Goal: Complete application form: Complete application form

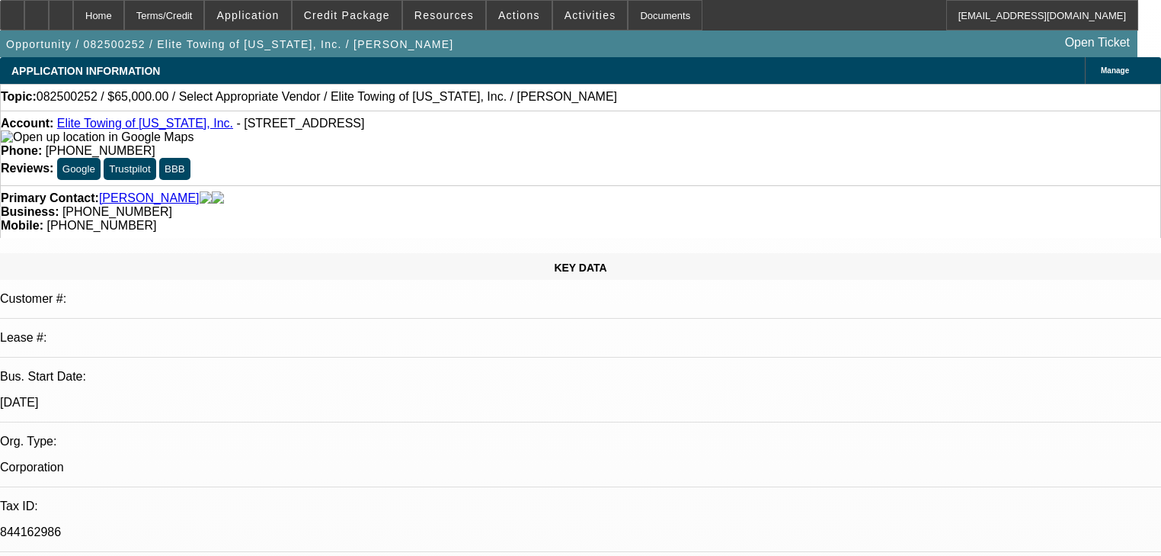
select select "0"
select select "2"
select select "0.1"
select select "4"
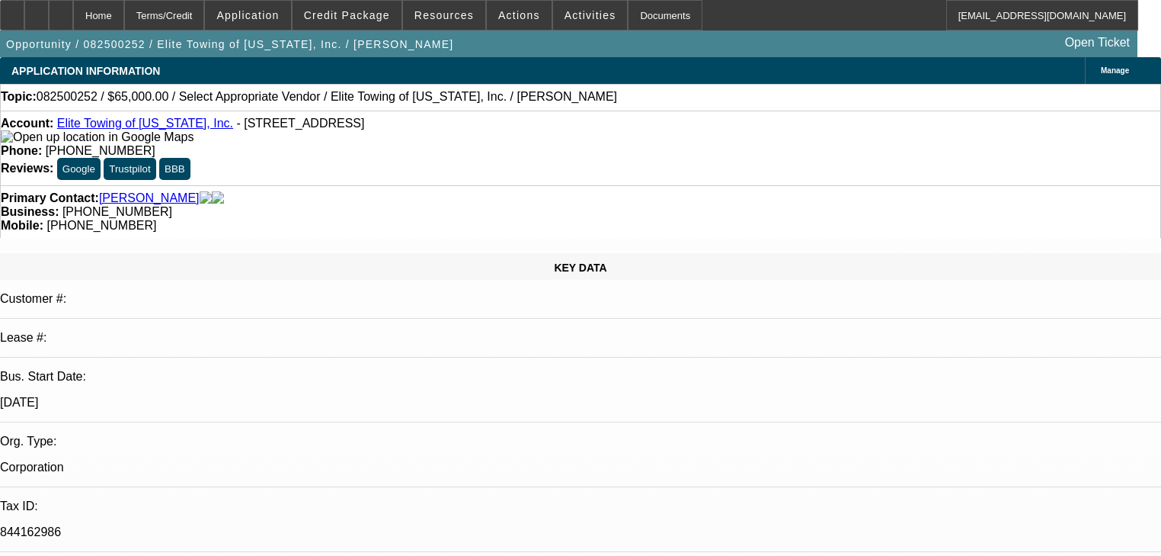
scroll to position [396, 0]
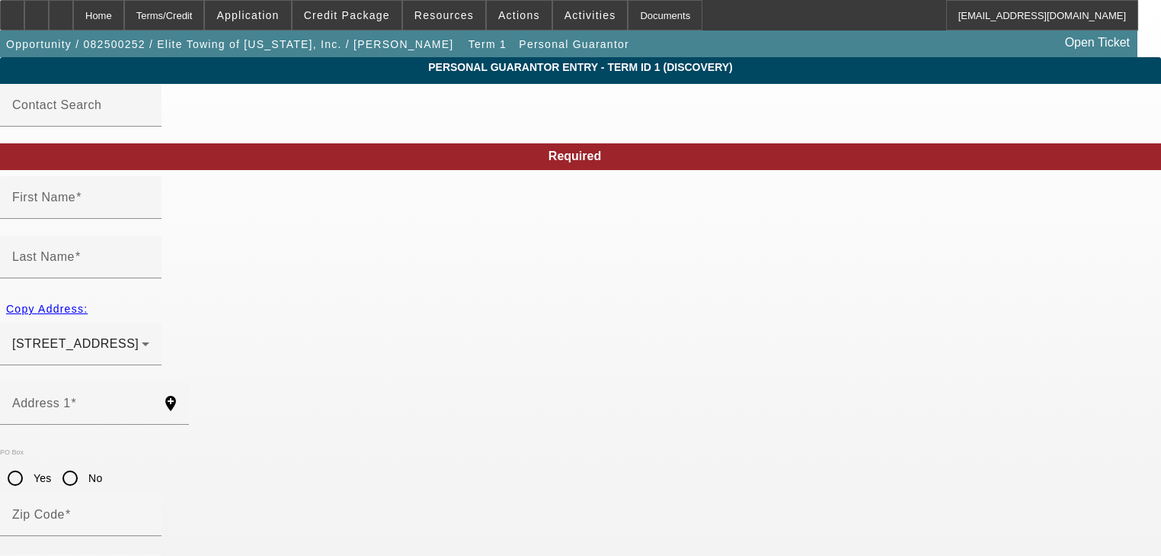
type input "Mike"
type input "Perry"
type input "15501 Park Terrace Drive"
radio input "true"
type input "55346"
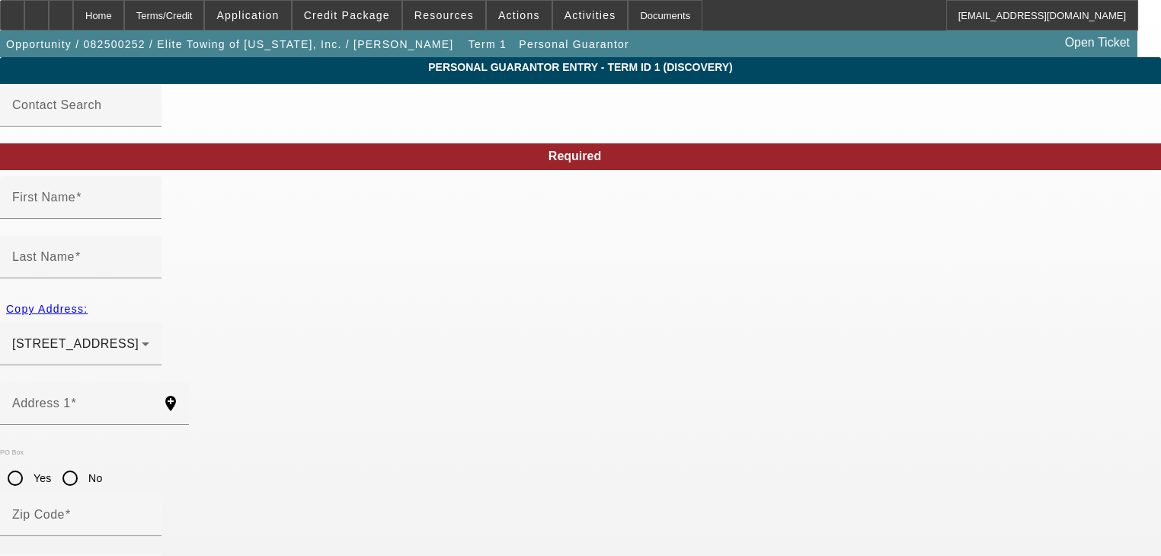
type input "Eden Prairie"
type input "(612) 558-5100"
type input "50"
type input "468-29-7281"
type input "cydney@elitetowingofmn.com"
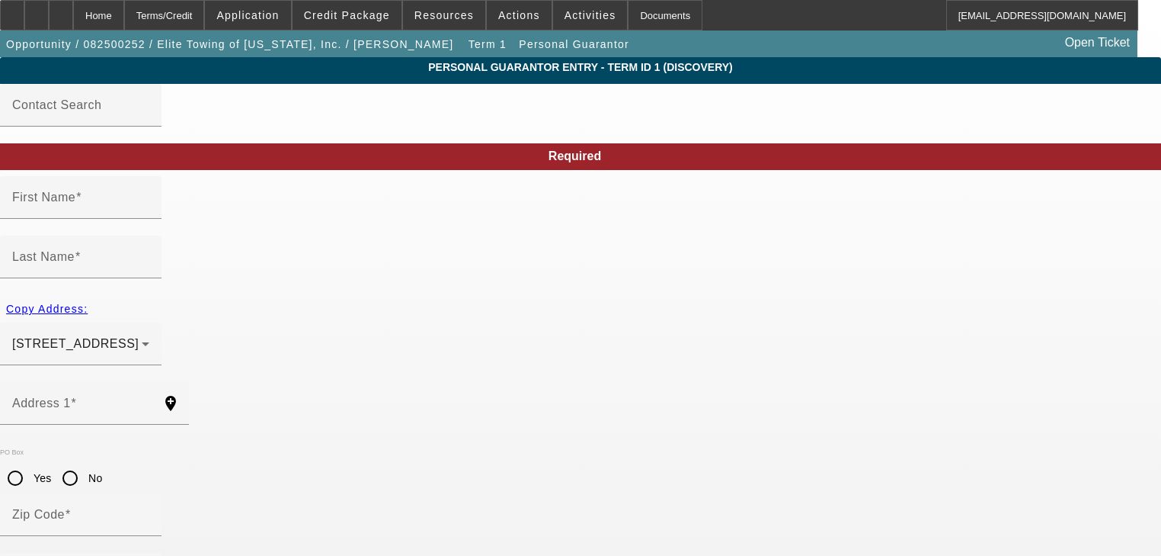
type input "(612) 328-7911"
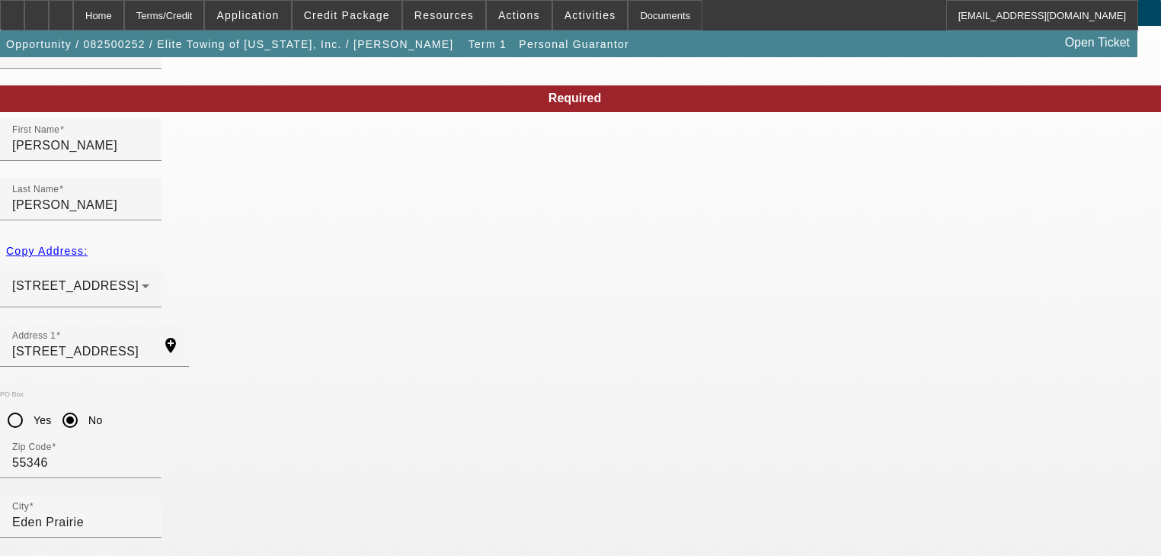
scroll to position [109, 0]
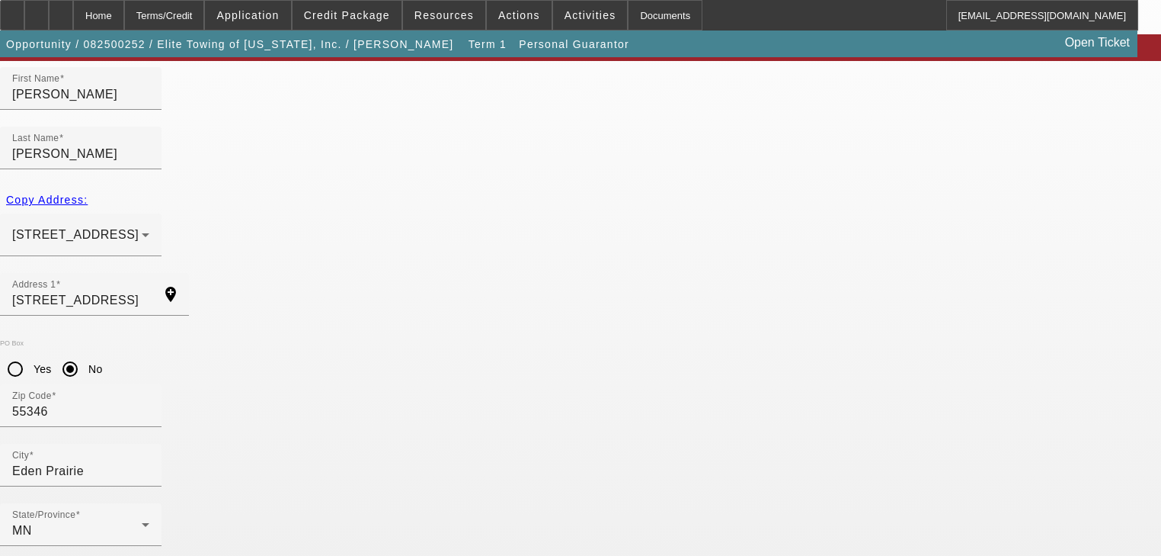
paste input "474-96-9030"
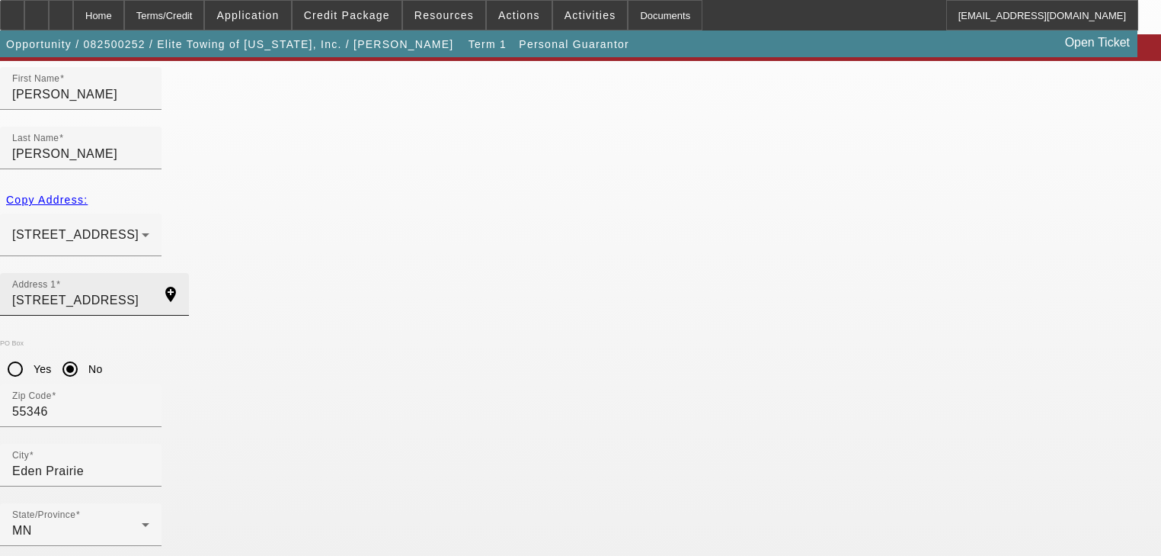
type input "474-96-9030"
click at [149, 291] on input "15501 Park Terrace Drive" at bounding box center [80, 300] width 137 height 18
click at [149, 291] on input "Address 1" at bounding box center [80, 300] width 137 height 18
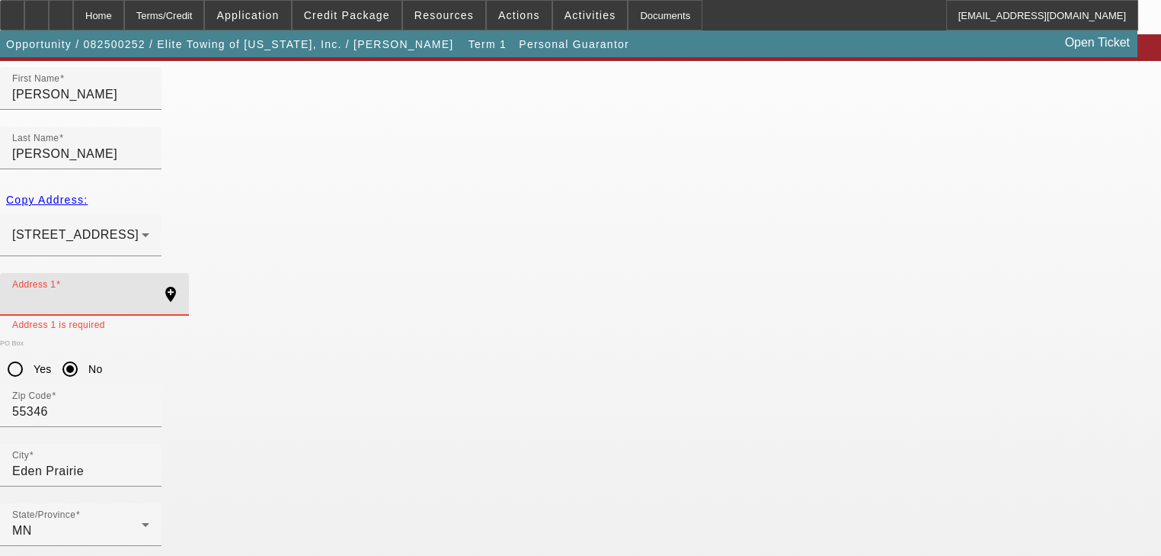
paste input "16138 CRANE STREET NW"
click at [149, 291] on input "16138 CRANE STREET NW" at bounding box center [80, 300] width 137 height 18
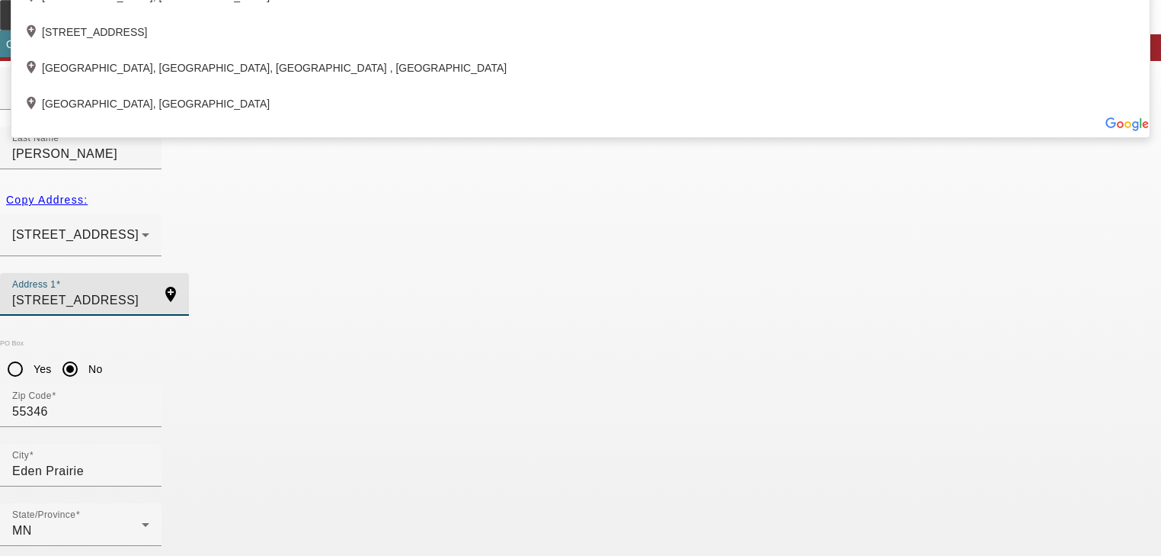
type input "16138 Crane Street Northwest"
type input "55304"
type input "Andover"
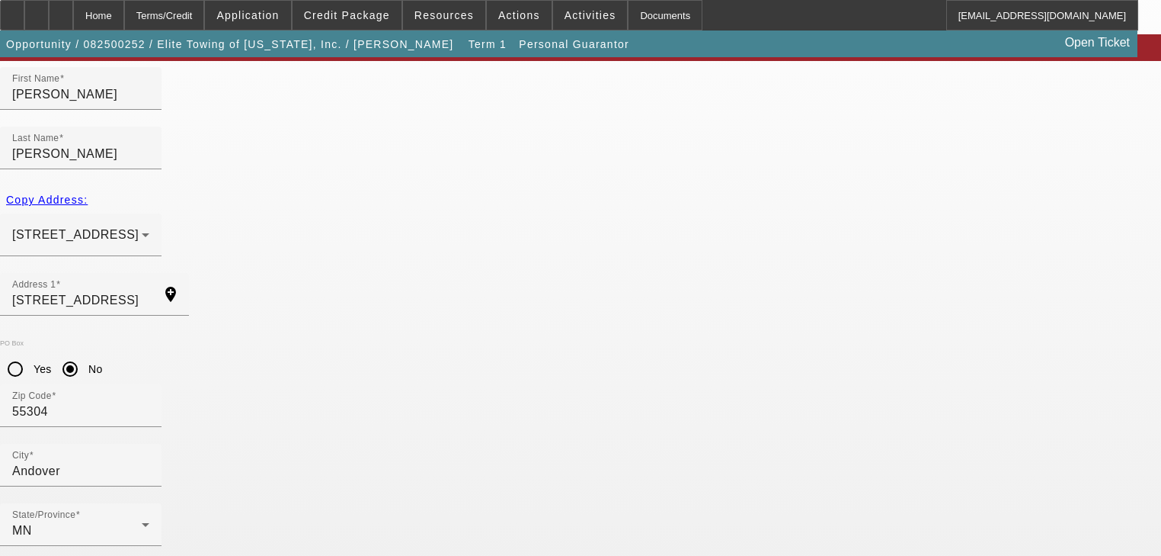
type input "65"
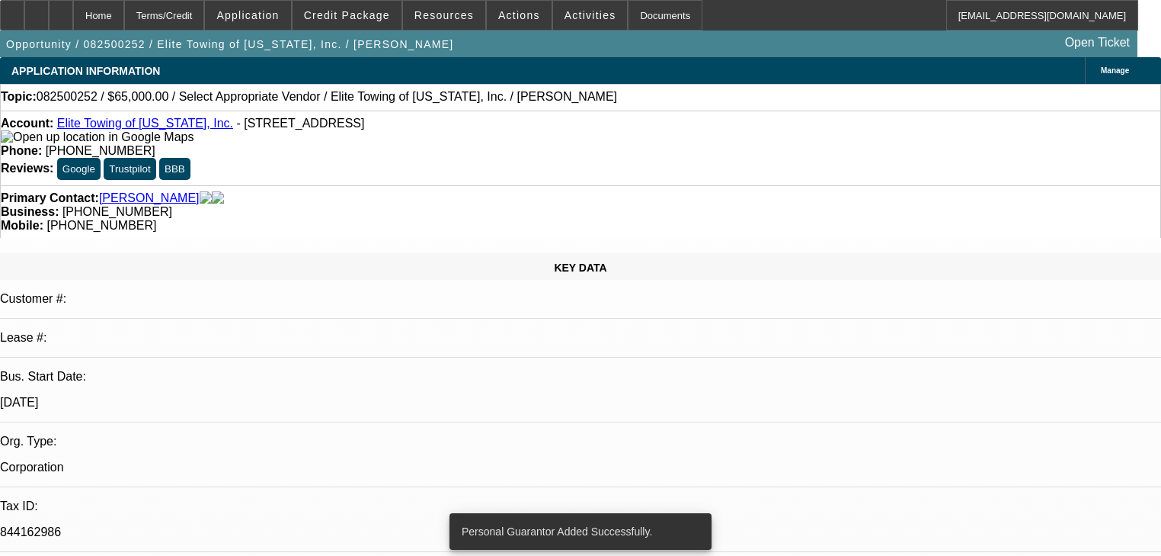
select select "0"
select select "2"
select select "0.1"
select select "4"
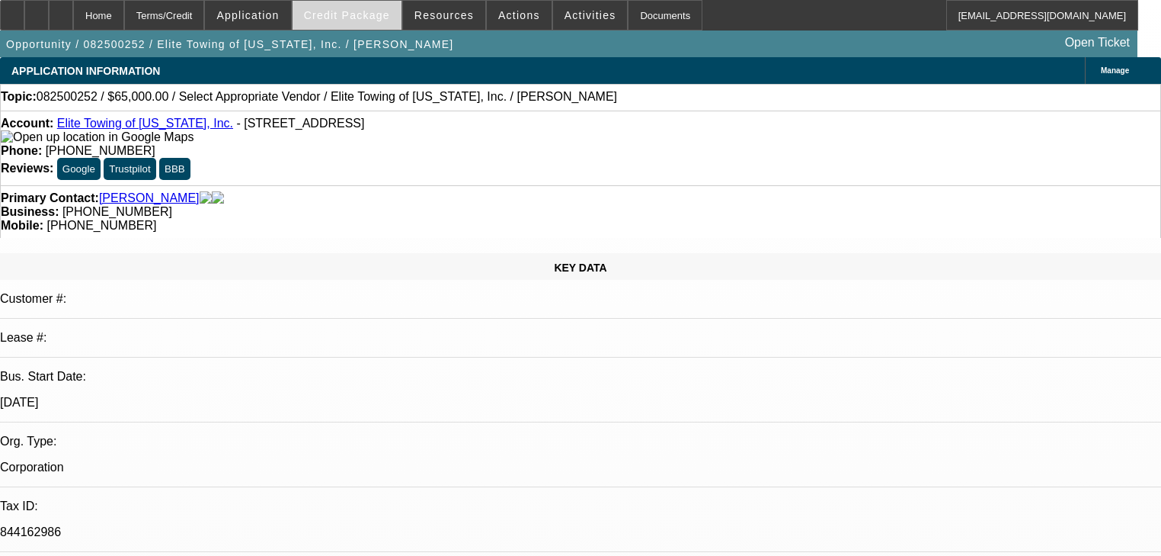
click at [357, 23] on span at bounding box center [347, 15] width 109 height 37
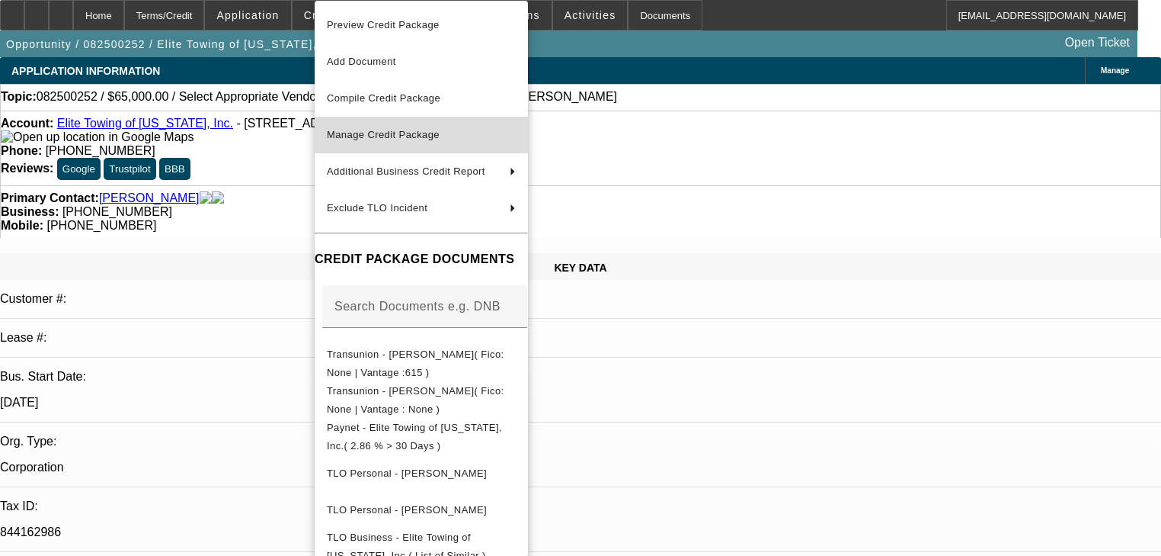
click at [386, 121] on button "Manage Credit Package" at bounding box center [421, 135] width 213 height 37
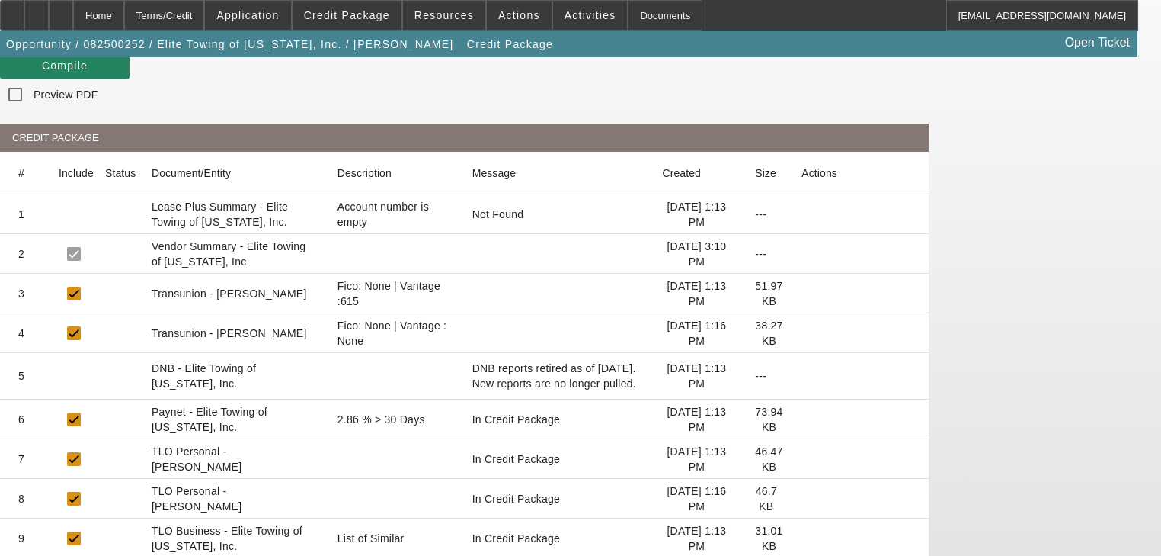
scroll to position [183, 0]
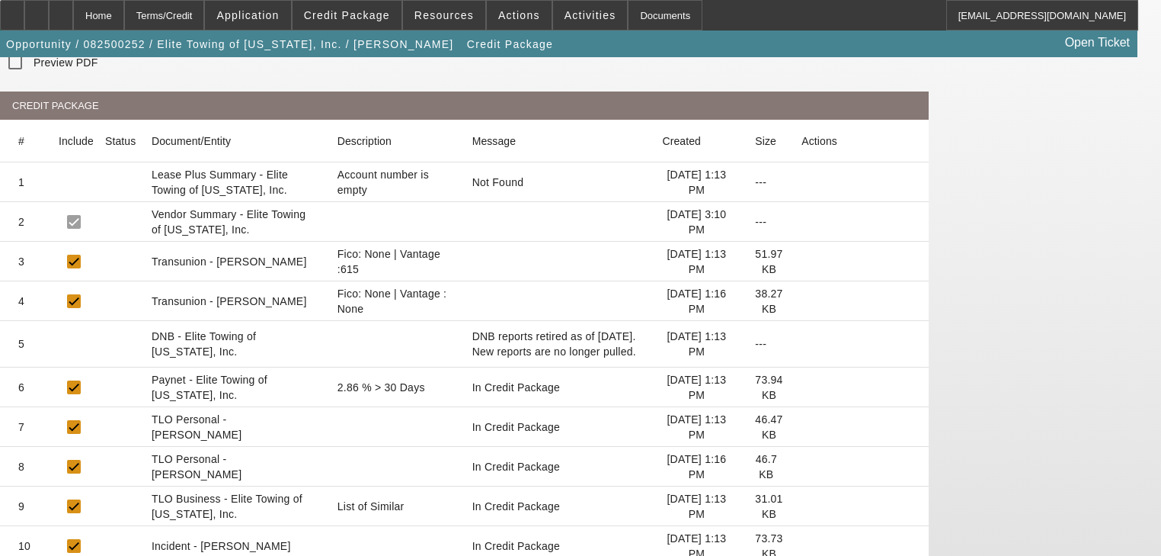
click at [802, 301] on icon at bounding box center [802, 301] width 0 height 0
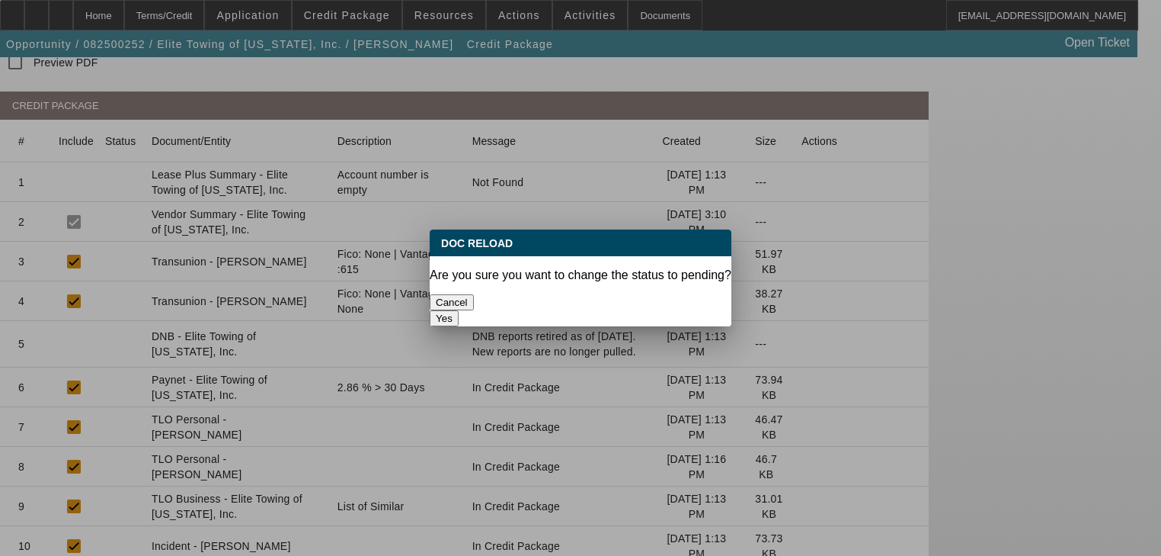
scroll to position [0, 0]
click at [459, 310] on button "Yes" at bounding box center [444, 318] width 29 height 16
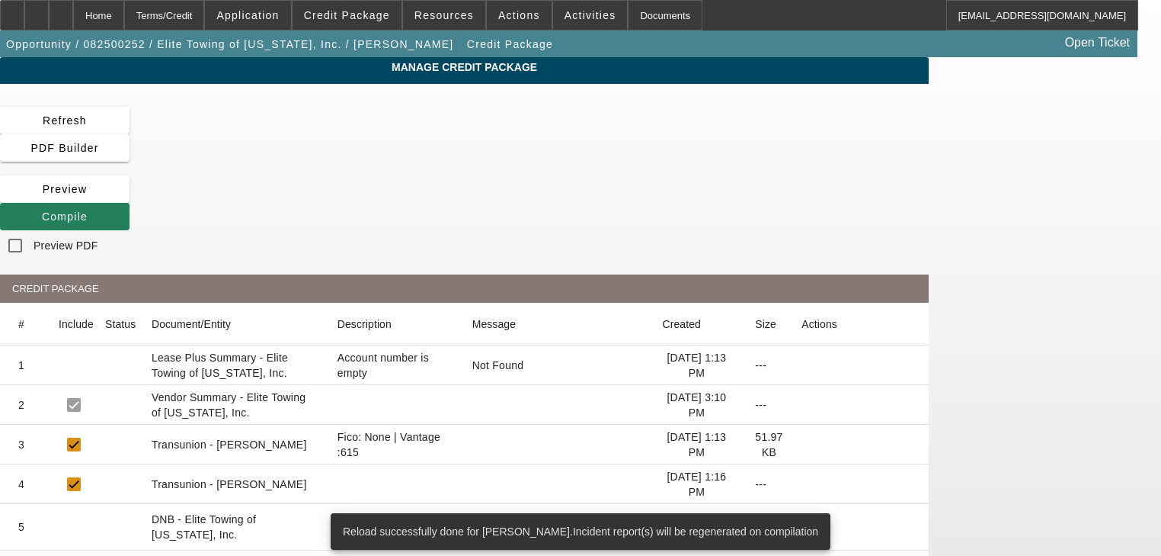
click at [130, 198] on span at bounding box center [65, 216] width 130 height 37
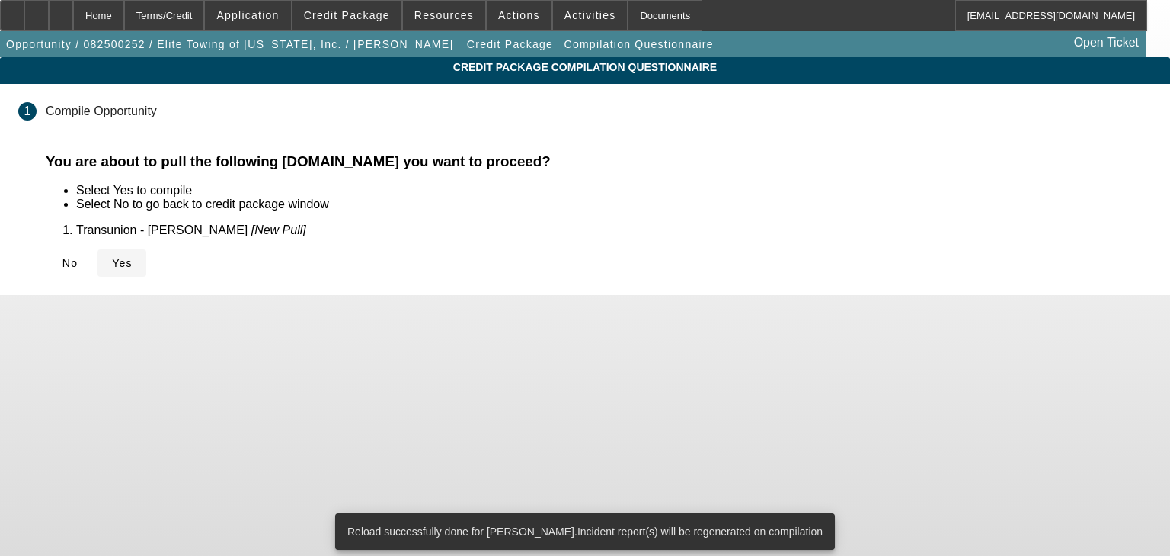
click at [112, 268] on icon at bounding box center [112, 263] width 0 height 12
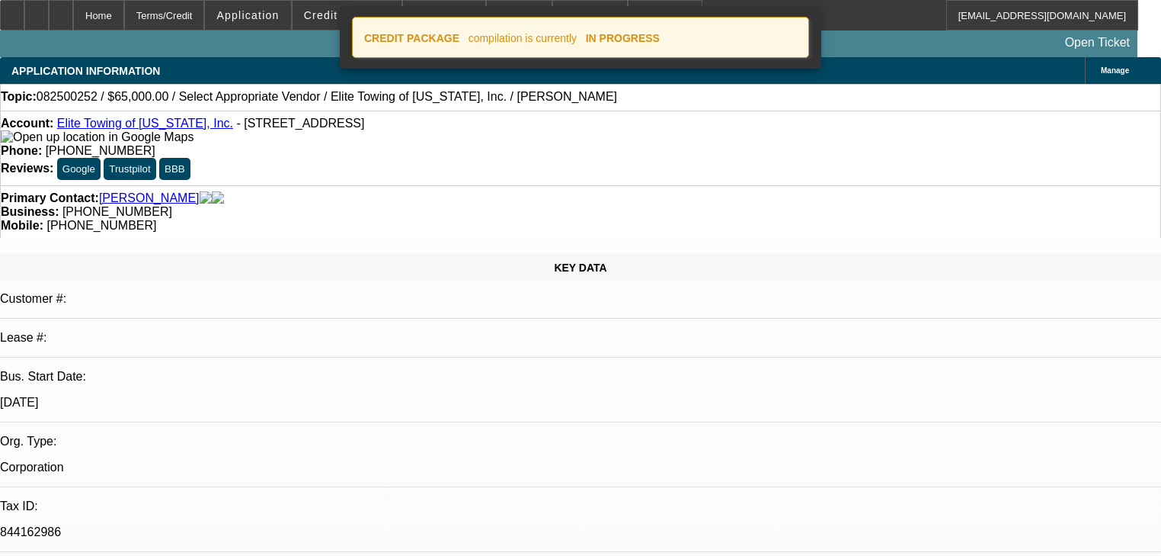
select select "0"
select select "2"
select select "0.1"
select select "4"
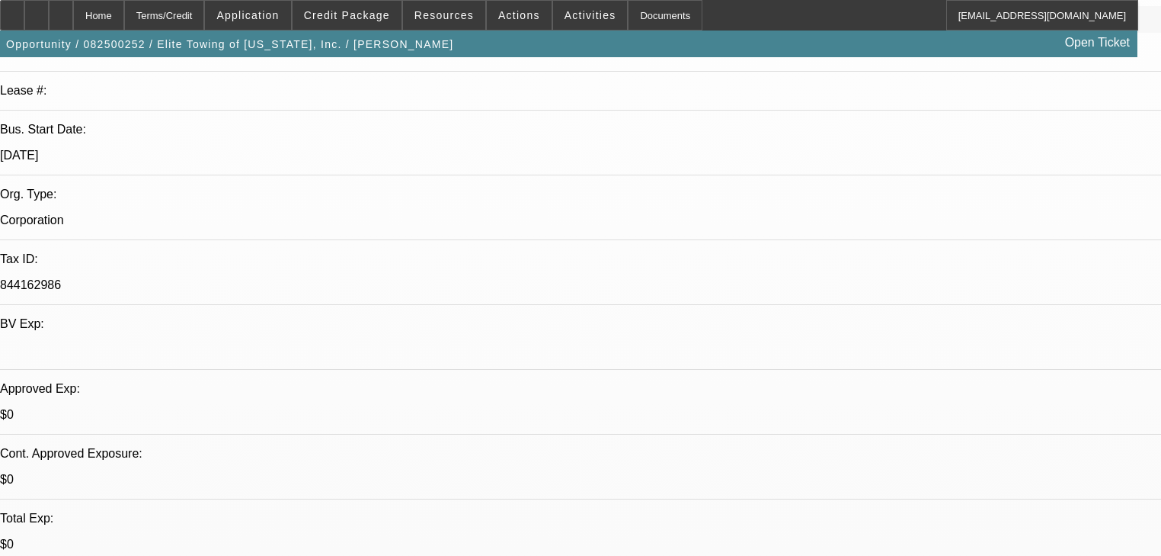
scroll to position [488, 0]
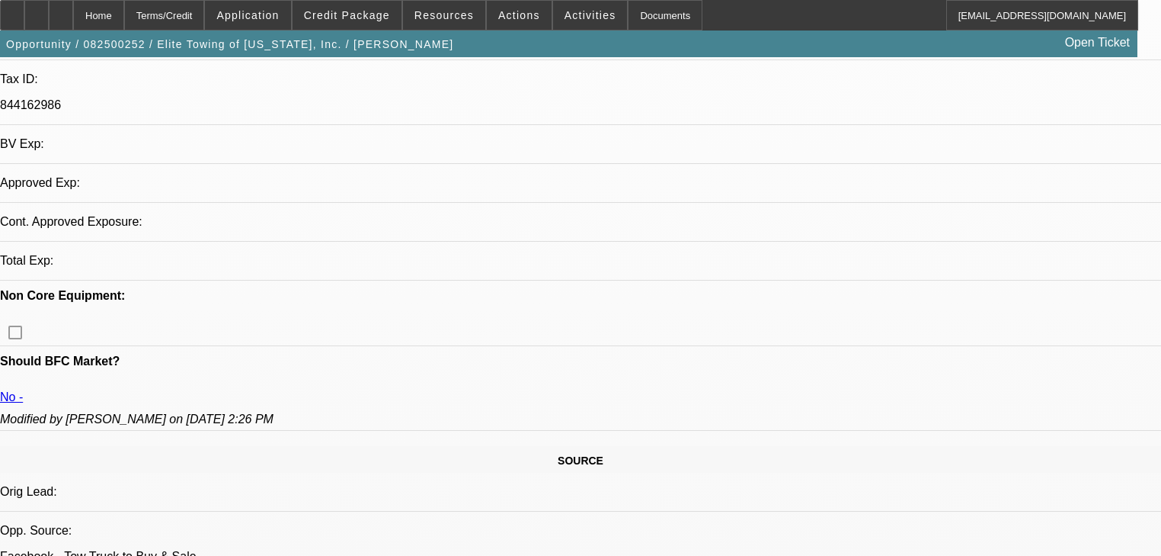
select select "0"
select select "2"
select select "0.1"
select select "4"
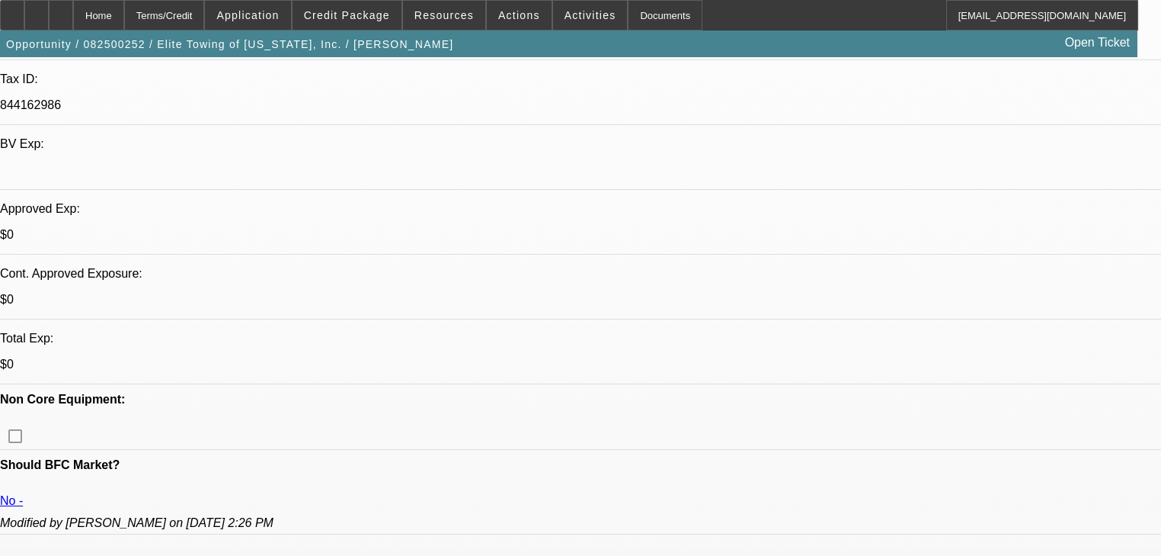
scroll to position [488, 0]
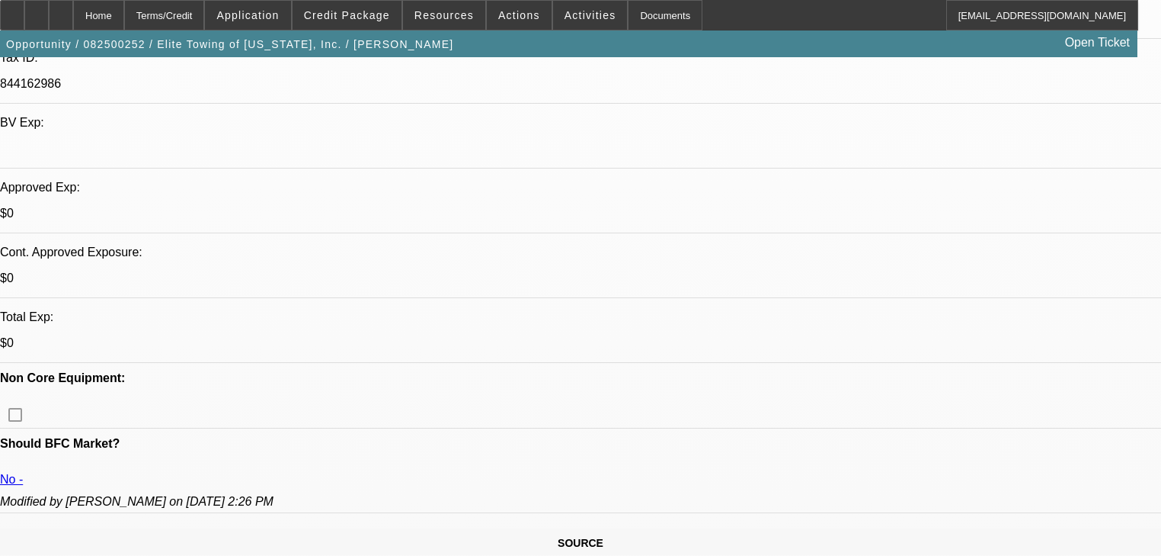
scroll to position [427, 0]
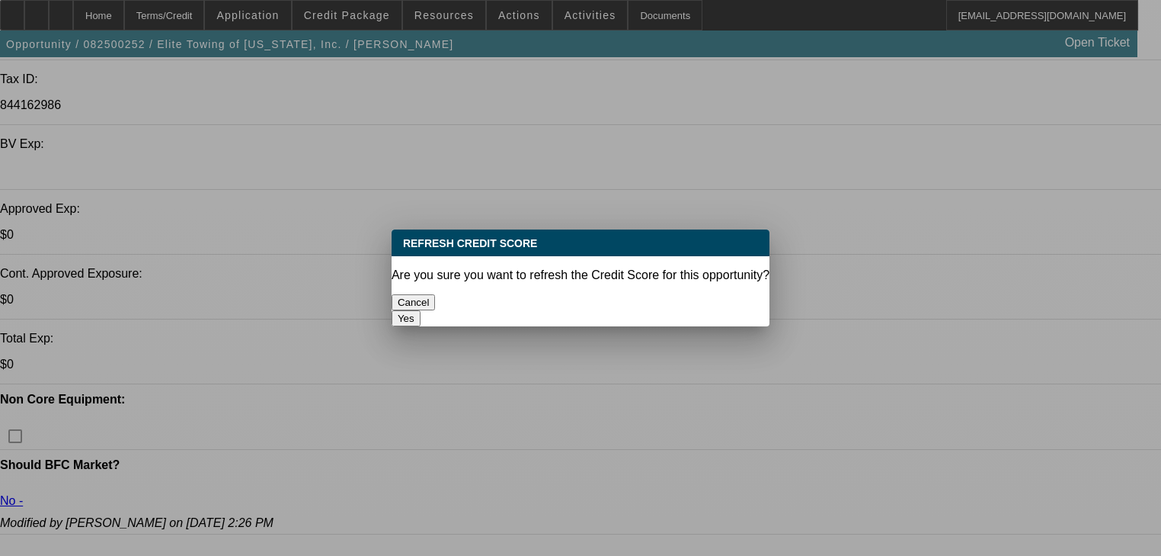
scroll to position [0, 0]
click at [421, 310] on button "Yes" at bounding box center [406, 318] width 29 height 16
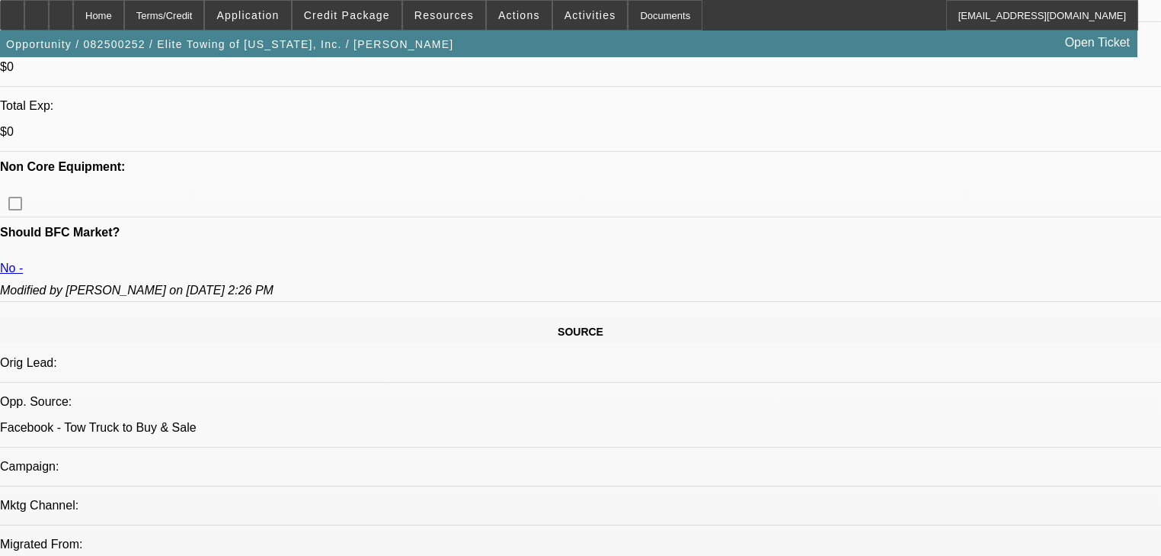
scroll to position [853, 0]
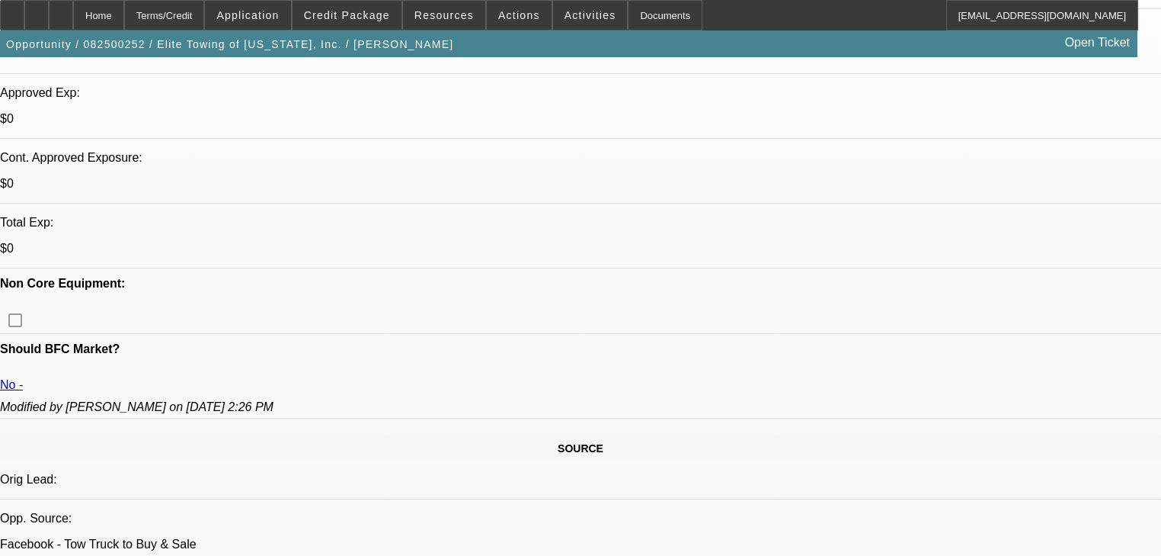
scroll to position [549, 0]
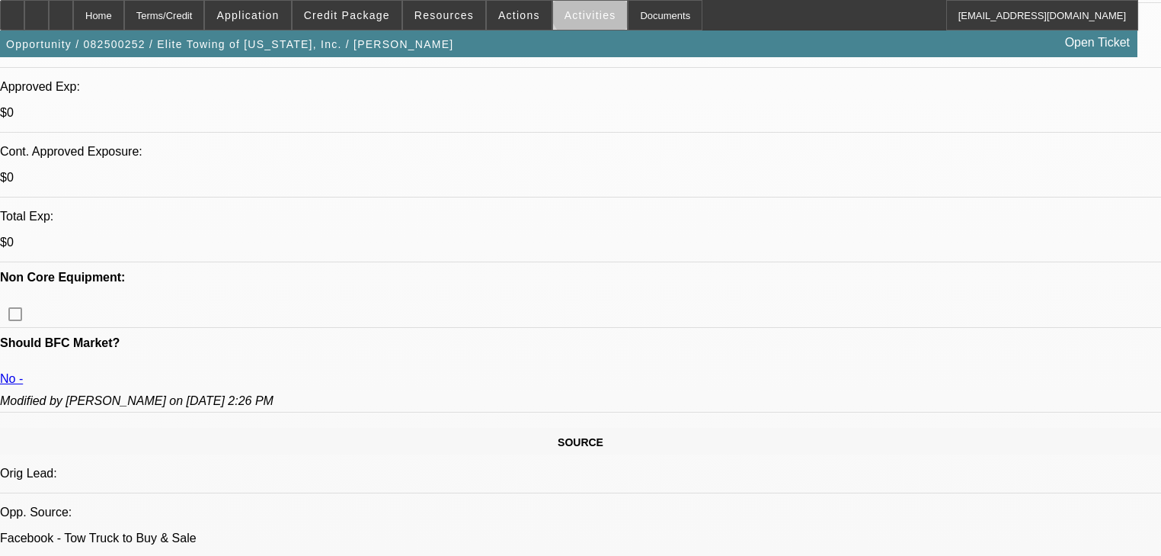
click at [582, 2] on span at bounding box center [590, 15] width 75 height 37
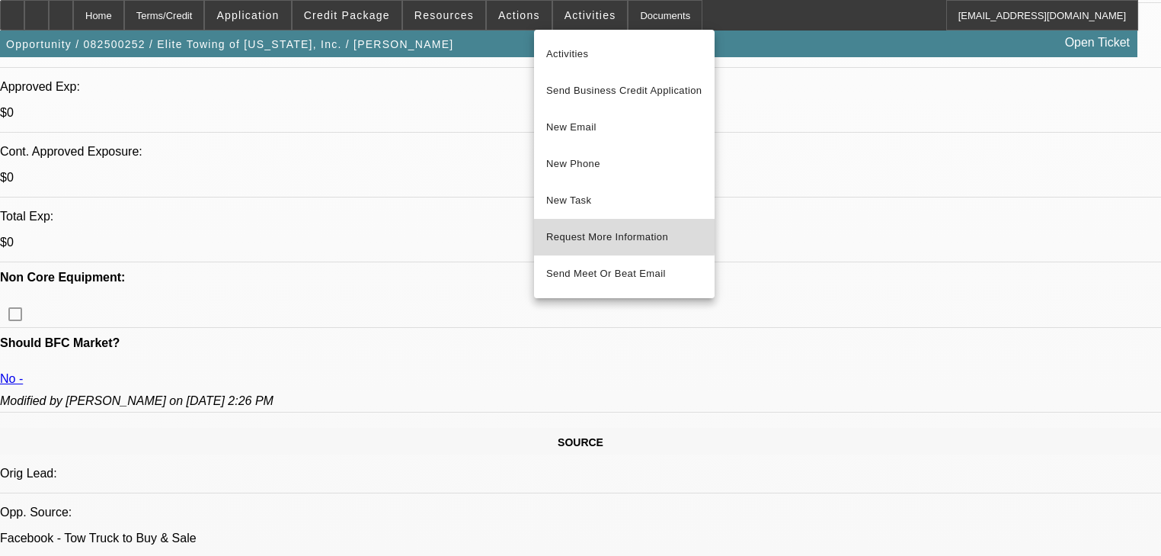
click at [607, 235] on span "Request More Information" at bounding box center [624, 237] width 156 height 18
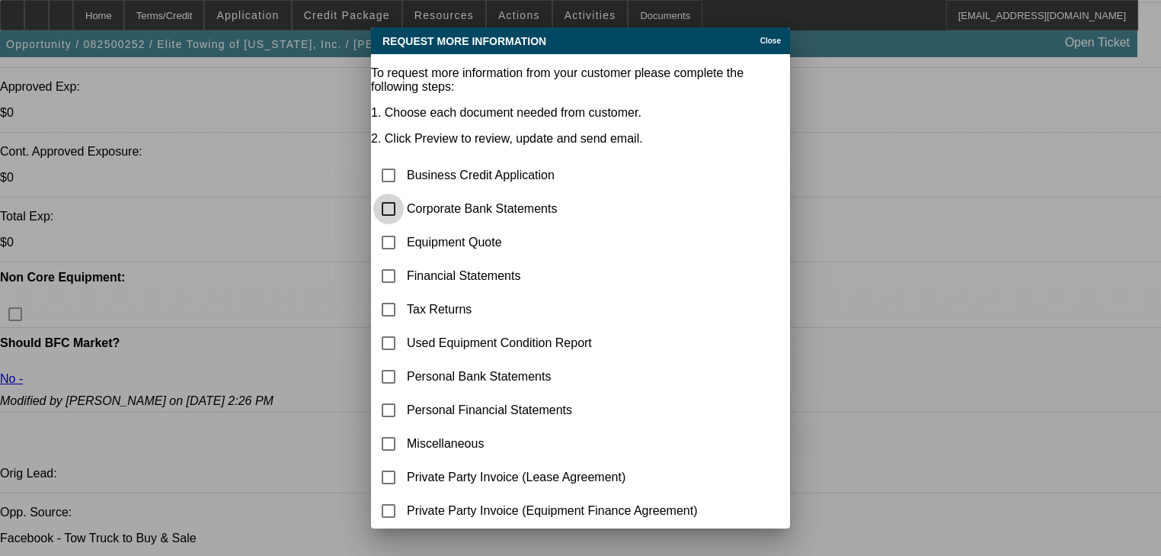
drag, startPoint x: 419, startPoint y: 160, endPoint x: 429, endPoint y: 157, distance: 10.4
click at [404, 194] on input "checkbox" at bounding box center [388, 209] width 30 height 30
checkbox input "true"
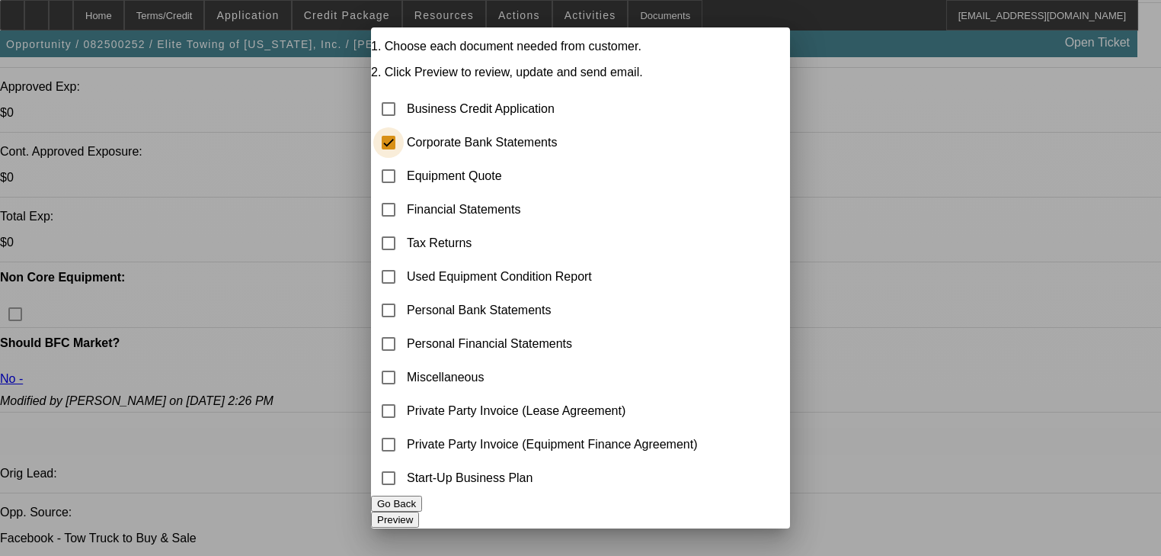
scroll to position [88, 0]
click at [419, 511] on button "Preview" at bounding box center [395, 519] width 48 height 16
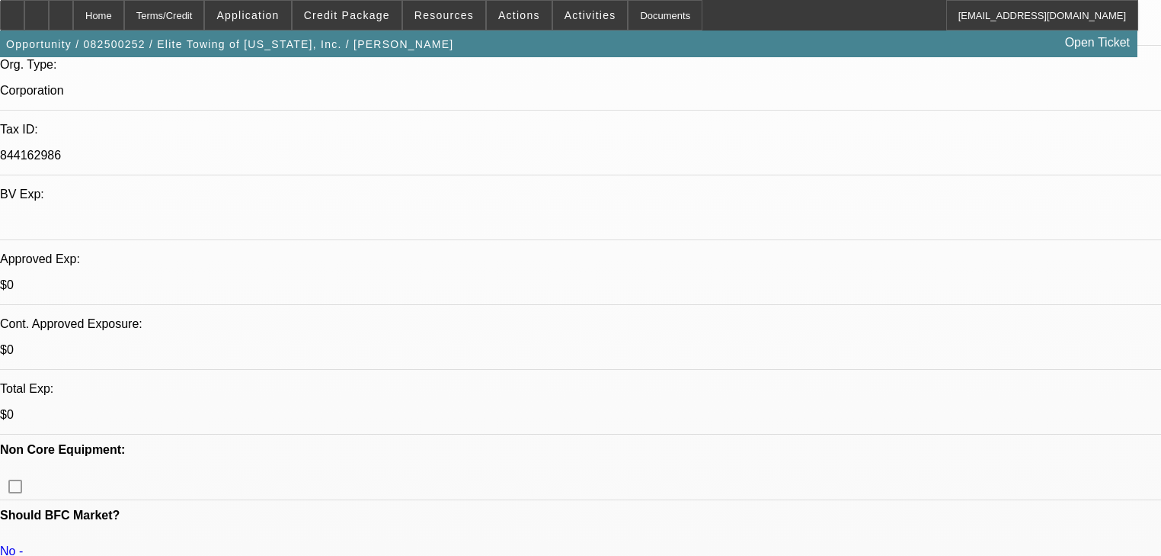
scroll to position [122, 0]
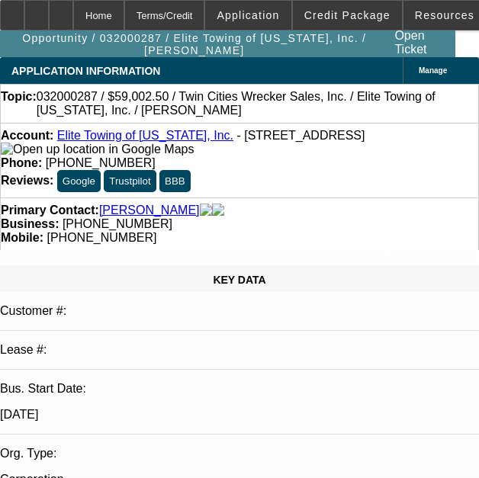
select select "0"
select select "2"
select select "0.1"
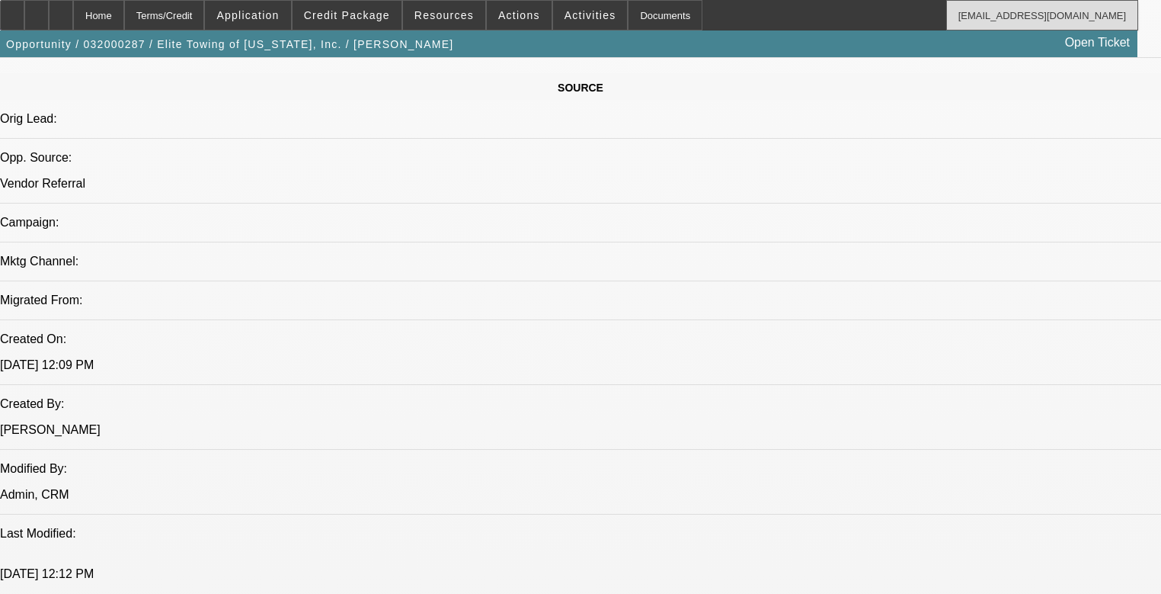
scroll to position [914, 0]
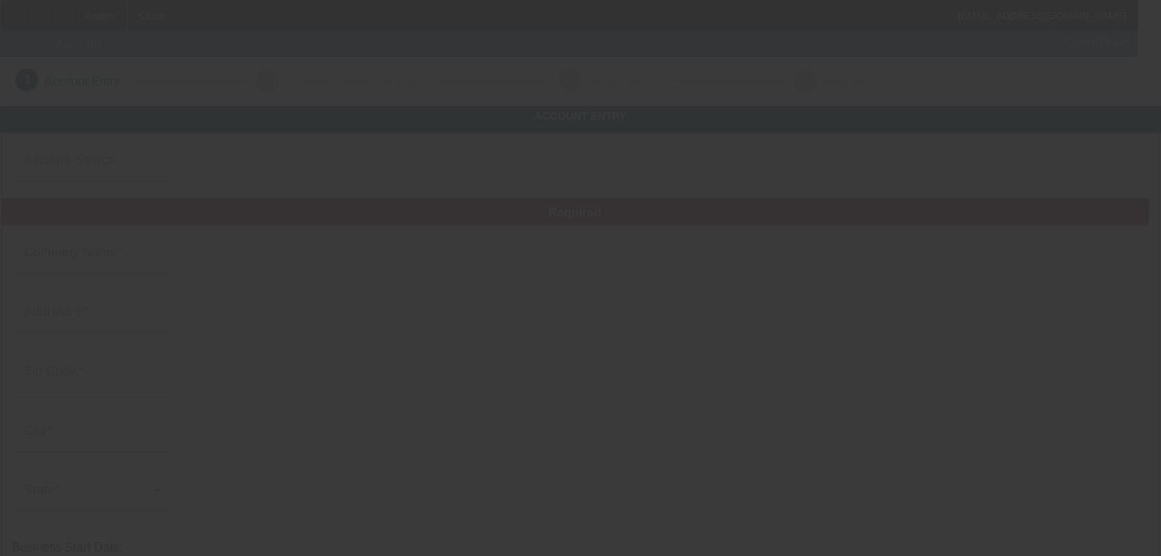
type input "TLA Enterpises"
type input "133 Gilland Rd"
type input "24360"
type input "Max Meadows"
type input "(540) 598-8721"
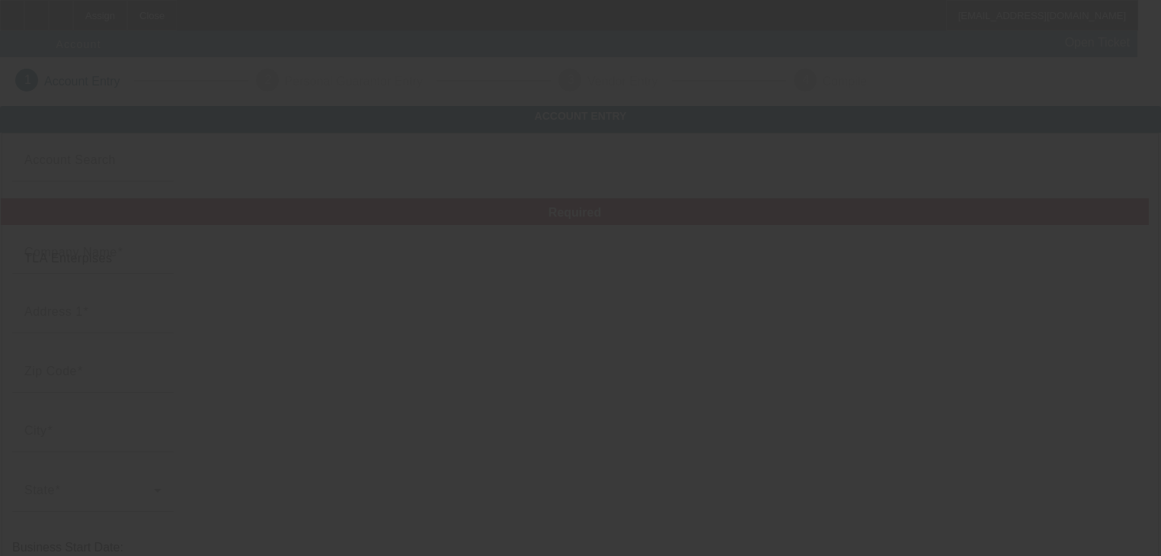
type input "PIONEER TOWING & TRANSPORT"
type input "# A"
type input "https://PIONEERTOWINGVA.COM"
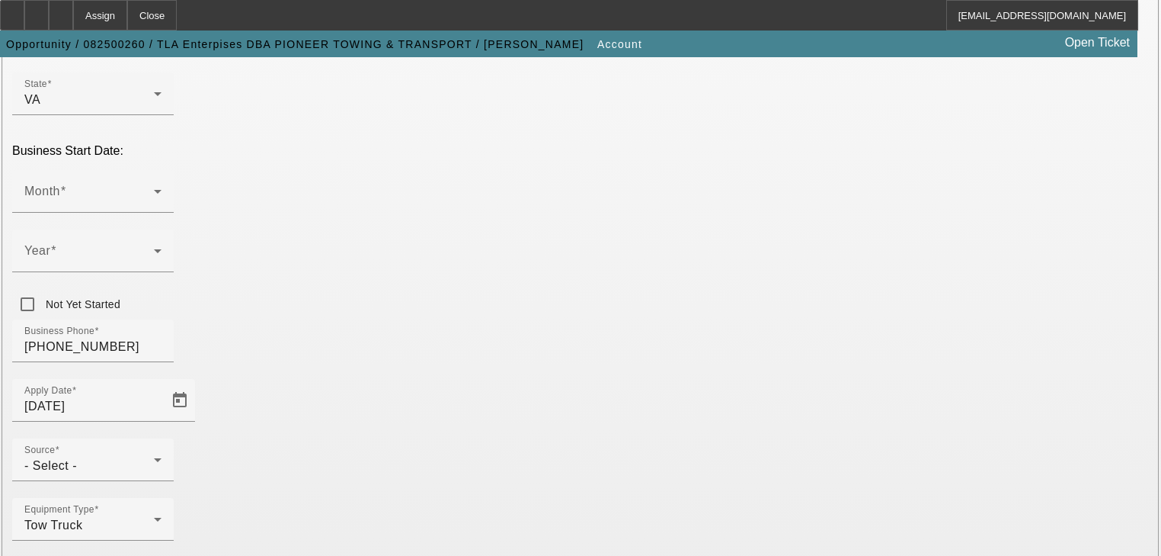
scroll to position [415, 0]
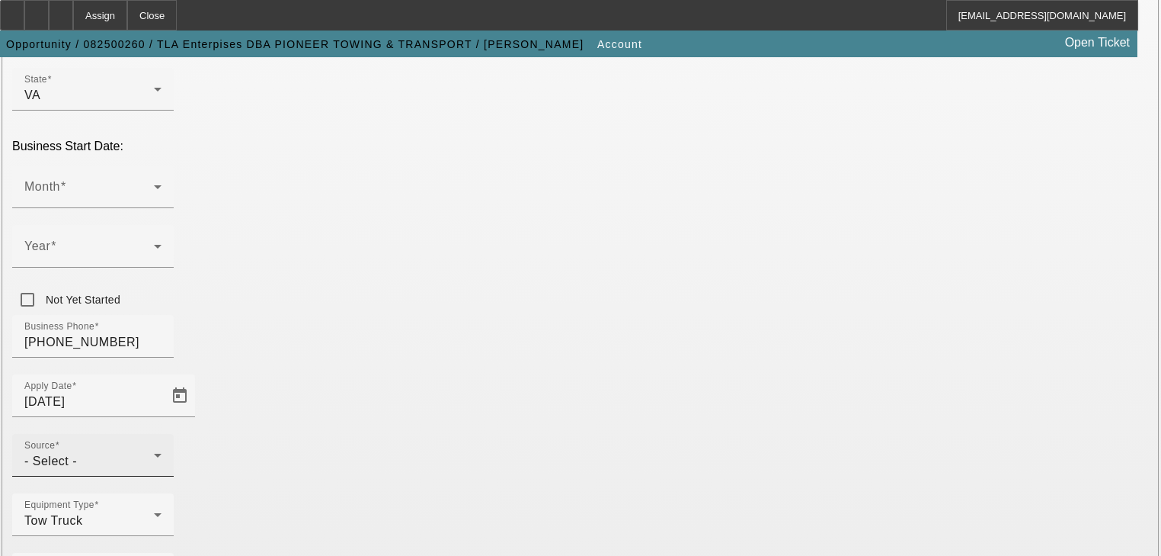
click at [162, 434] on div "Source - Select -" at bounding box center [92, 455] width 137 height 43
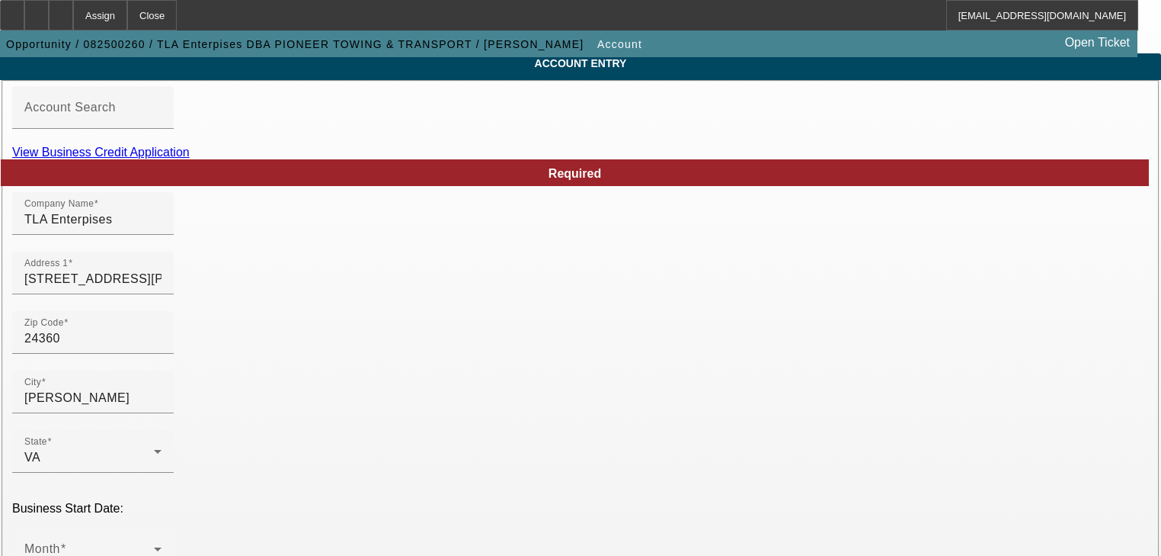
scroll to position [49, 0]
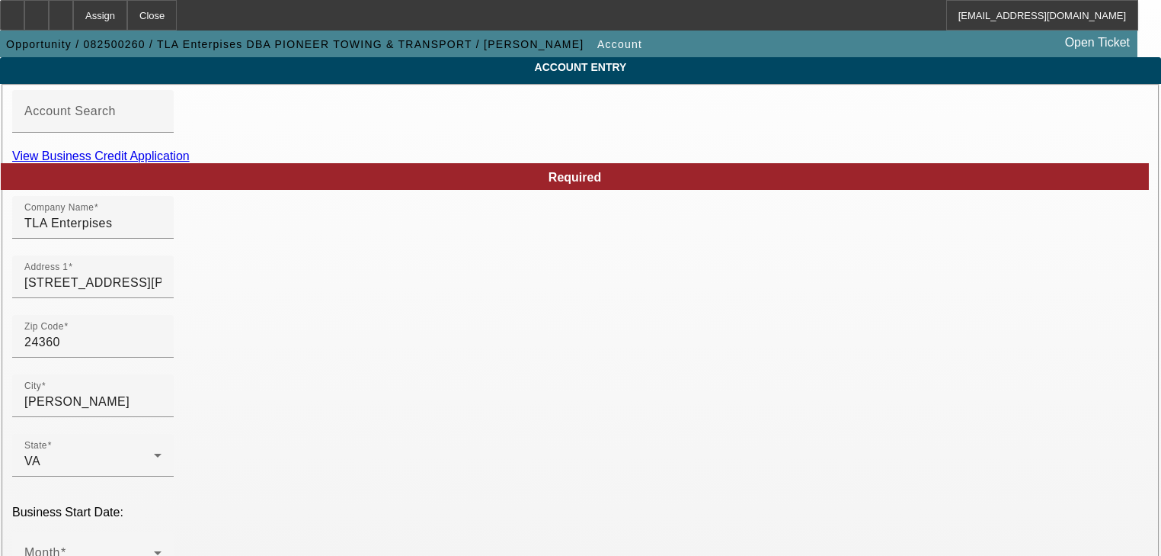
click at [683, 180] on div at bounding box center [580, 278] width 1161 height 556
click at [190, 162] on link "View Business Credit Application" at bounding box center [101, 155] width 178 height 13
click at [162, 232] on input "TLA Enterpises" at bounding box center [92, 223] width 137 height 18
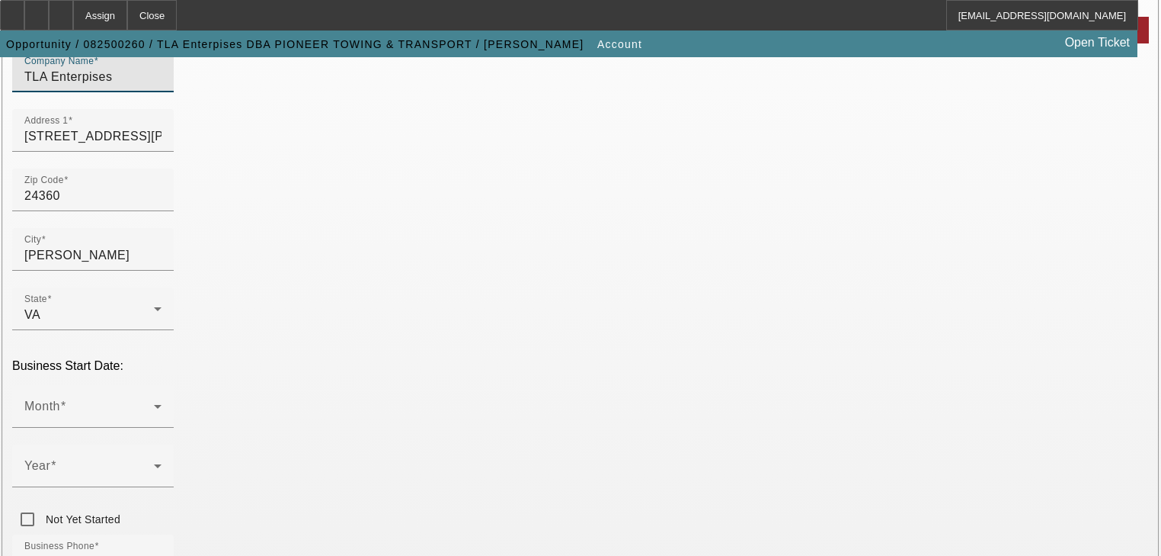
scroll to position [232, 0]
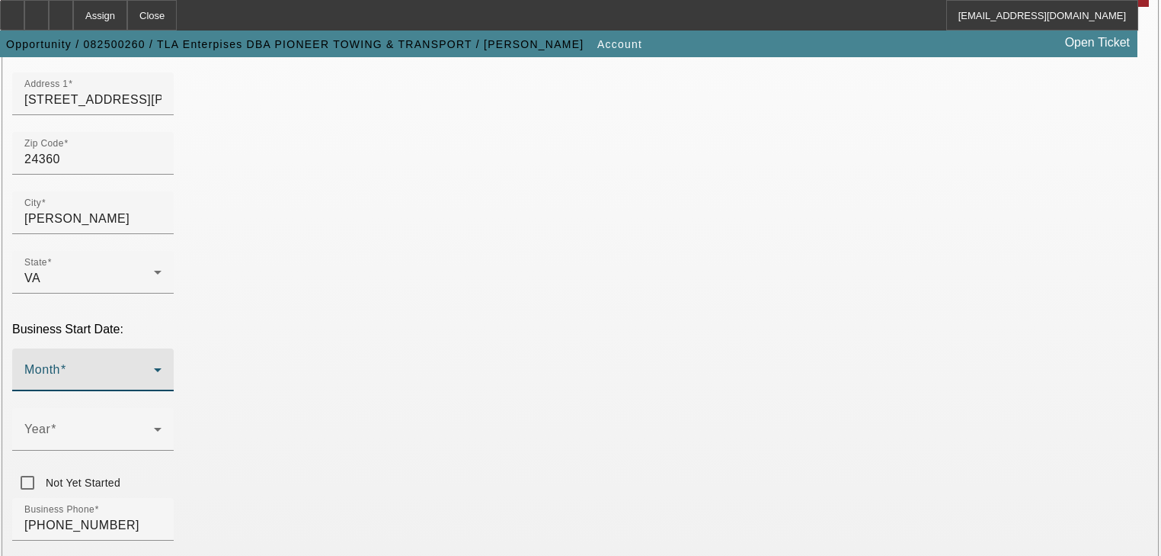
click at [154, 367] on span at bounding box center [89, 376] width 130 height 18
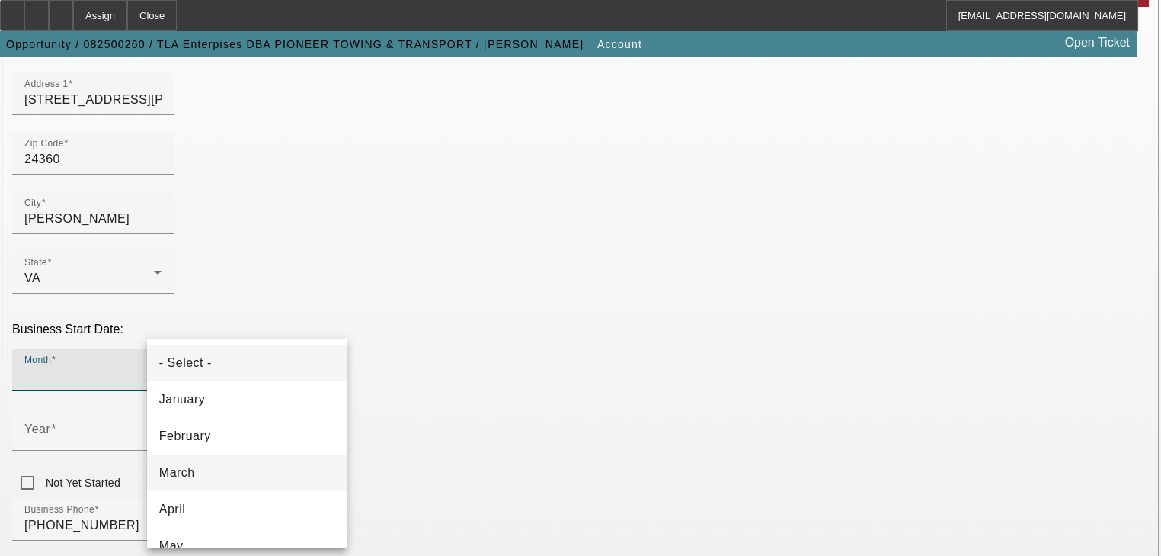
click at [309, 472] on mat-option "March" at bounding box center [247, 472] width 200 height 37
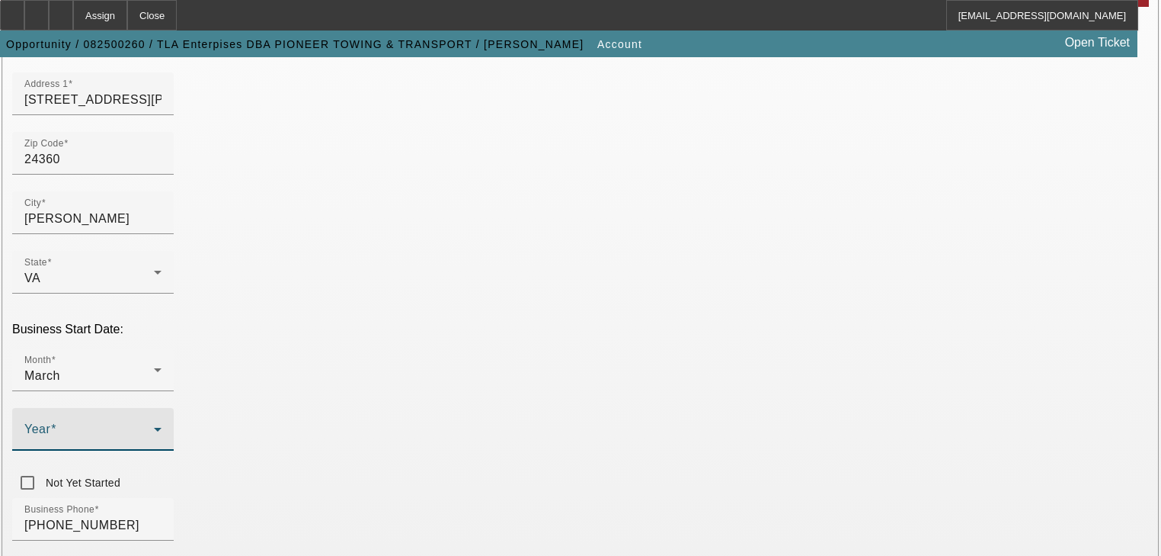
click at [154, 426] on span at bounding box center [89, 435] width 130 height 18
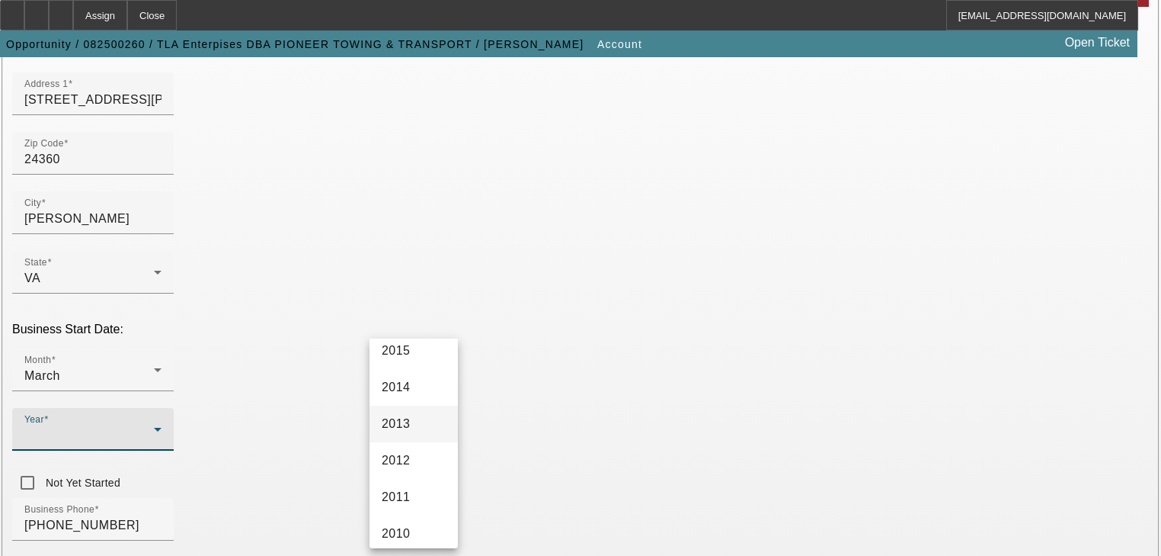
scroll to position [610, 0]
click at [387, 414] on span "2010" at bounding box center [396, 411] width 29 height 18
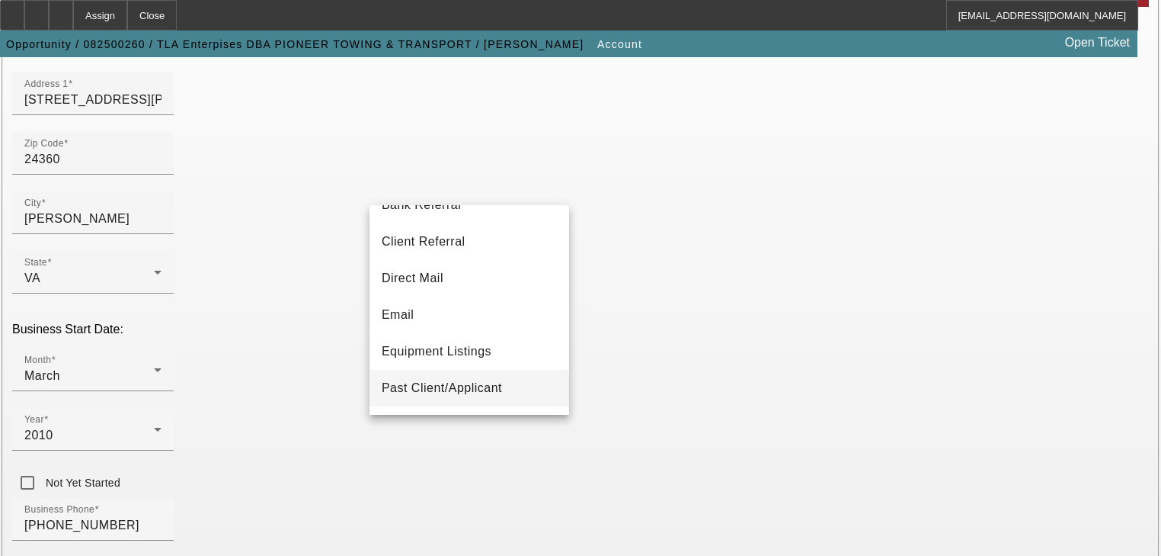
scroll to position [122, 0]
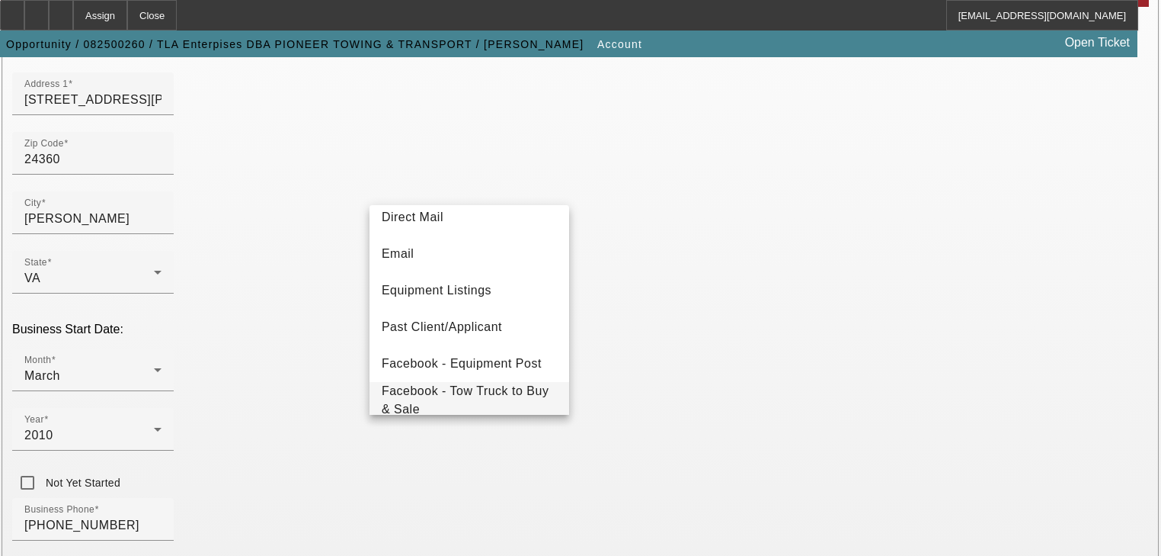
click at [431, 387] on span "Facebook - Tow Truck to Buy & Sale" at bounding box center [469, 400] width 175 height 37
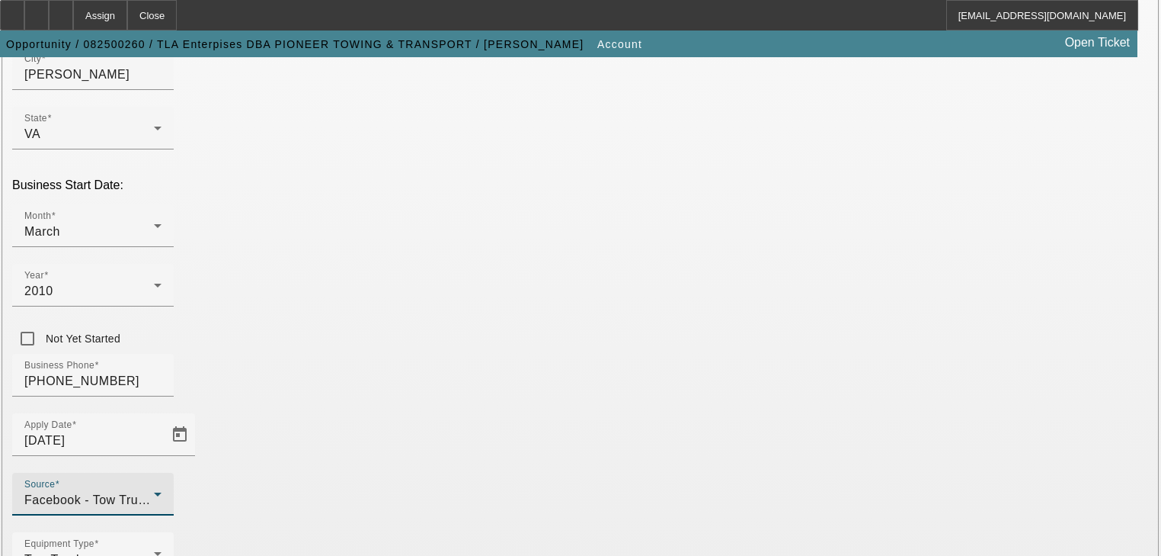
scroll to position [354, 0]
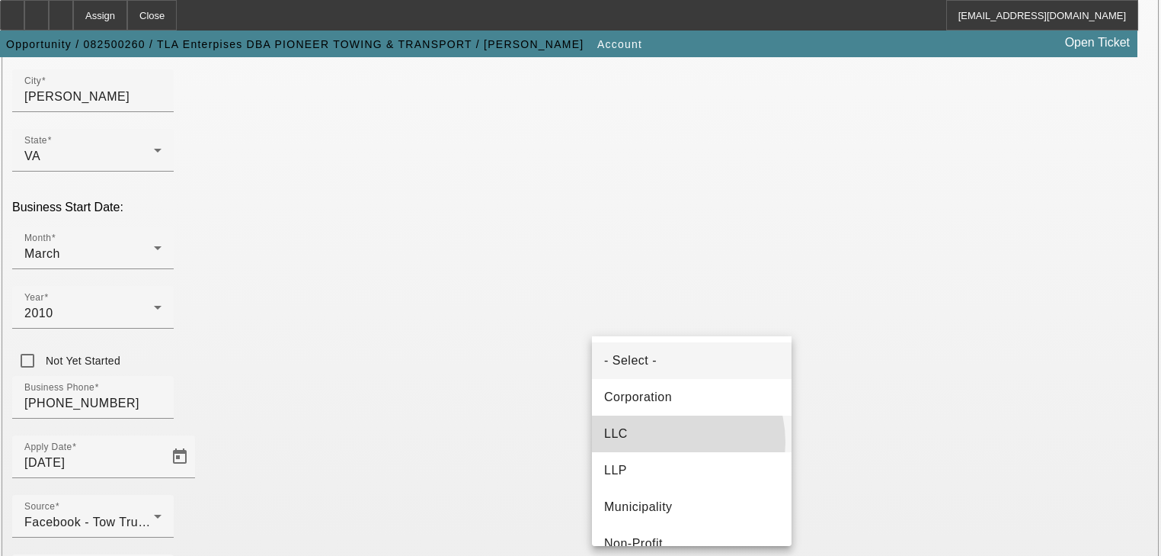
click at [659, 442] on mat-option "LLC" at bounding box center [692, 433] width 200 height 37
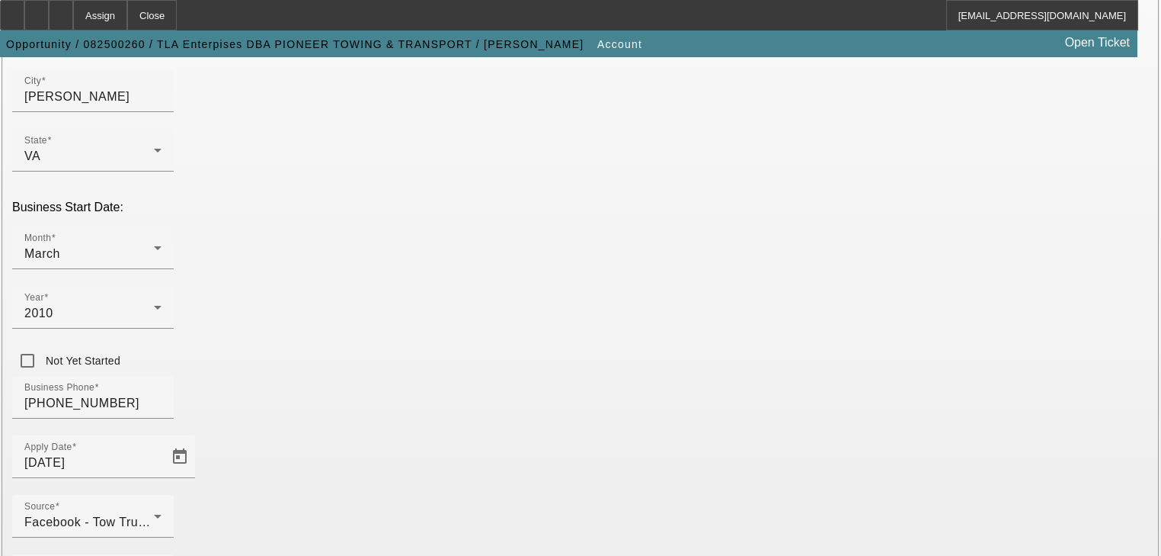
paste input "454841554"
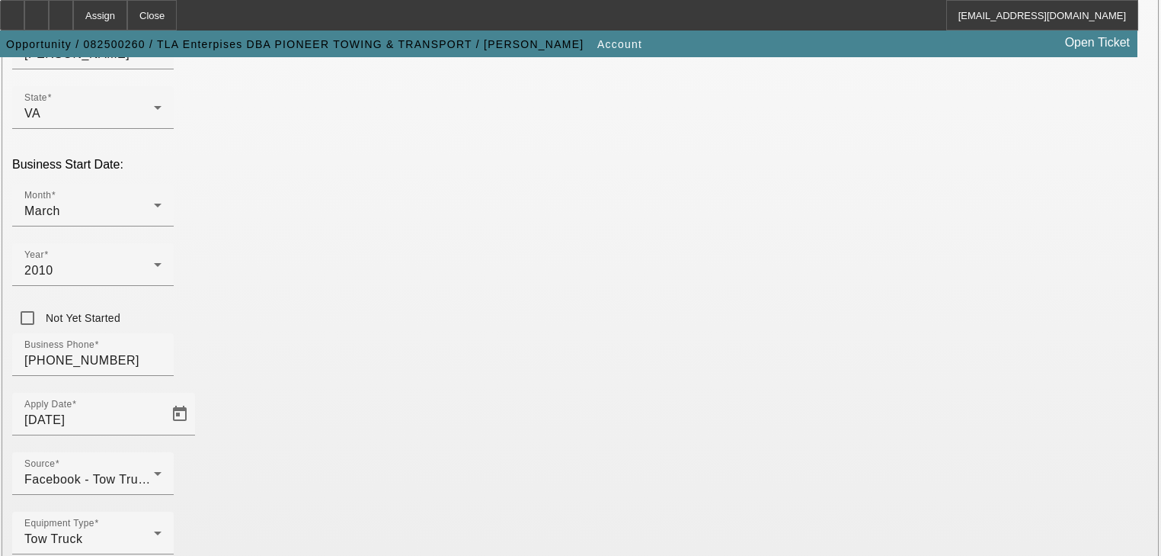
scroll to position [415, 0]
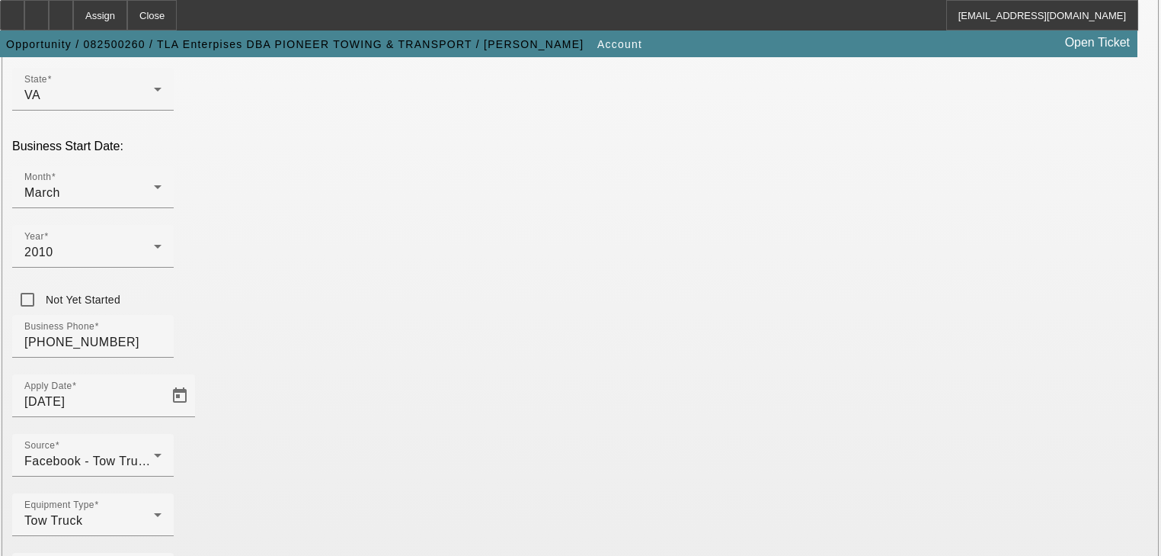
type input "454841554"
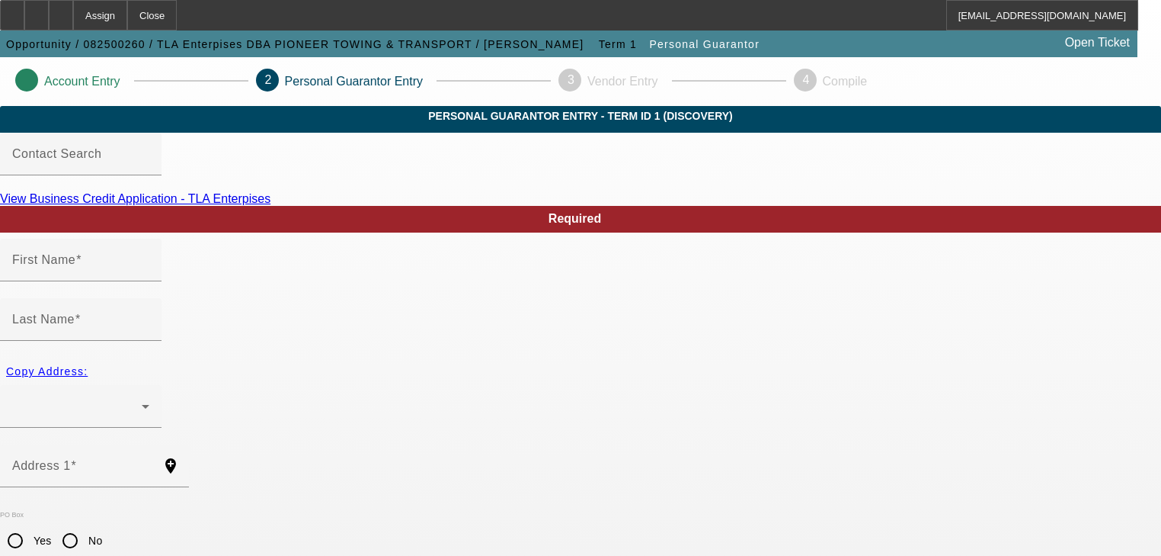
type input "Albert"
type input "Akers"
radio input "true"
type input "[PHONE_NUMBER]"
type input "223-13-3843"
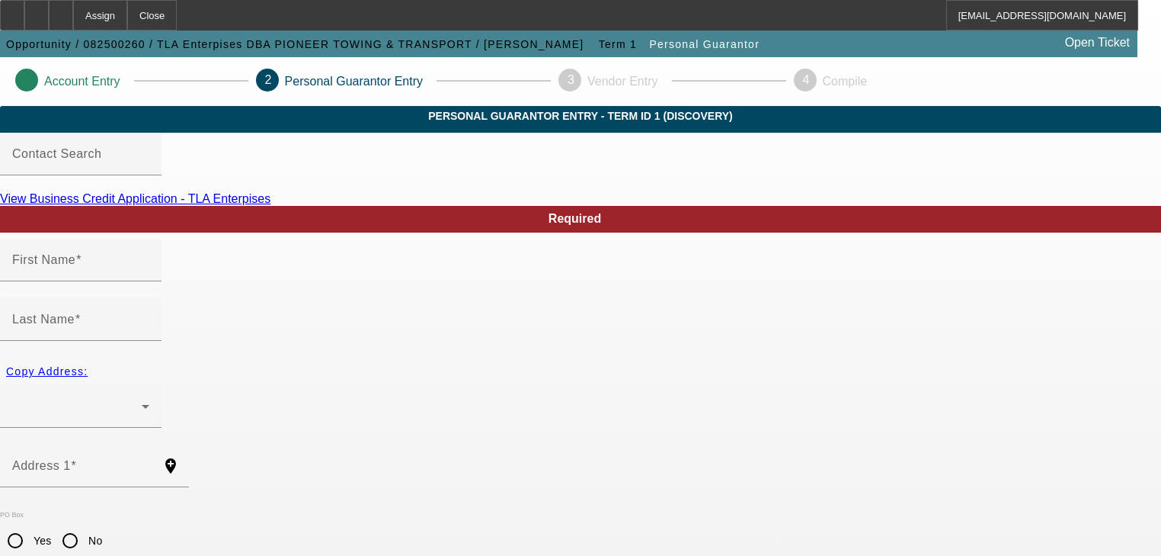
type input "pioneer_tire@yahoo.com"
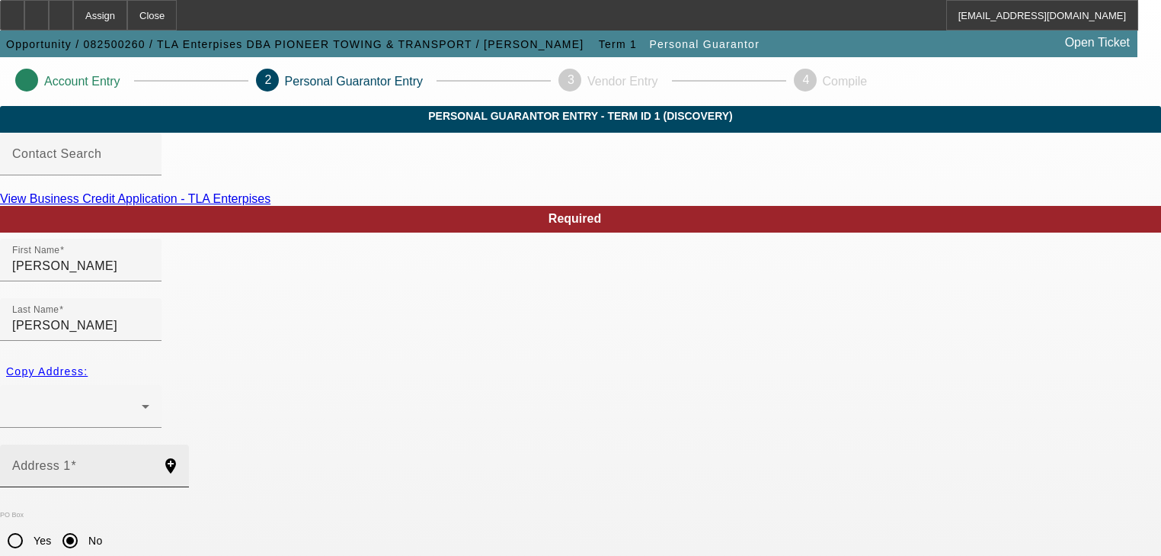
click at [149, 444] on div "Address 1" at bounding box center [80, 465] width 137 height 43
click at [149, 463] on input "Address 1" at bounding box center [80, 472] width 137 height 18
paste input "154 wildwood ln"
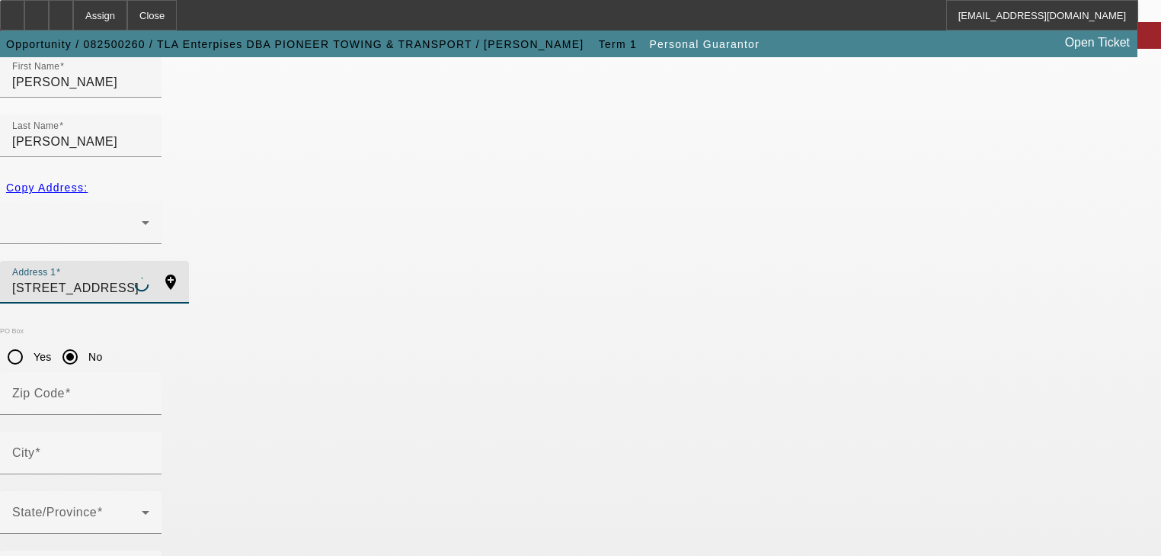
scroll to position [186, 0]
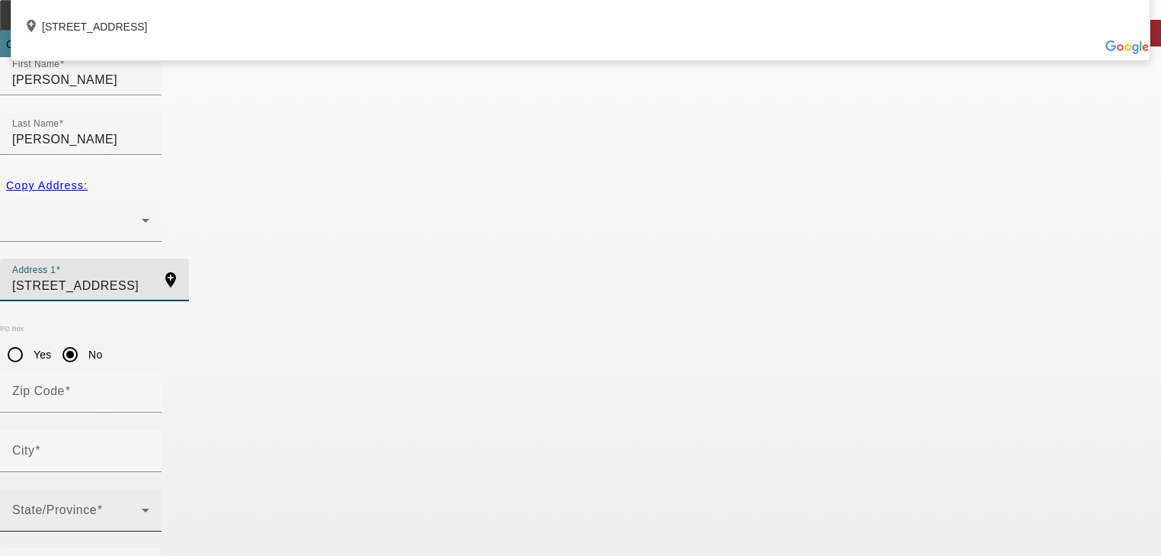
type input "Wildwood Lane"
type input "60062"
type input "Northbrook"
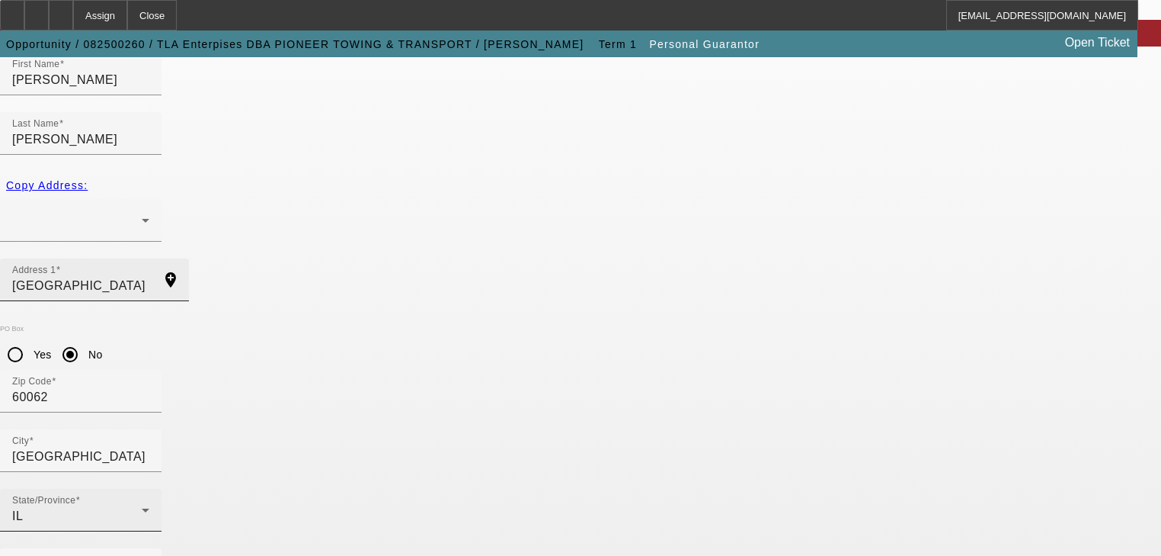
click at [149, 277] on input "Wildwood Lane" at bounding box center [80, 286] width 137 height 18
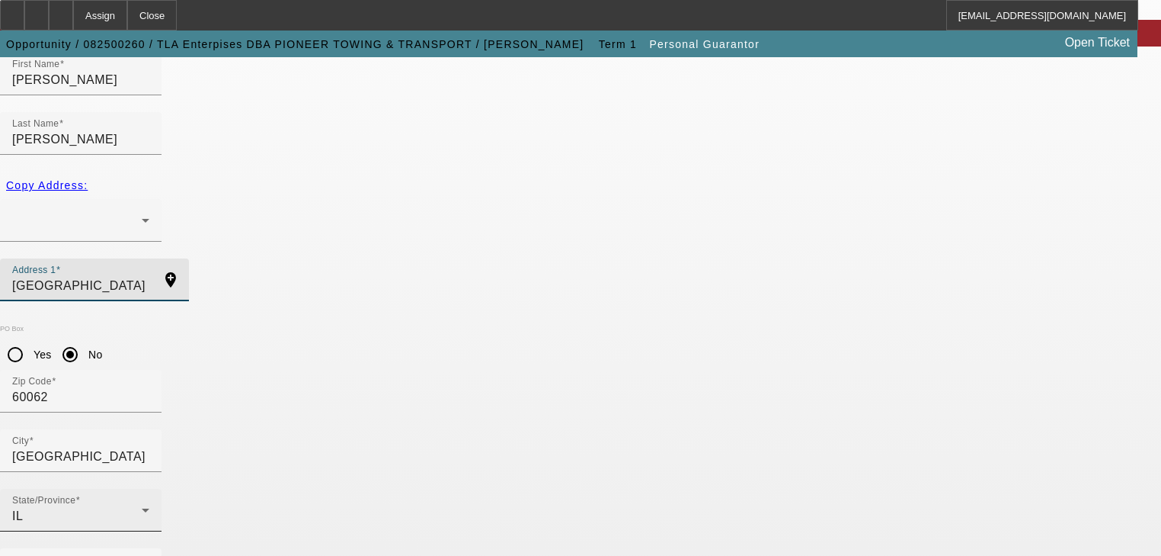
click at [149, 277] on input "Wildwood Lane" at bounding box center [80, 286] width 137 height 18
type input "W"
paste input "154 wildwood ln"
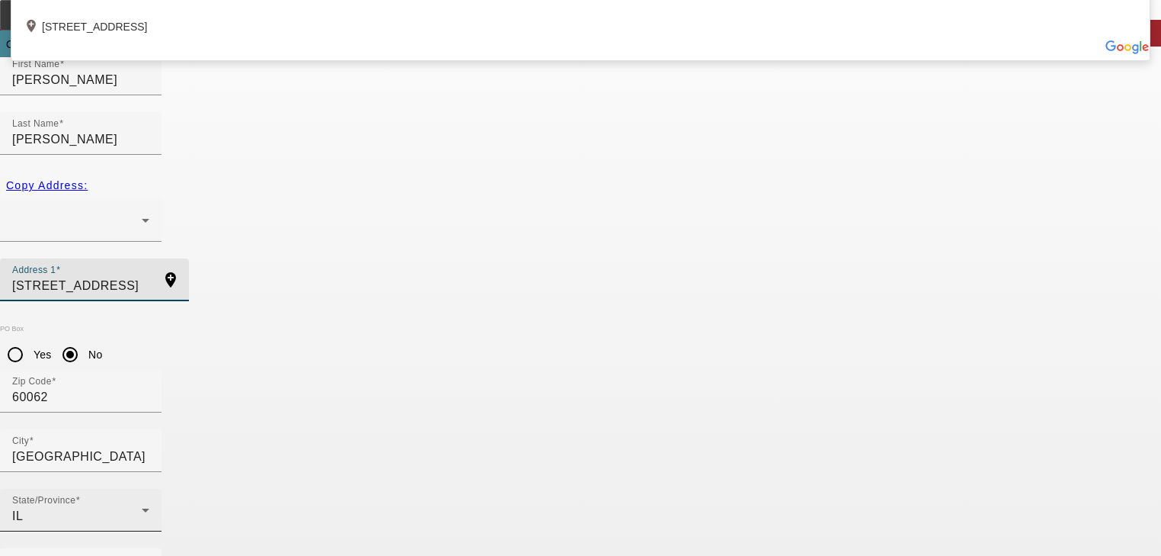
click at [149, 277] on input "154 wildwood ln" at bounding box center [80, 286] width 137 height 18
type input "154 wildwood ln"
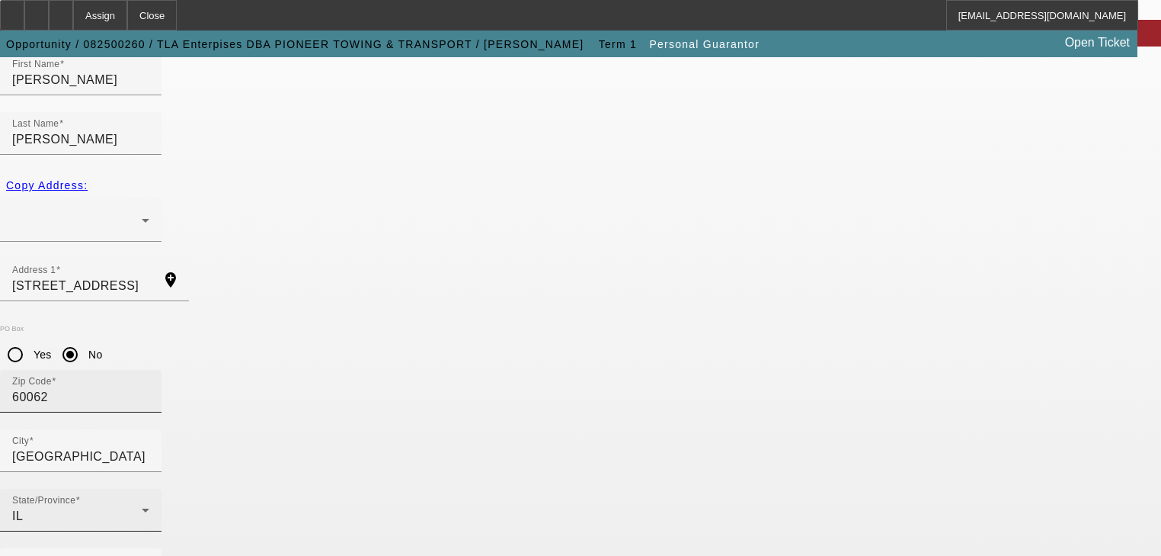
click at [149, 388] on input "60062" at bounding box center [80, 397] width 137 height 18
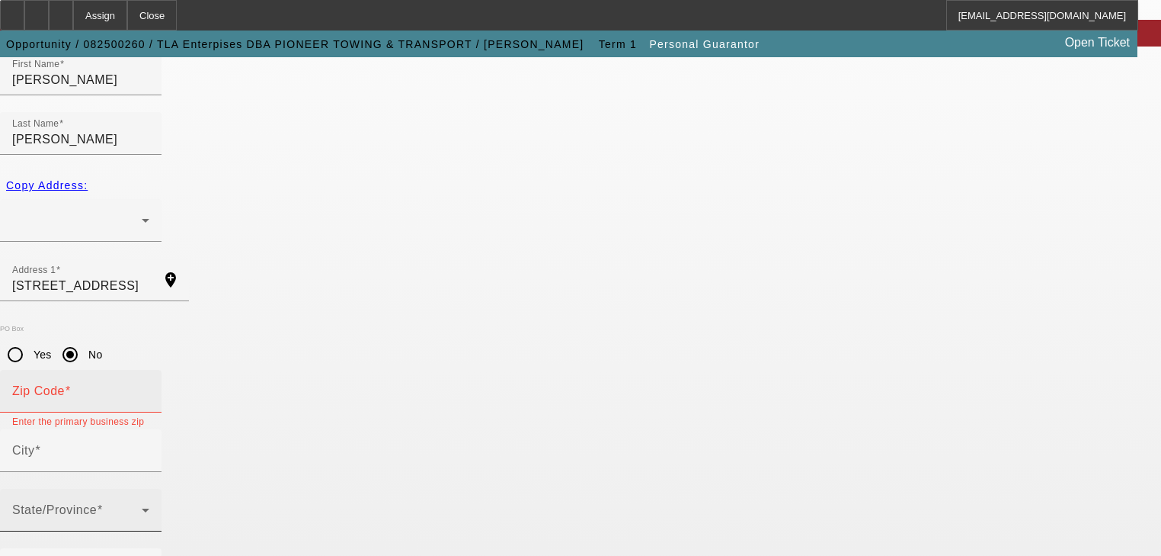
click at [65, 384] on mat-label "Zip Code" at bounding box center [38, 390] width 53 height 13
click at [149, 388] on input "Zip Code" at bounding box center [80, 397] width 137 height 18
paste input "24360"
type input "24360"
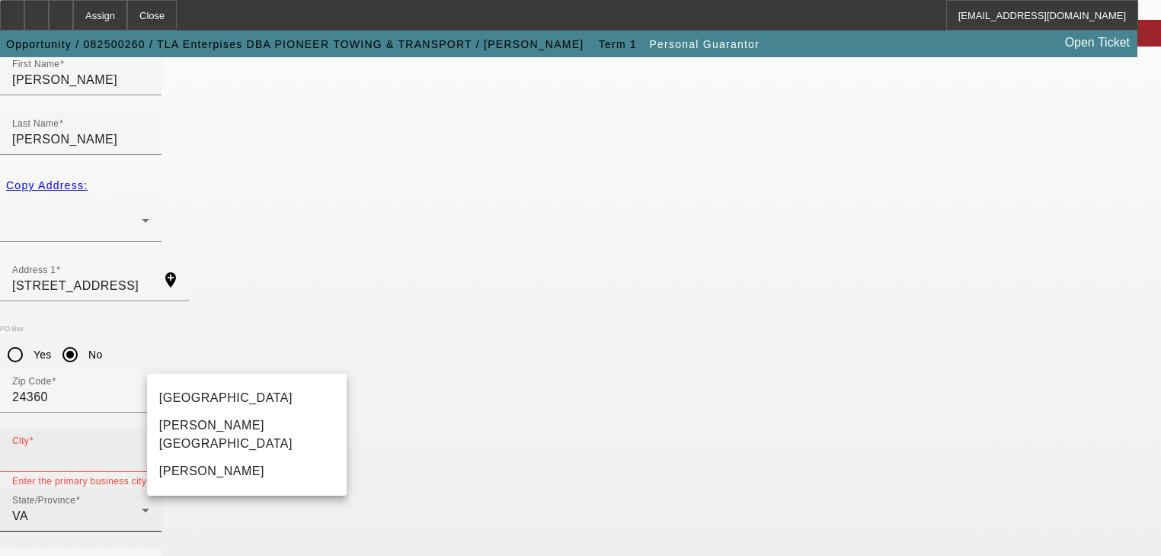
click at [149, 447] on input "City" at bounding box center [80, 456] width 137 height 18
paste input "max meadows"
type input "max meadows"
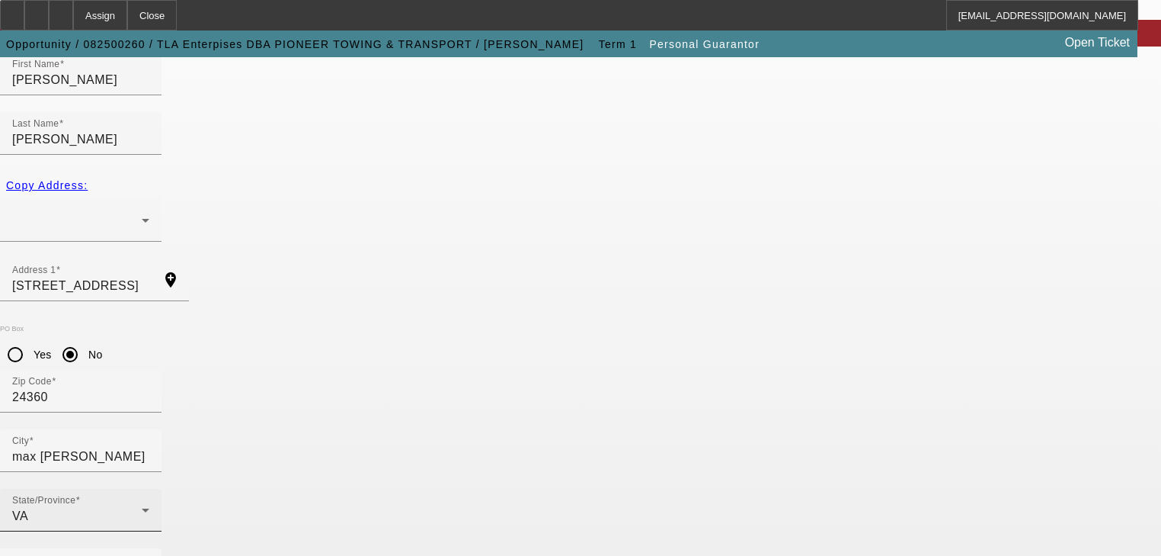
type input "100"
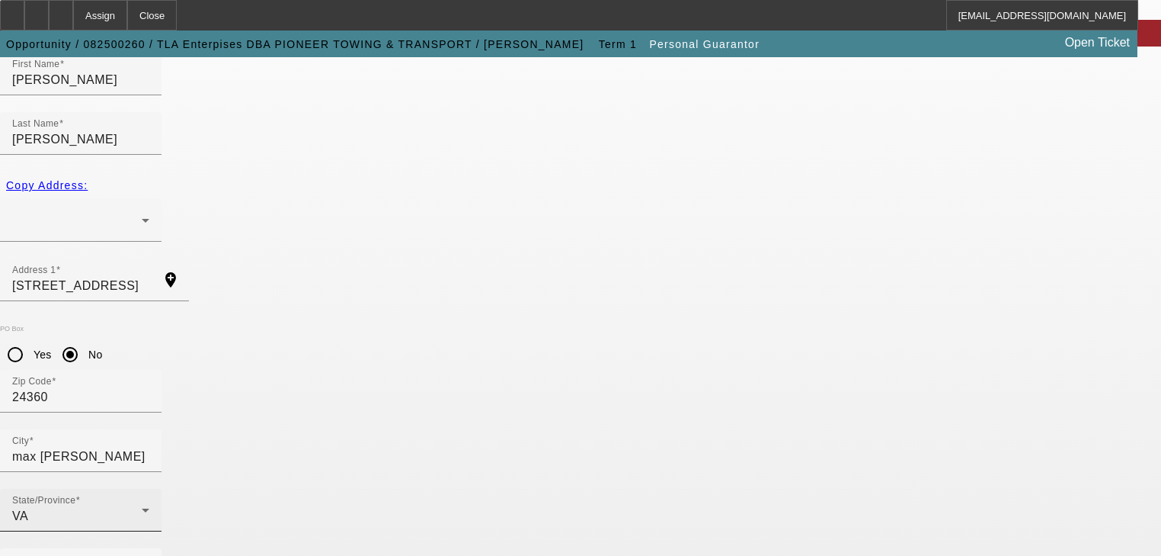
type input "pioneer_tire@yahoo.com"
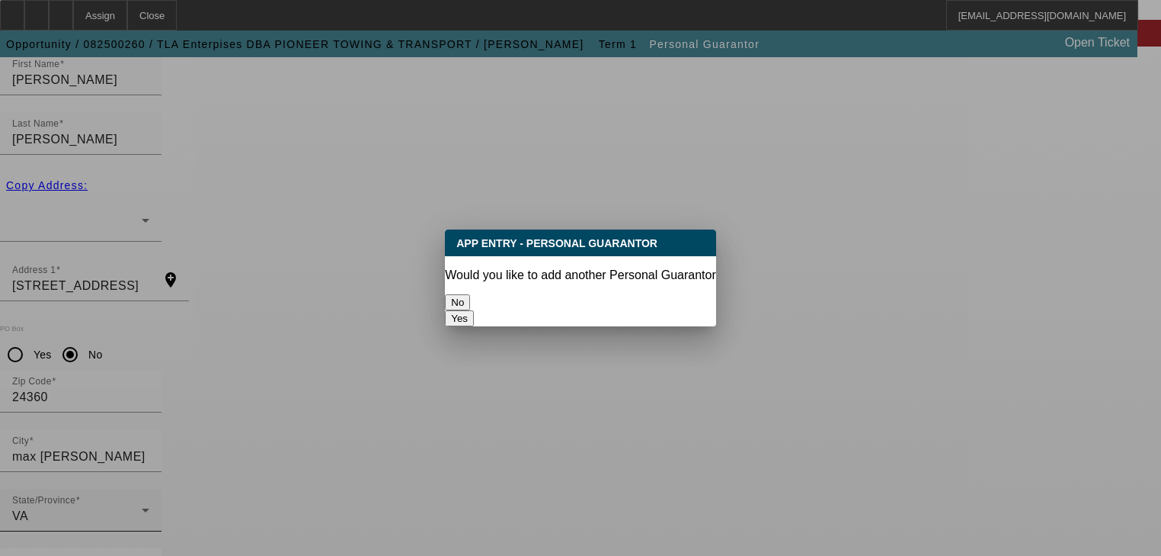
click at [470, 299] on button "No" at bounding box center [457, 302] width 25 height 16
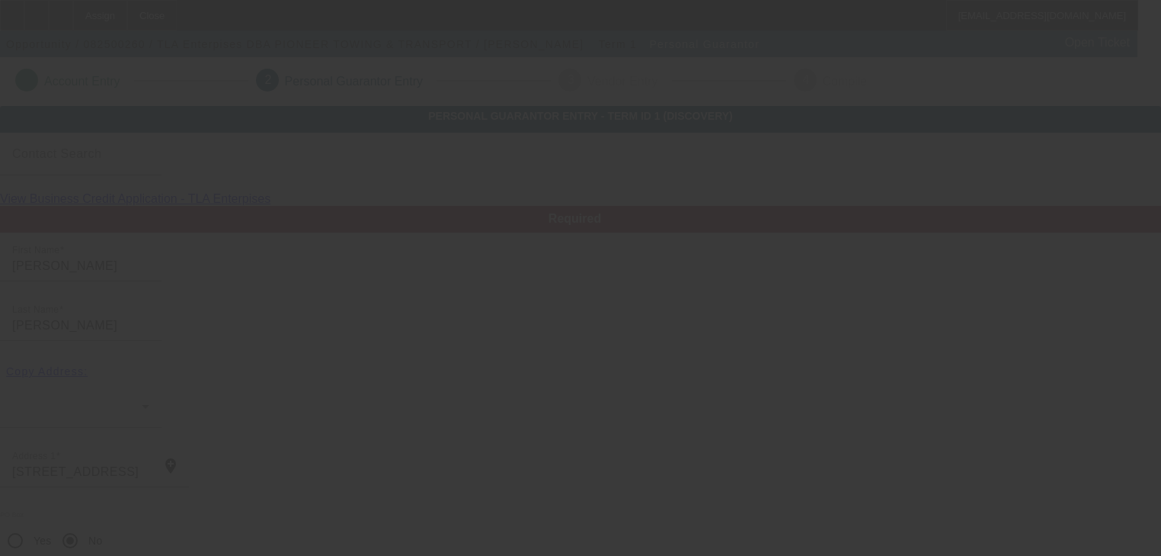
scroll to position [186, 0]
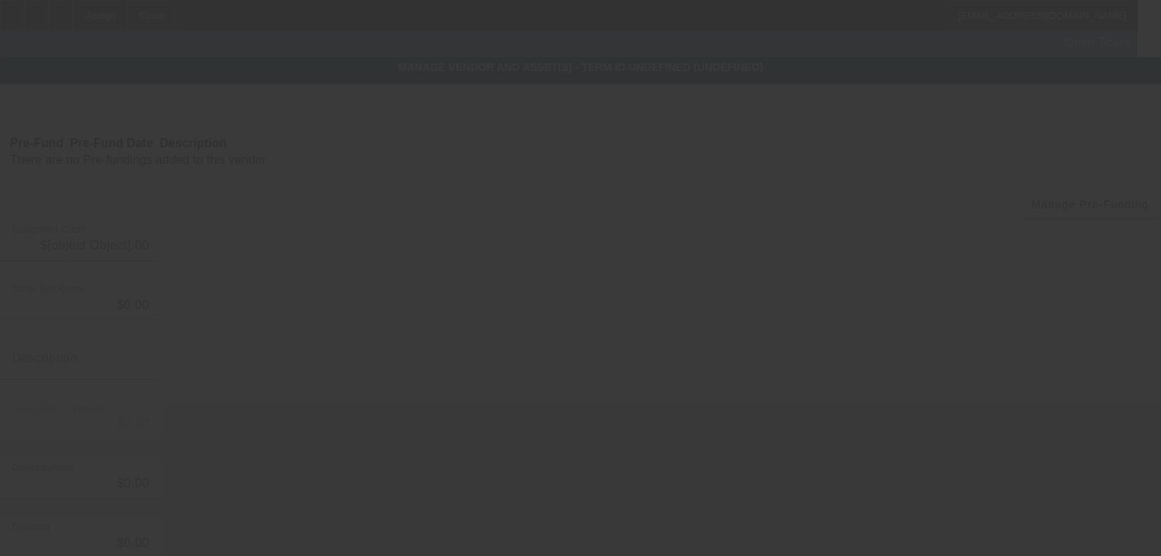
type input "$150,000.00"
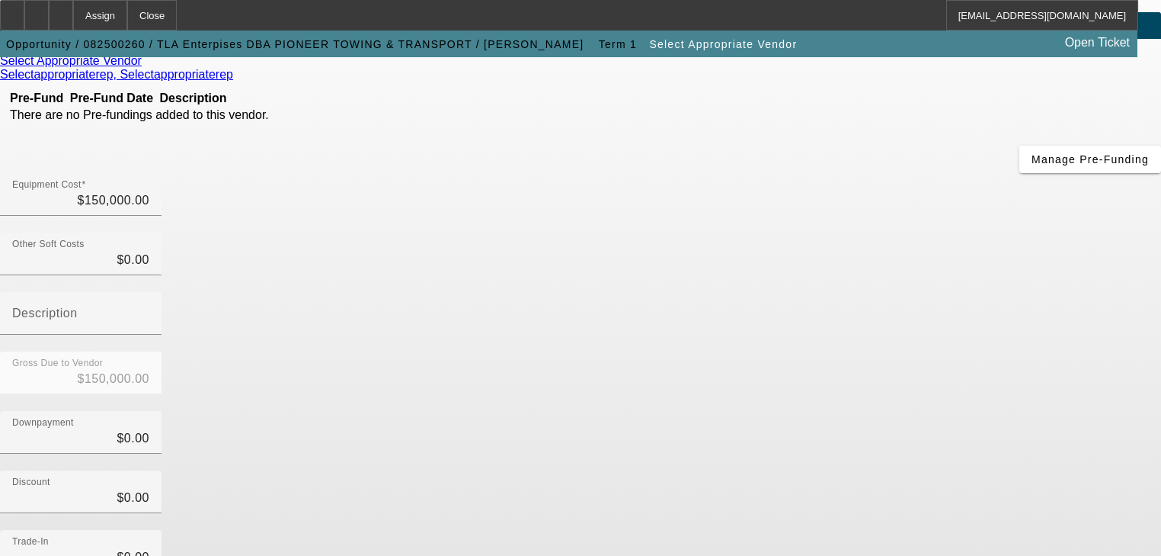
scroll to position [218, 0]
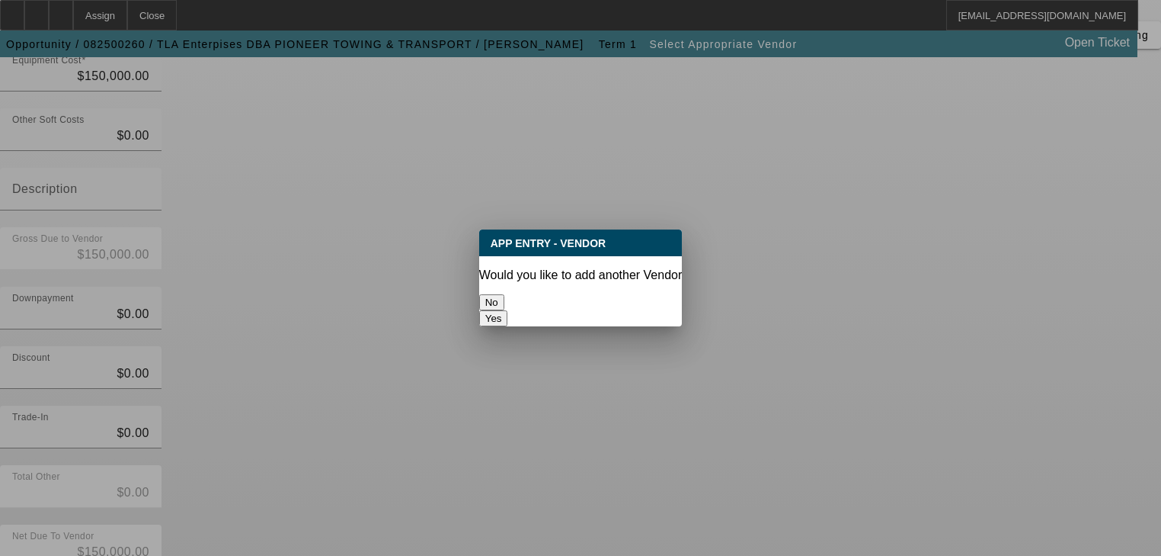
scroll to position [0, 0]
click at [504, 294] on button "No" at bounding box center [491, 302] width 25 height 16
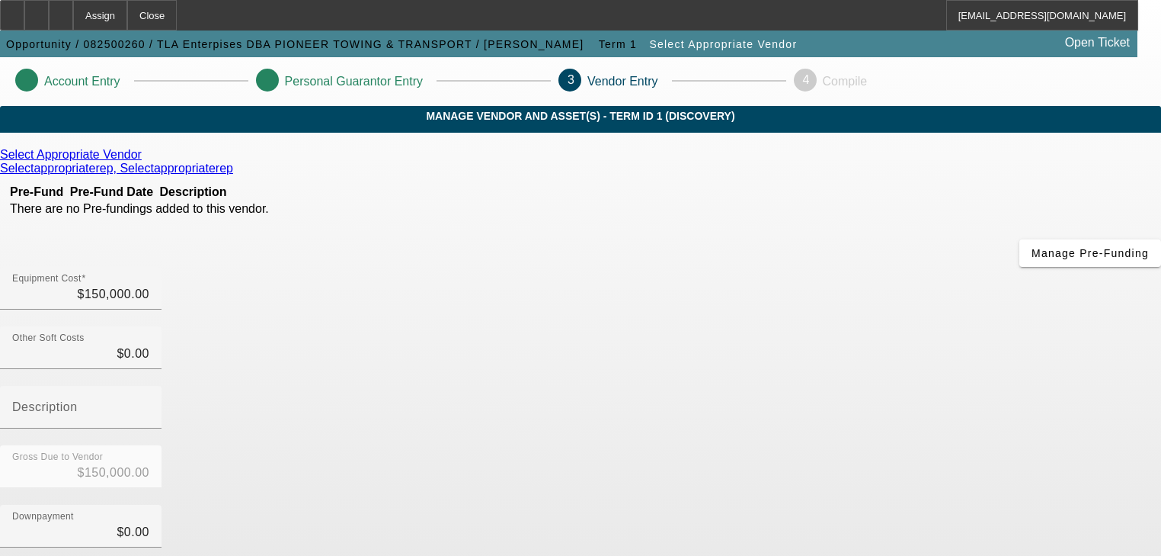
scroll to position [218, 0]
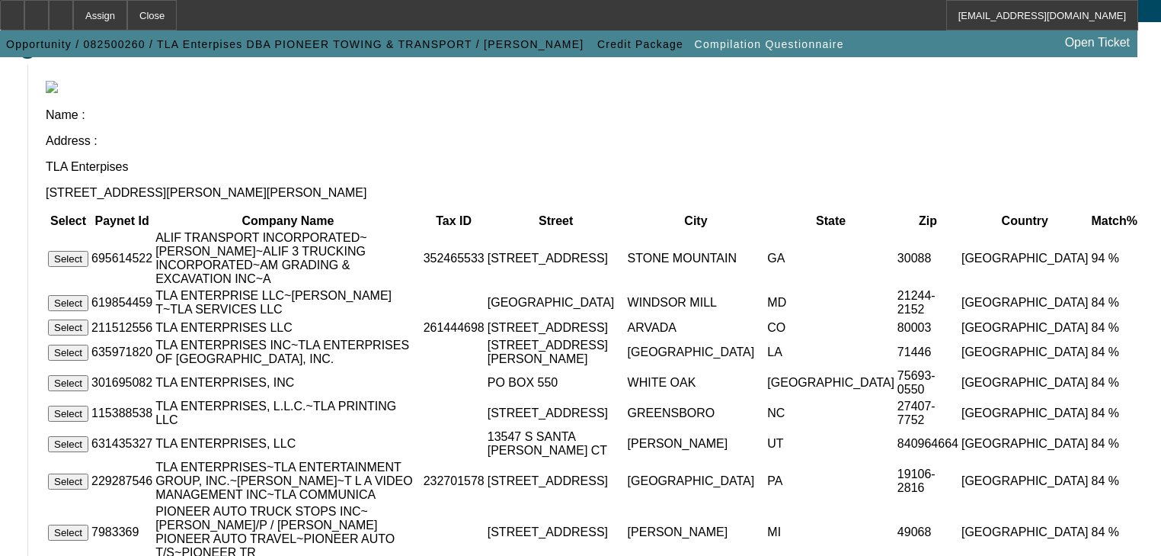
scroll to position [89, 0]
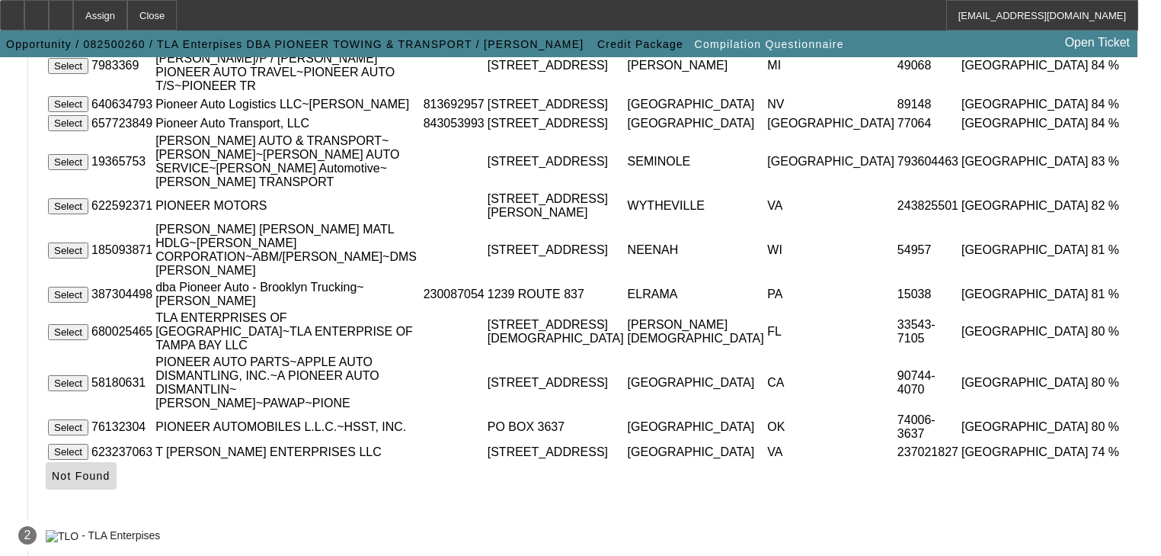
click at [110, 469] on span "Not Found" at bounding box center [81, 475] width 59 height 12
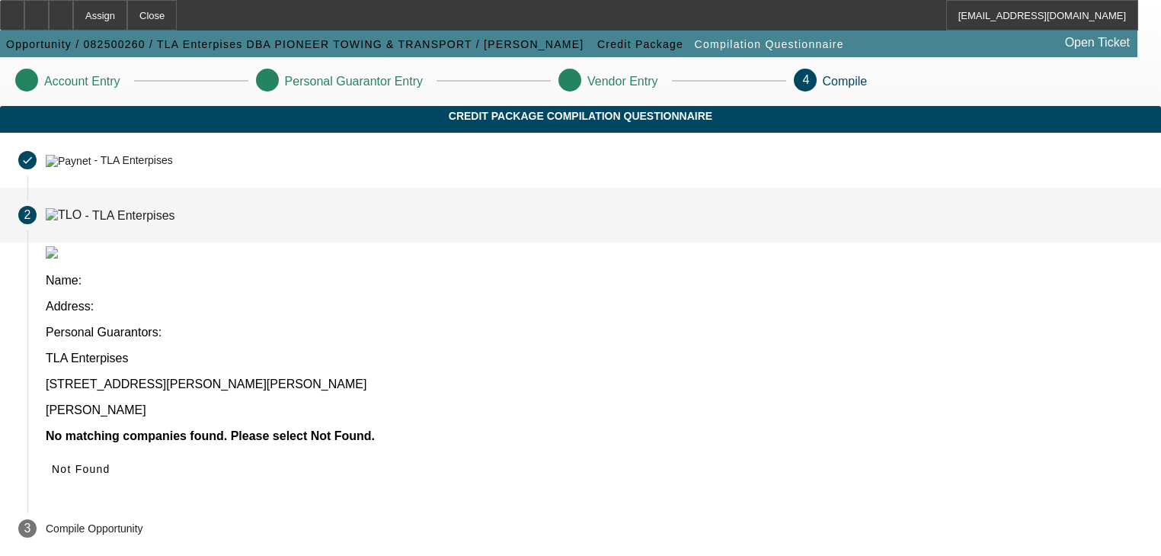
scroll to position [0, 0]
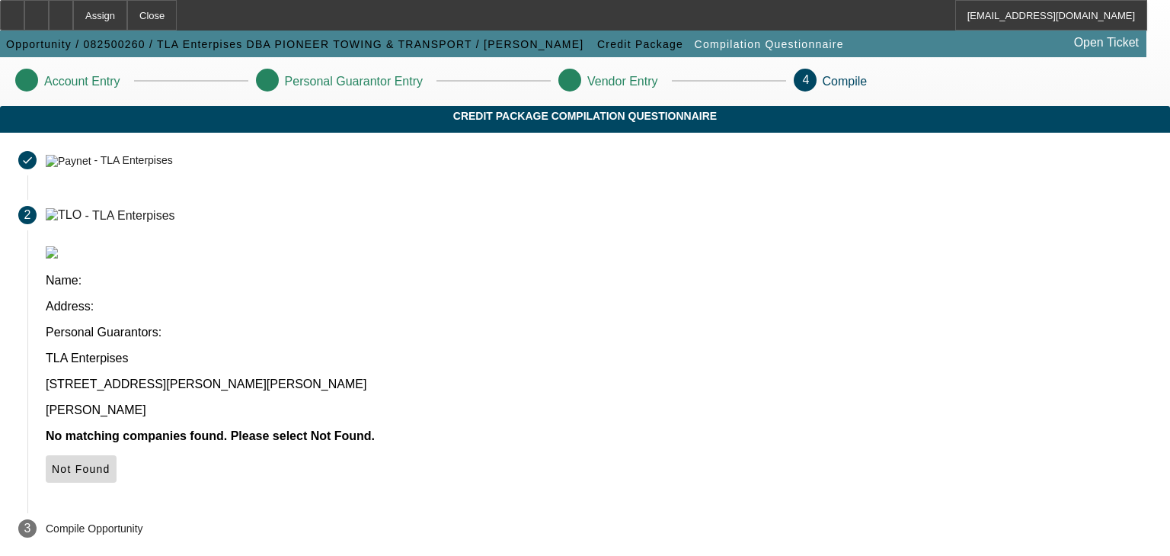
click at [110, 463] on span "Not Found" at bounding box center [81, 469] width 59 height 12
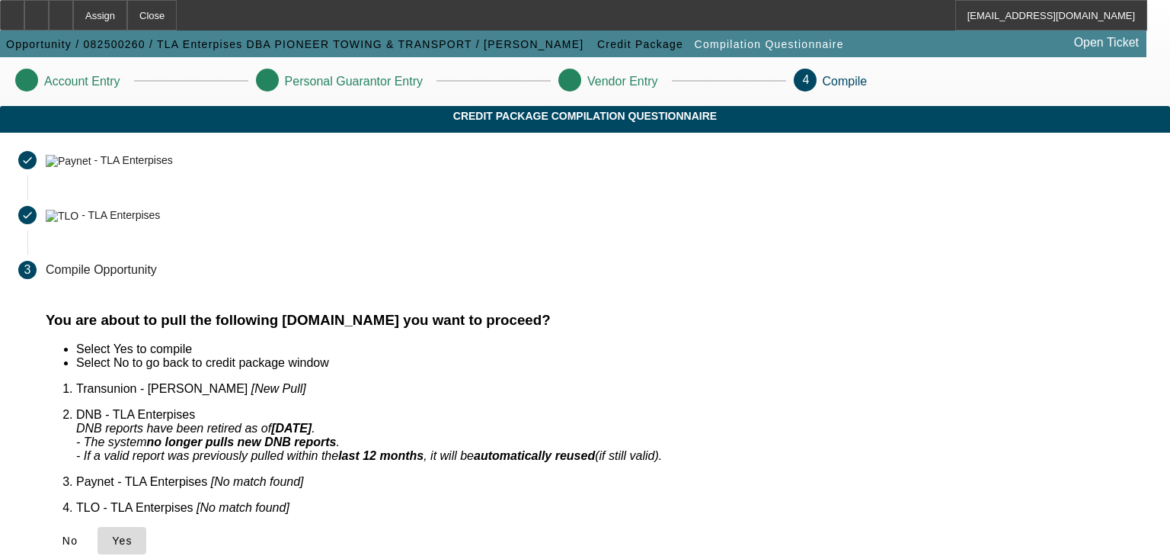
click at [133, 534] on span "Yes" at bounding box center [122, 540] width 21 height 12
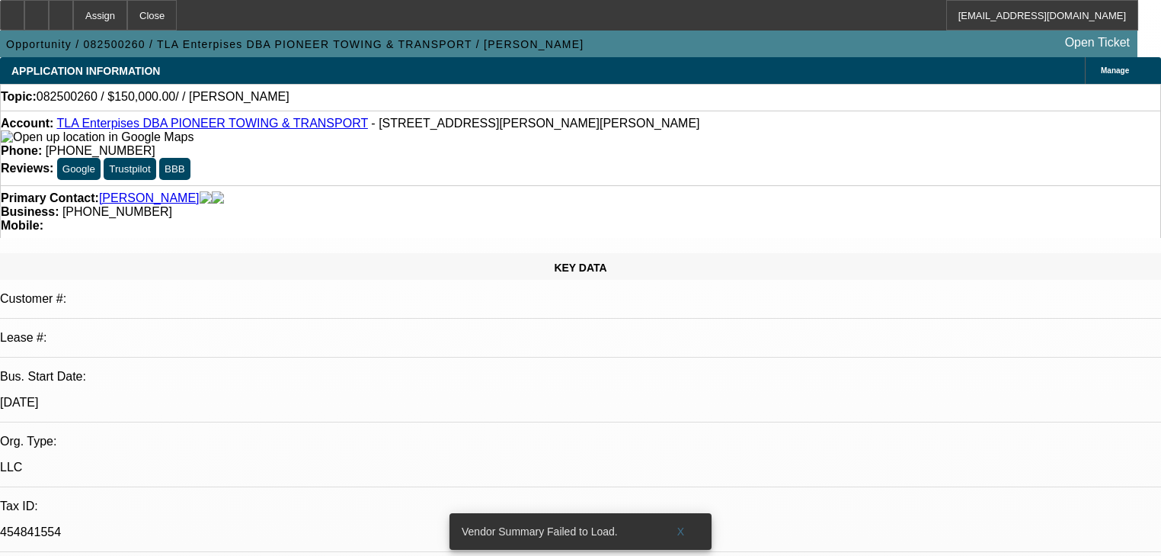
select select "0"
select select "2"
select select "0.1"
select select "4"
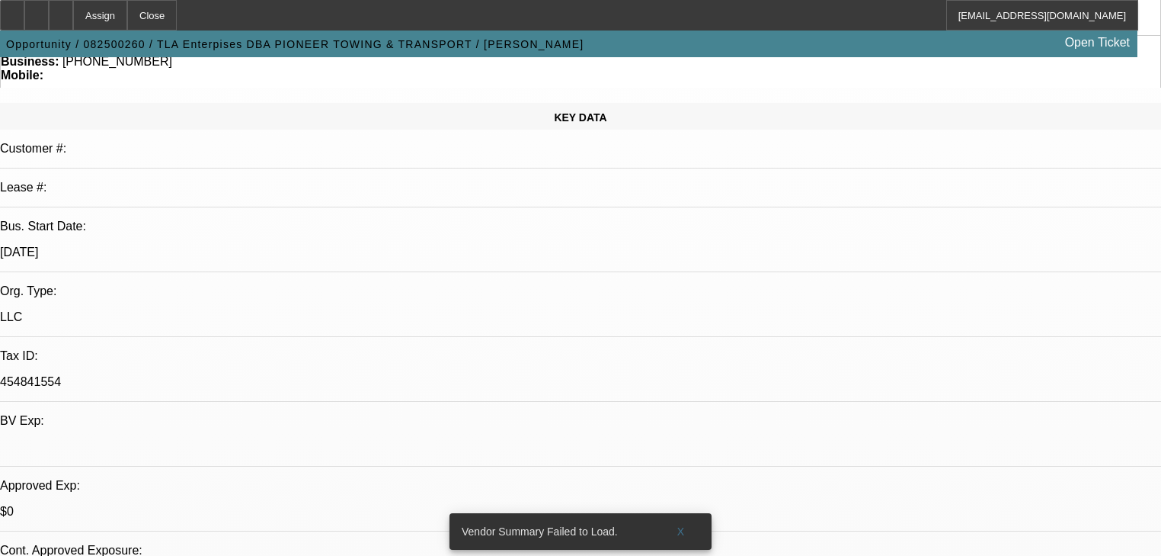
scroll to position [122, 0]
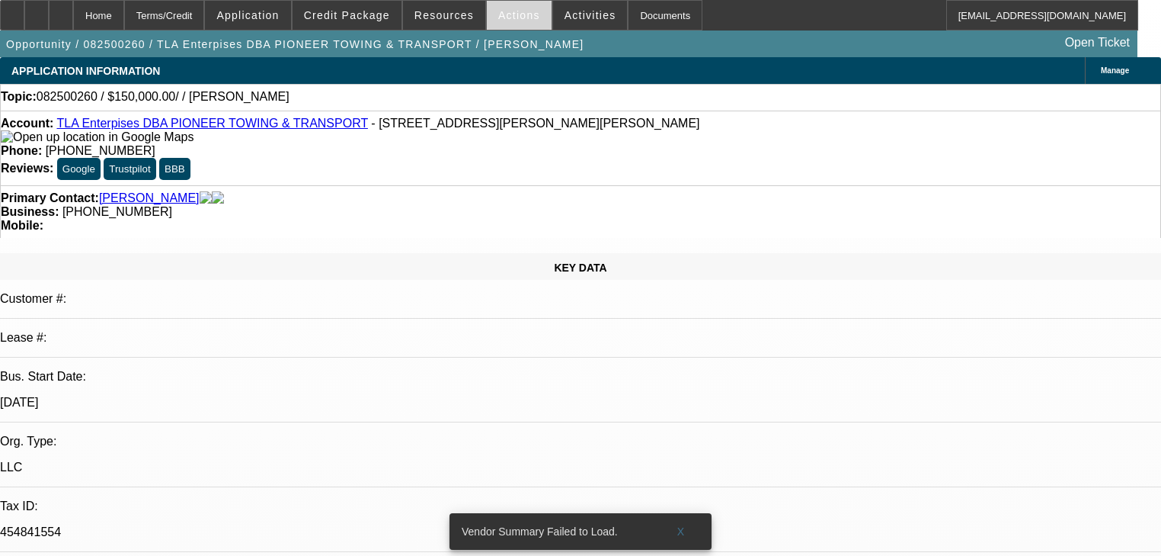
select select "0"
select select "2"
select select "0.1"
select select "4"
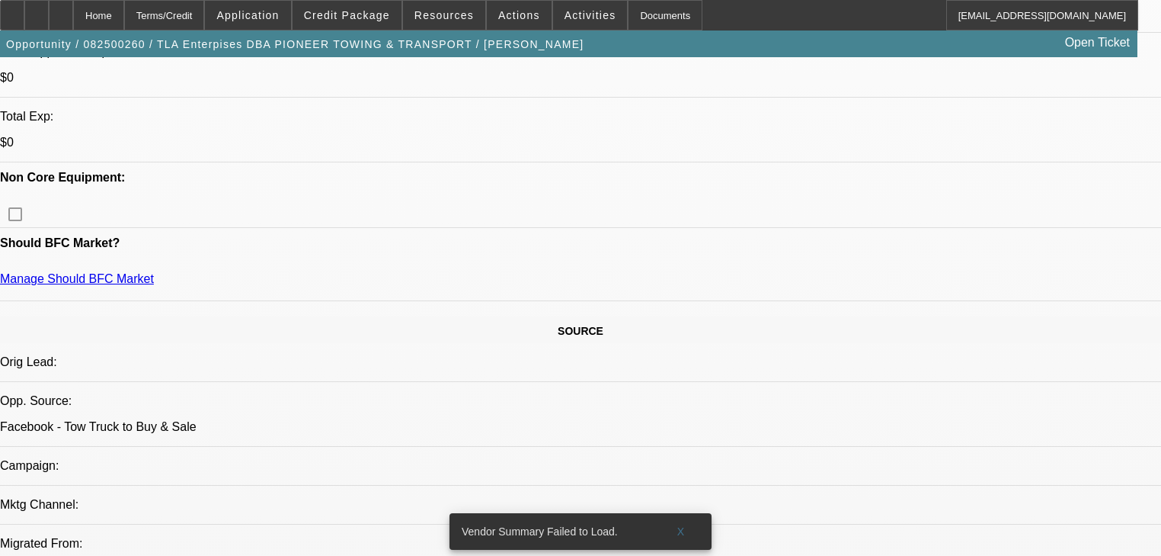
scroll to position [671, 0]
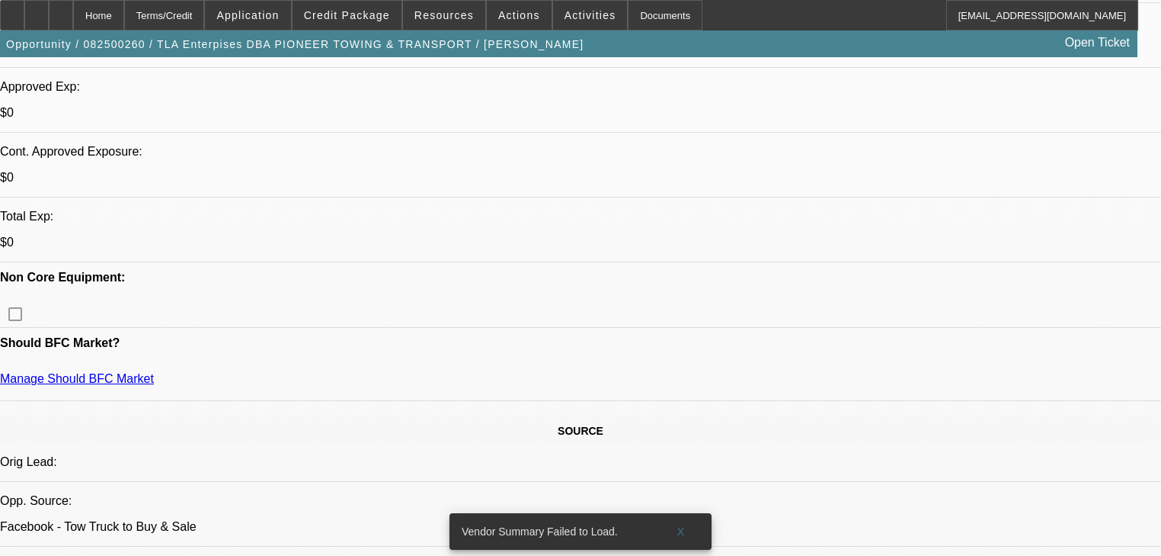
scroll to position [549, 0]
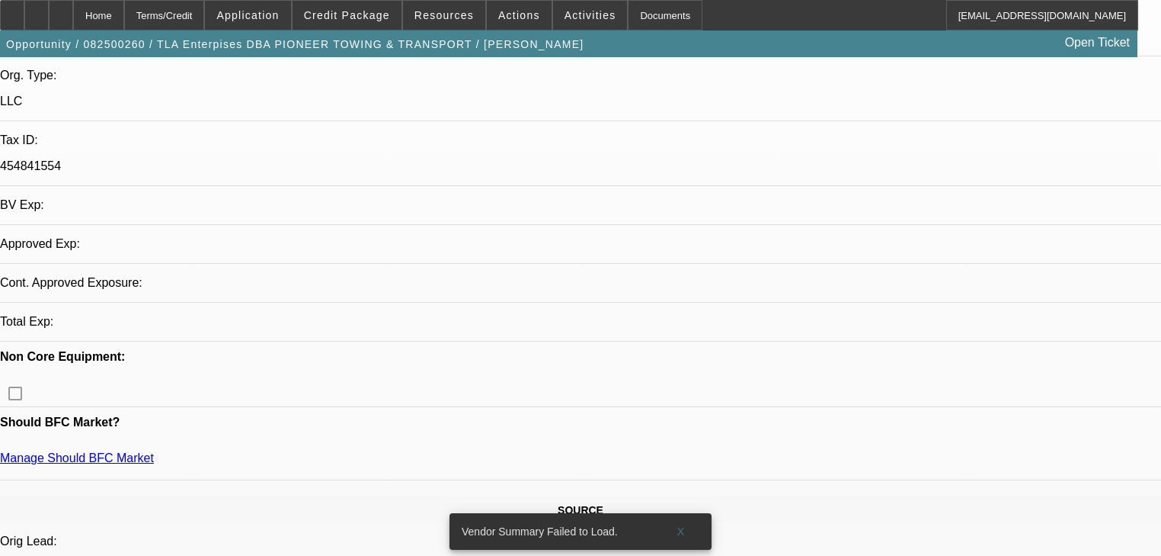
select select "0"
select select "2"
select select "0.1"
select select "4"
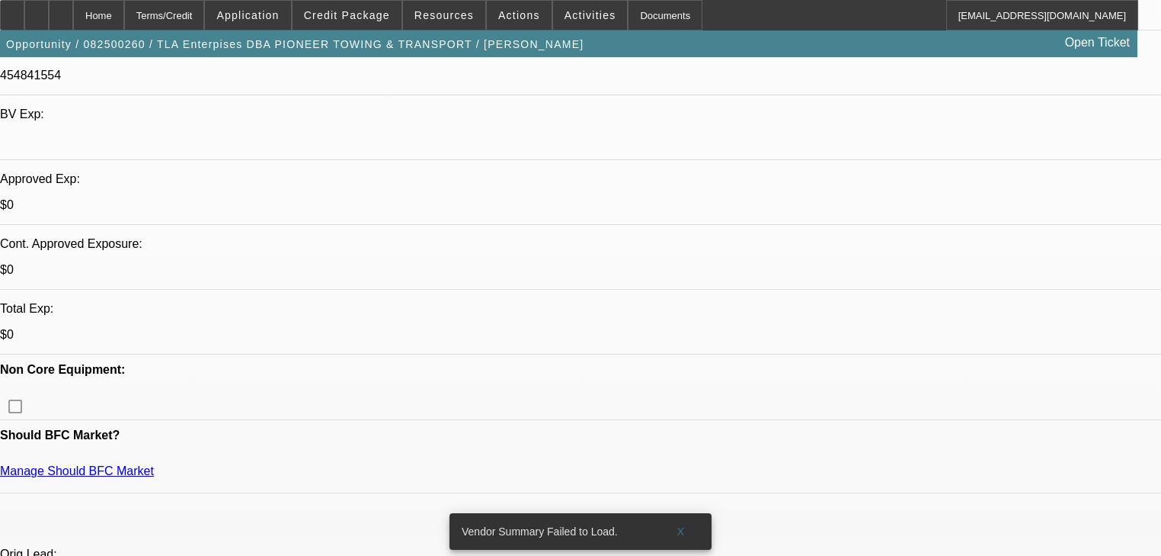
scroll to position [488, 0]
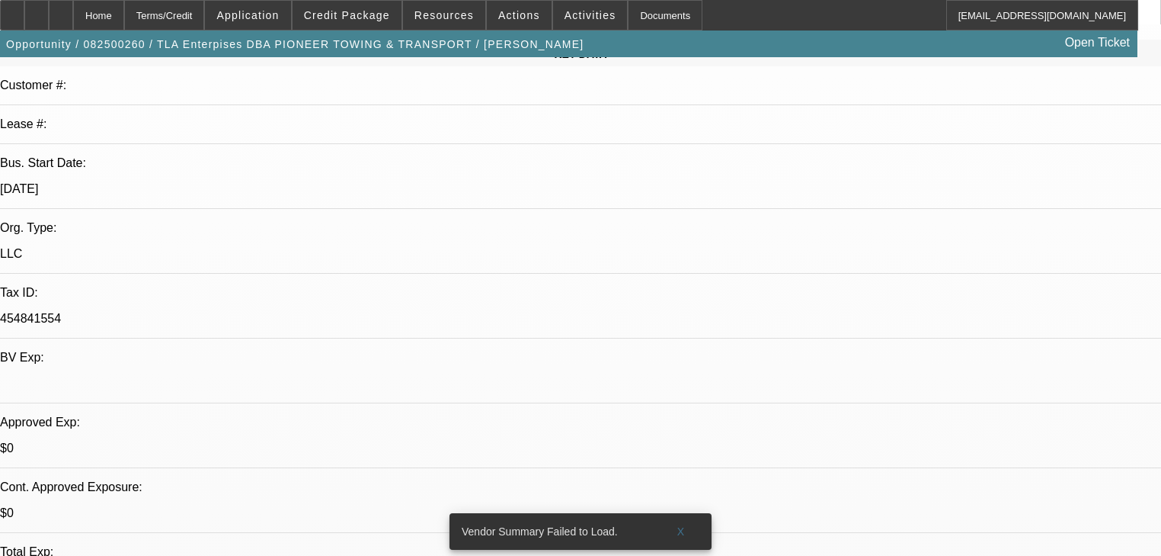
scroll to position [183, 0]
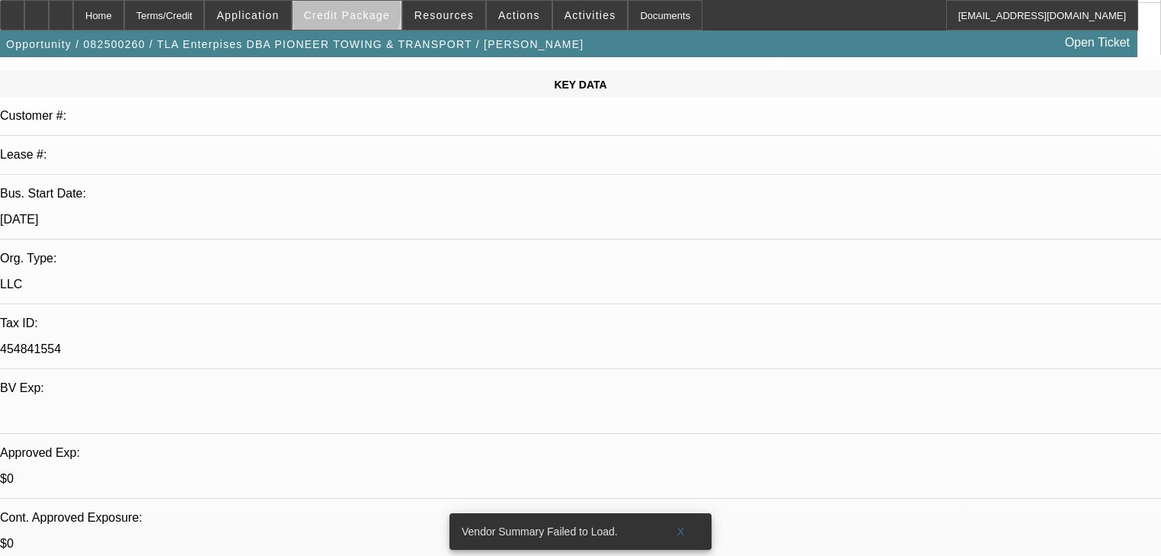
click at [368, 15] on span "Credit Package" at bounding box center [347, 15] width 86 height 12
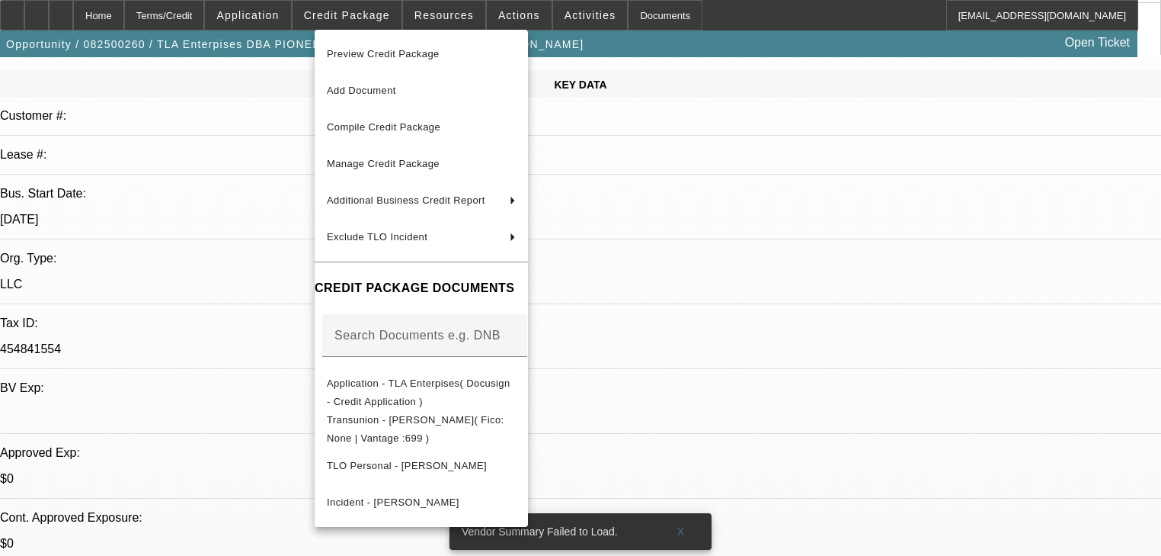
click at [280, 19] on div at bounding box center [580, 278] width 1161 height 556
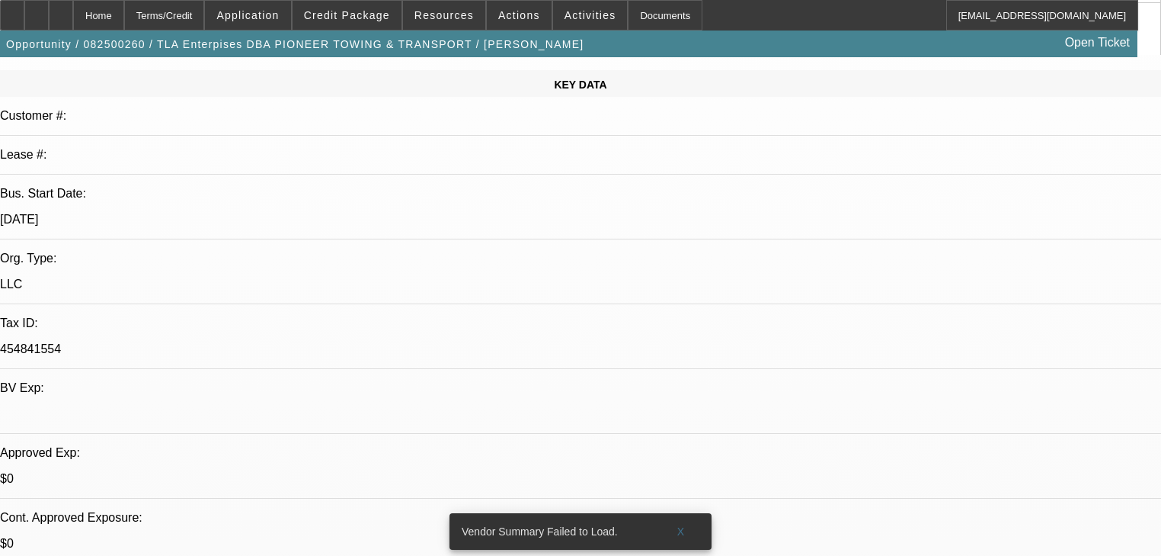
click at [279, 19] on span "Application" at bounding box center [247, 15] width 62 height 12
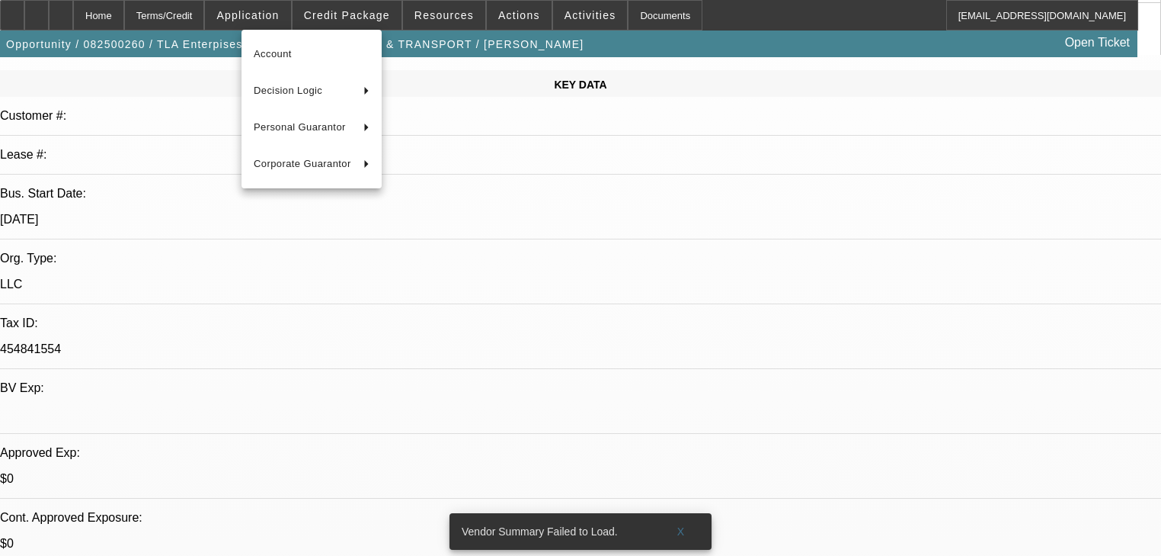
click at [499, 17] on div at bounding box center [580, 278] width 1161 height 556
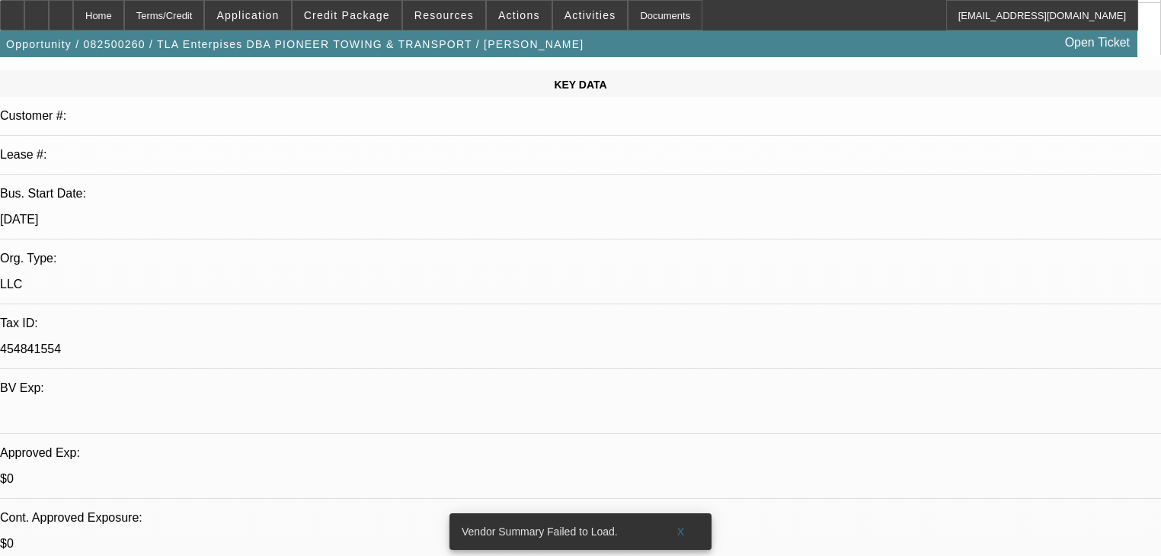
click at [499, 17] on span "Actions" at bounding box center [519, 15] width 42 height 12
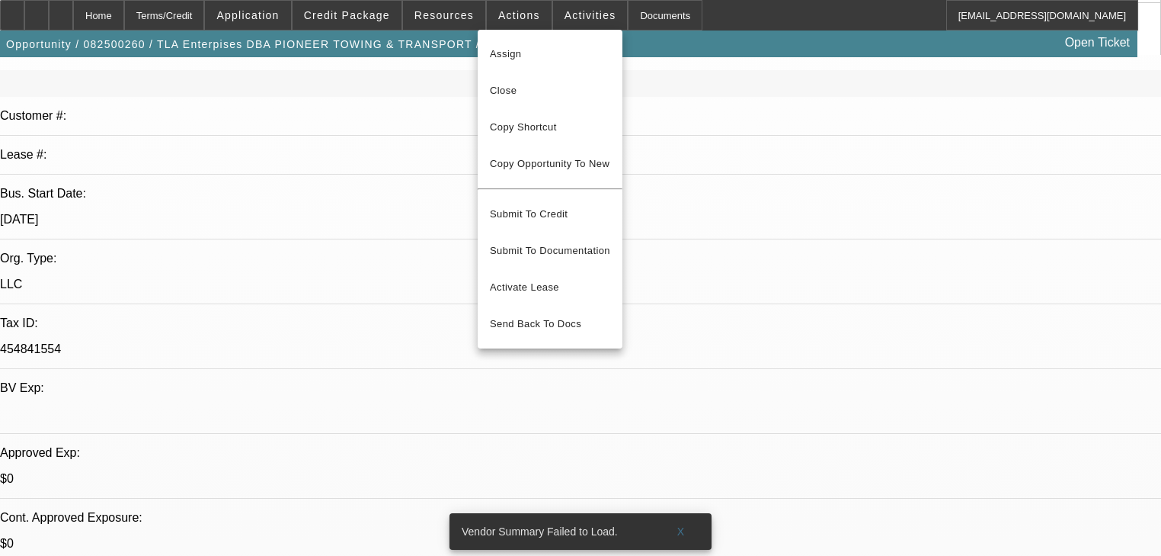
drag, startPoint x: 479, startPoint y: 19, endPoint x: 460, endPoint y: 19, distance: 19.1
click at [477, 19] on div at bounding box center [580, 278] width 1161 height 556
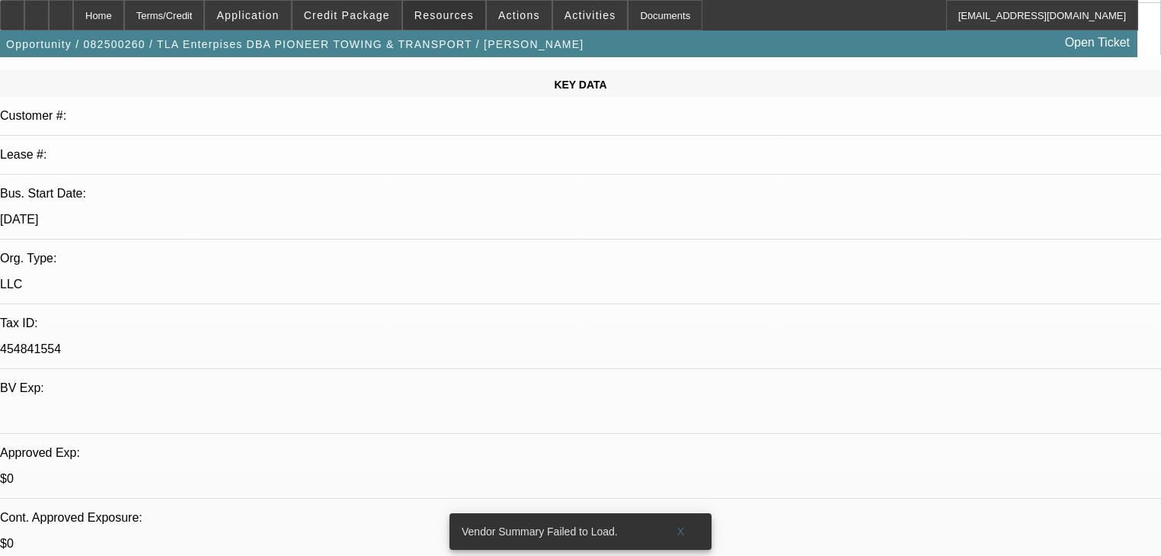
click at [460, 19] on span "Resources" at bounding box center [444, 15] width 59 height 12
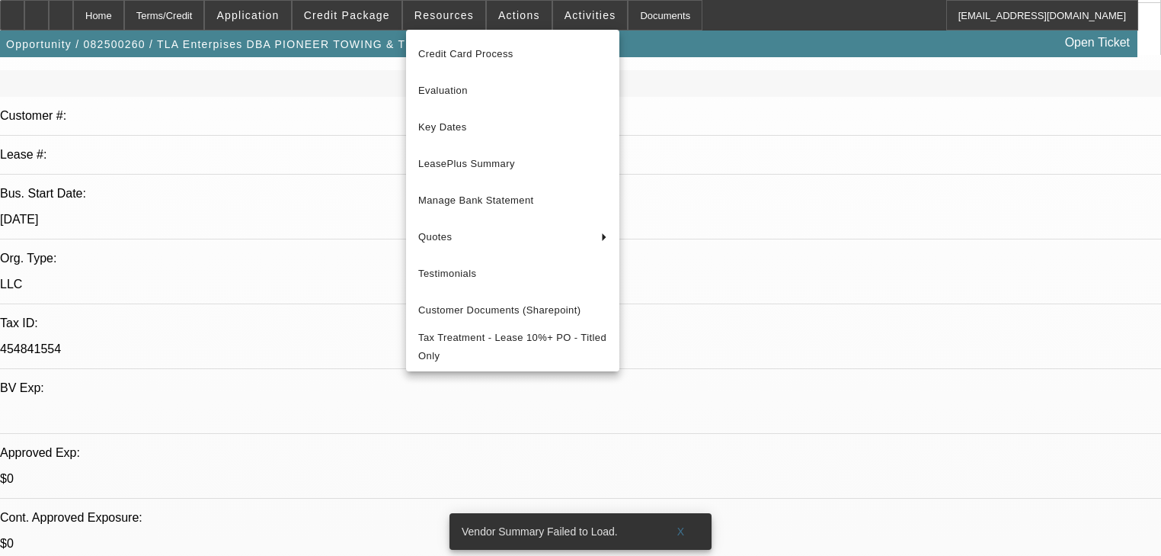
click at [573, 17] on div at bounding box center [580, 278] width 1161 height 556
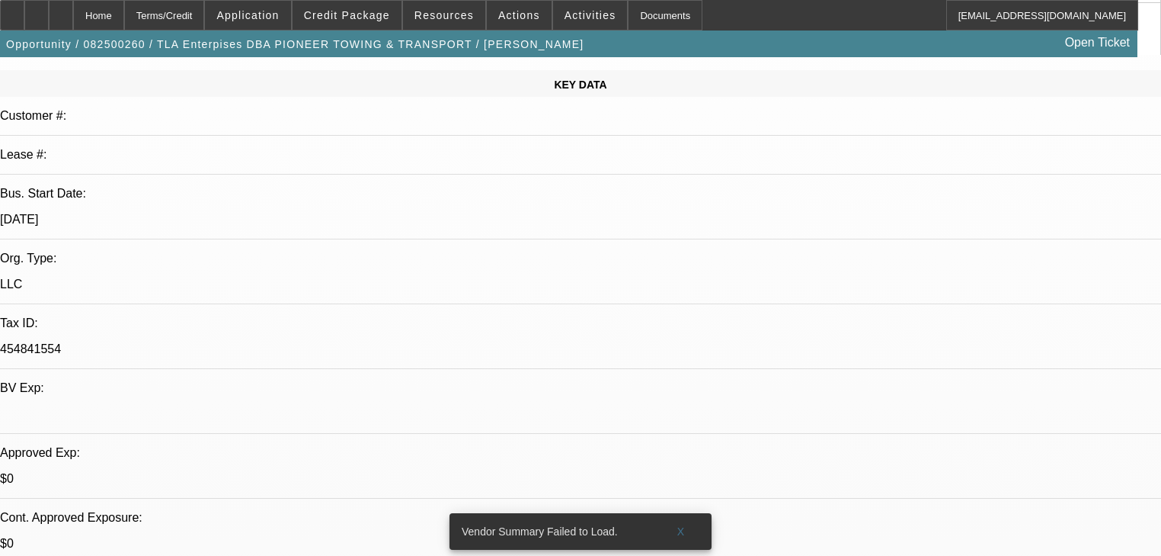
click at [573, 17] on span "Activities" at bounding box center [591, 15] width 52 height 12
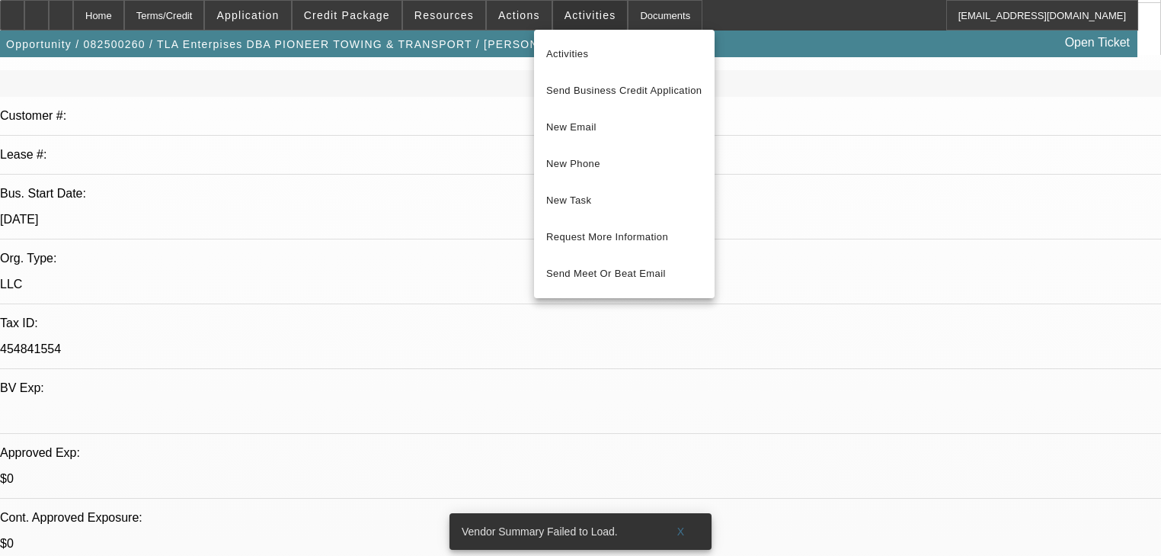
click at [573, 17] on div at bounding box center [580, 278] width 1161 height 556
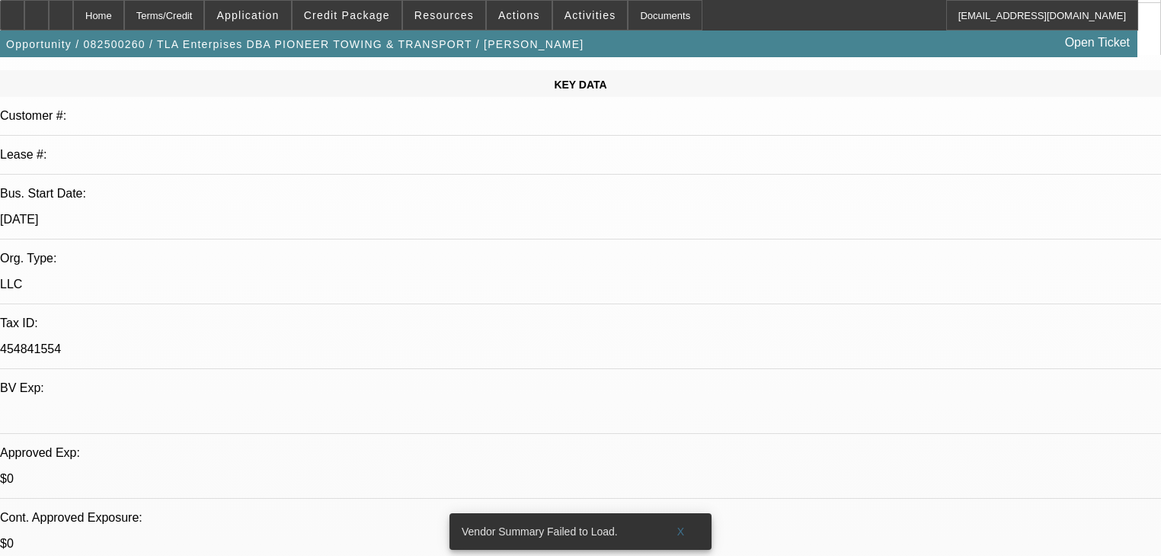
click at [573, 17] on span "Activities" at bounding box center [591, 15] width 52 height 12
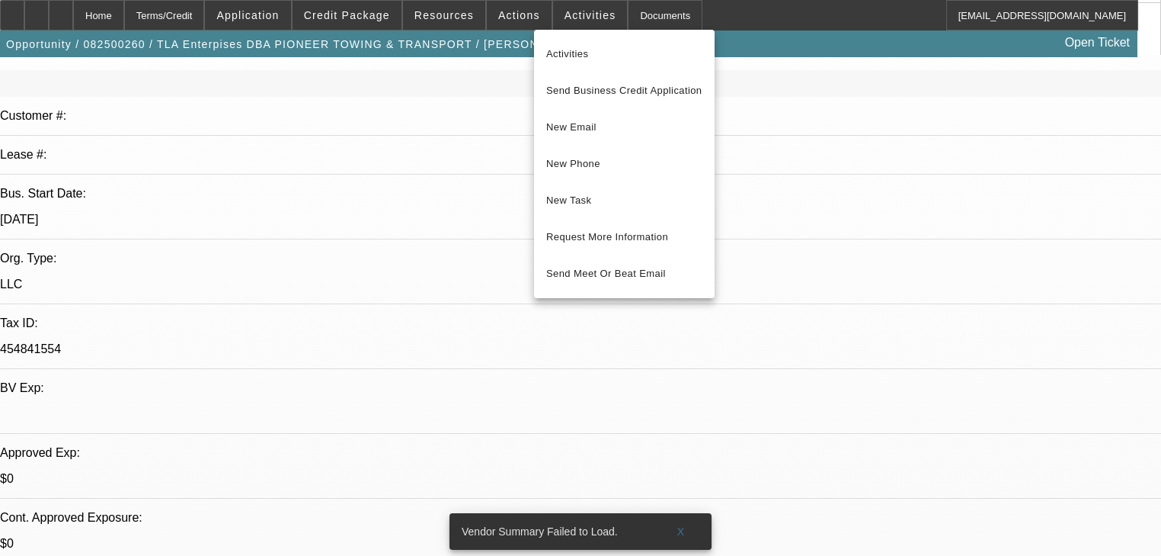
click at [509, 13] on div at bounding box center [580, 278] width 1161 height 556
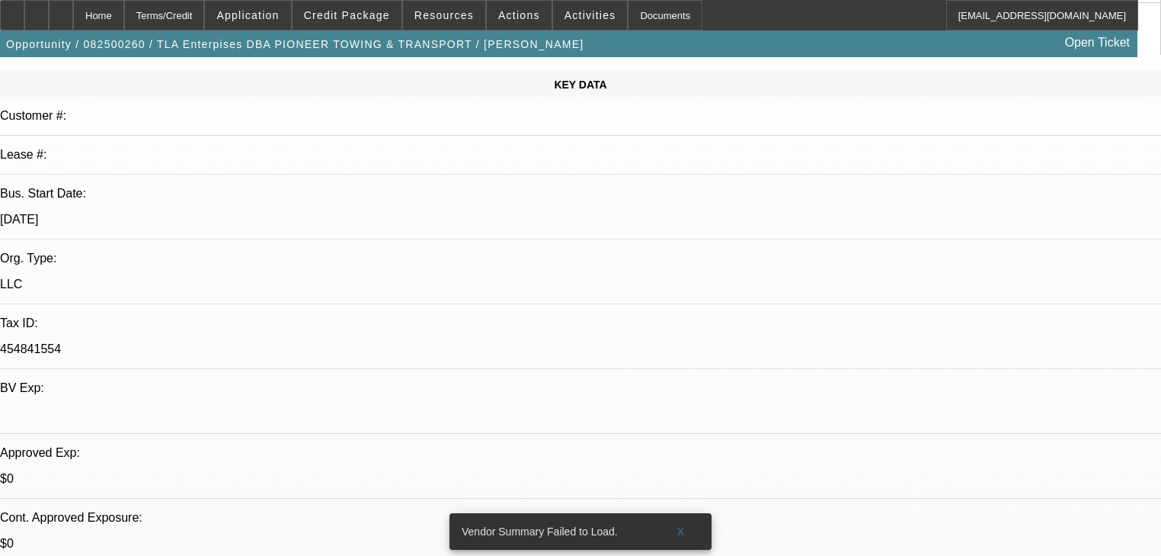
click at [509, 13] on span "Actions" at bounding box center [519, 15] width 42 height 12
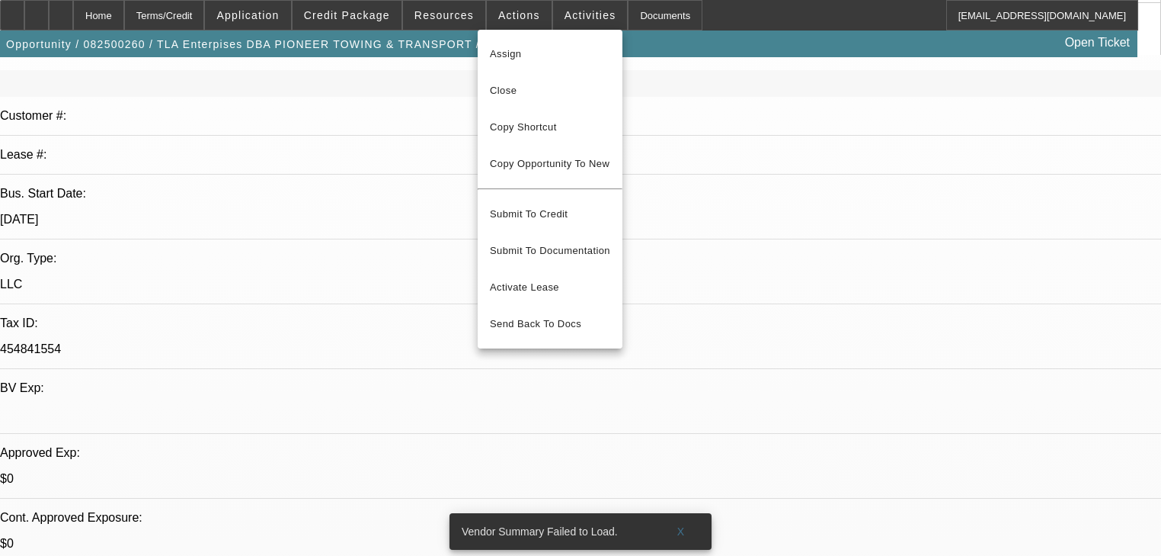
click at [387, 14] on div at bounding box center [580, 278] width 1161 height 556
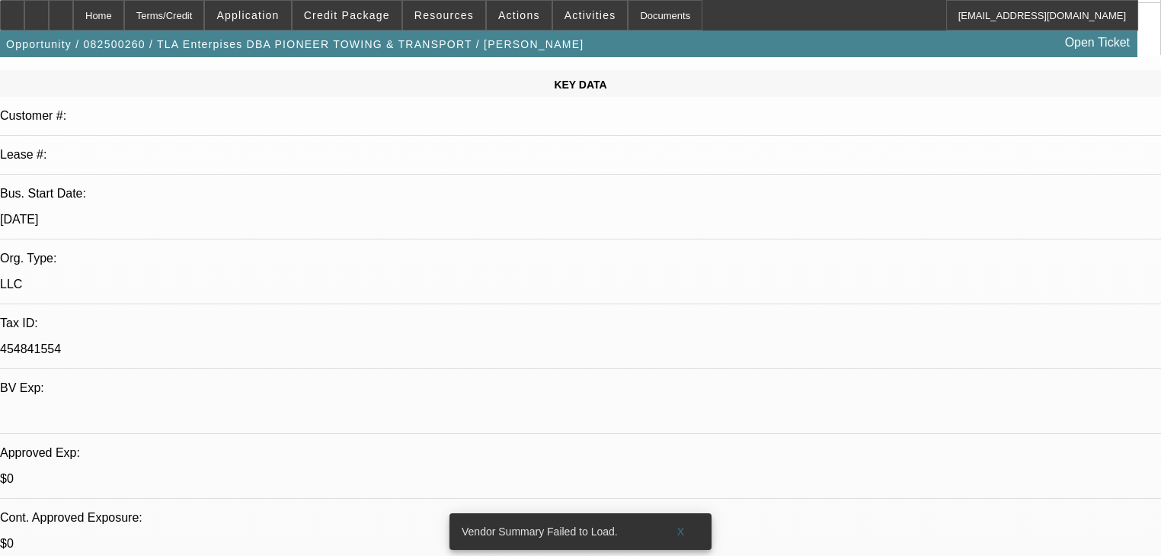
click at [387, 14] on span "Credit Package" at bounding box center [347, 15] width 86 height 12
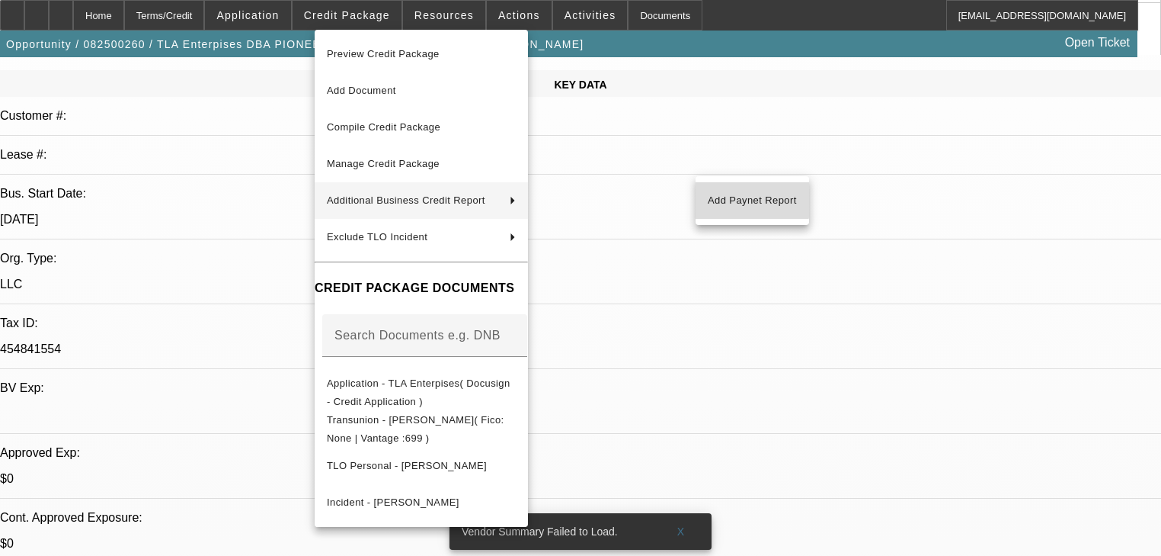
click at [725, 192] on span "Add Paynet Report" at bounding box center [752, 200] width 89 height 18
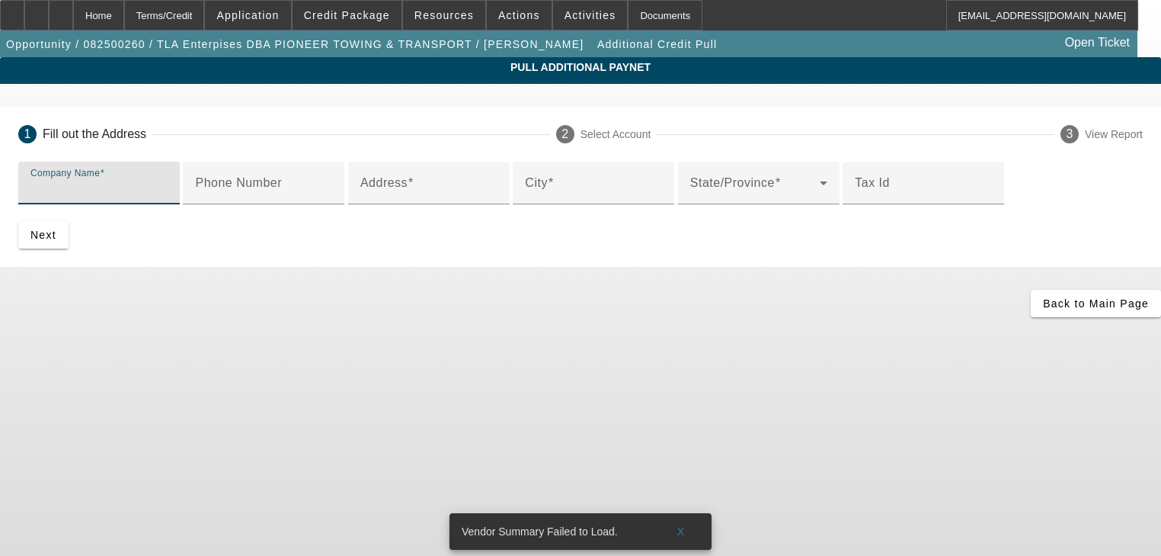
click at [168, 198] on input "Company Name" at bounding box center [98, 189] width 137 height 18
type input "TLA Enterprises"
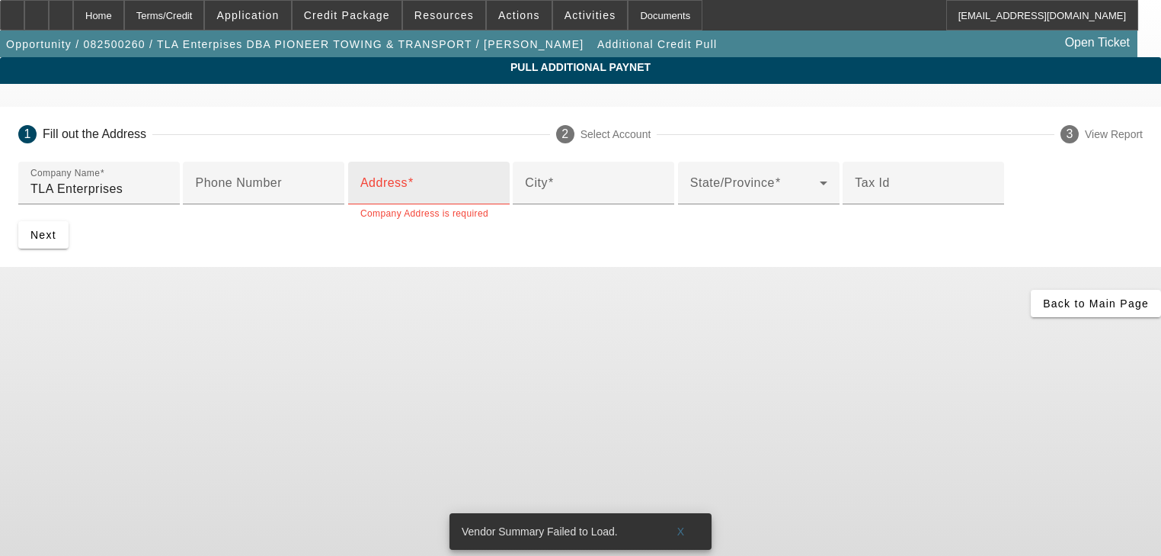
click at [360, 198] on input "Address" at bounding box center [428, 189] width 137 height 18
paste input "[STREET_ADDRESS][PERSON_NAME]"
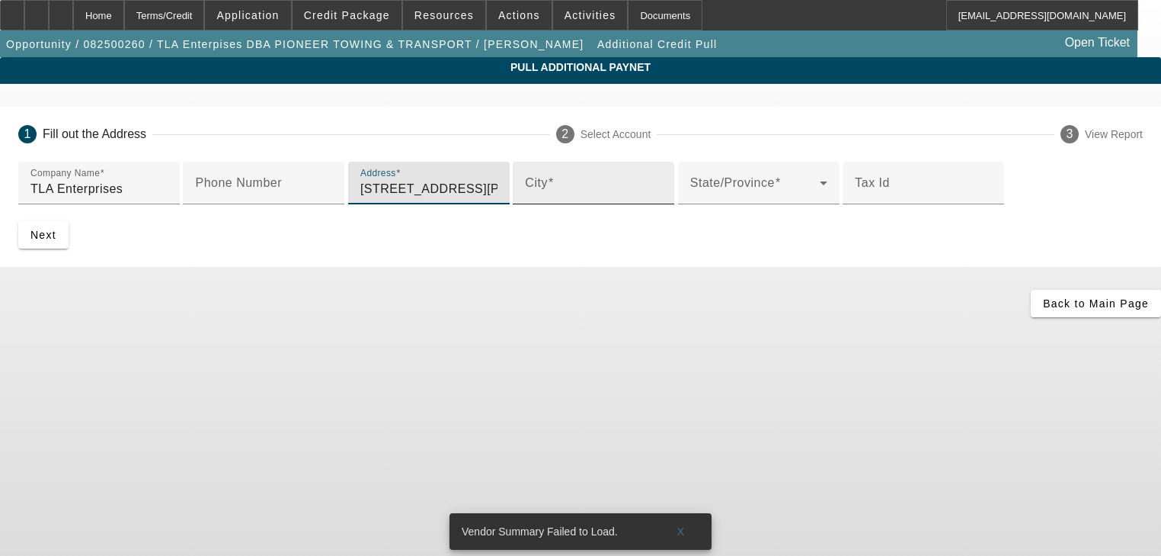
type input "[STREET_ADDRESS][PERSON_NAME]"
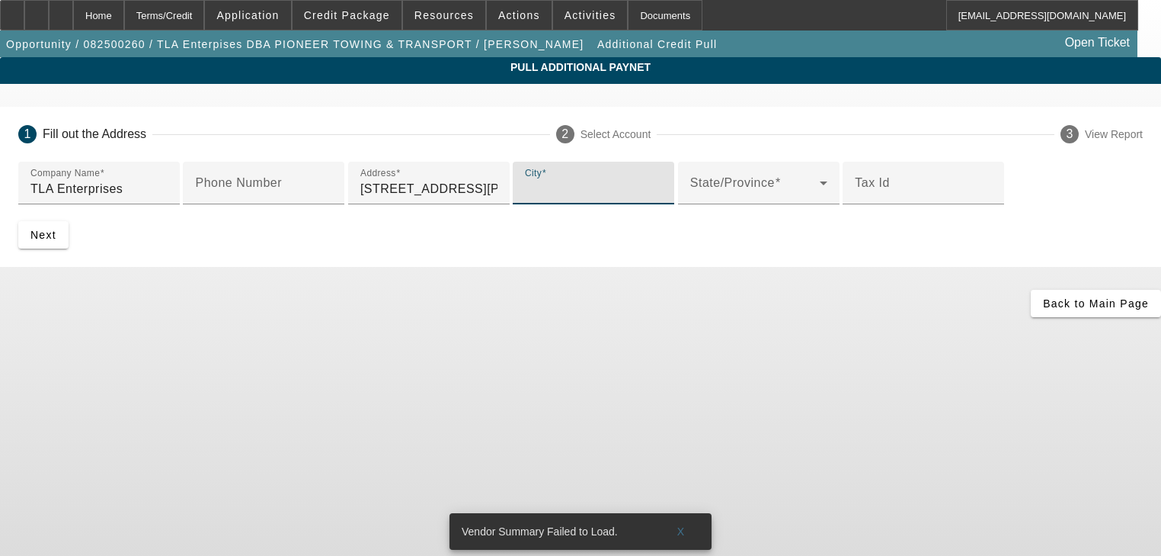
click at [525, 198] on input "City" at bounding box center [593, 189] width 137 height 18
type input "[PERSON_NAME]"
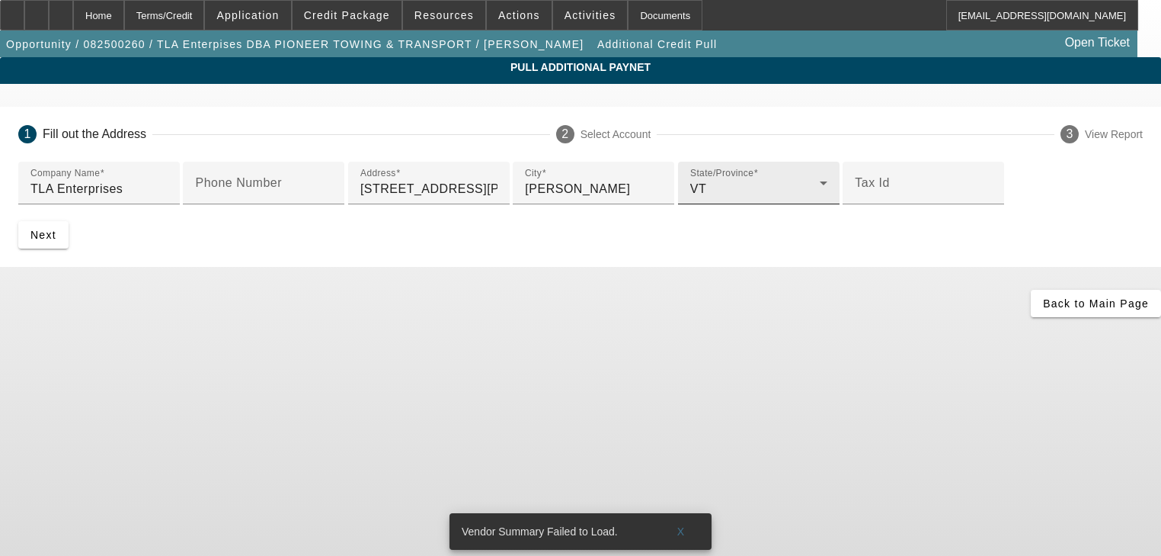
click at [690, 204] on div "State/Province VT" at bounding box center [758, 183] width 137 height 43
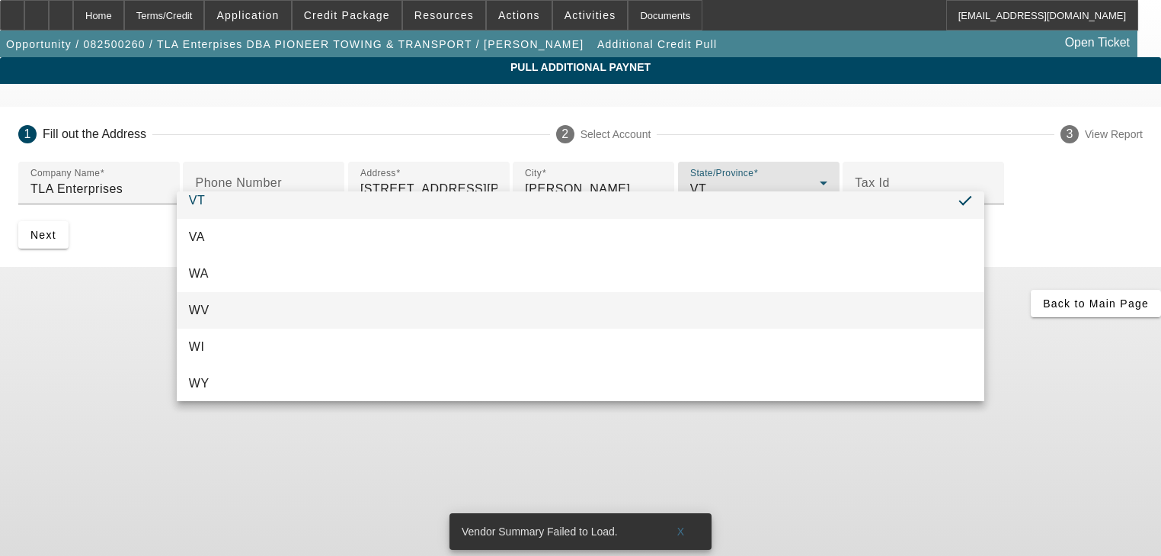
scroll to position [1661, 0]
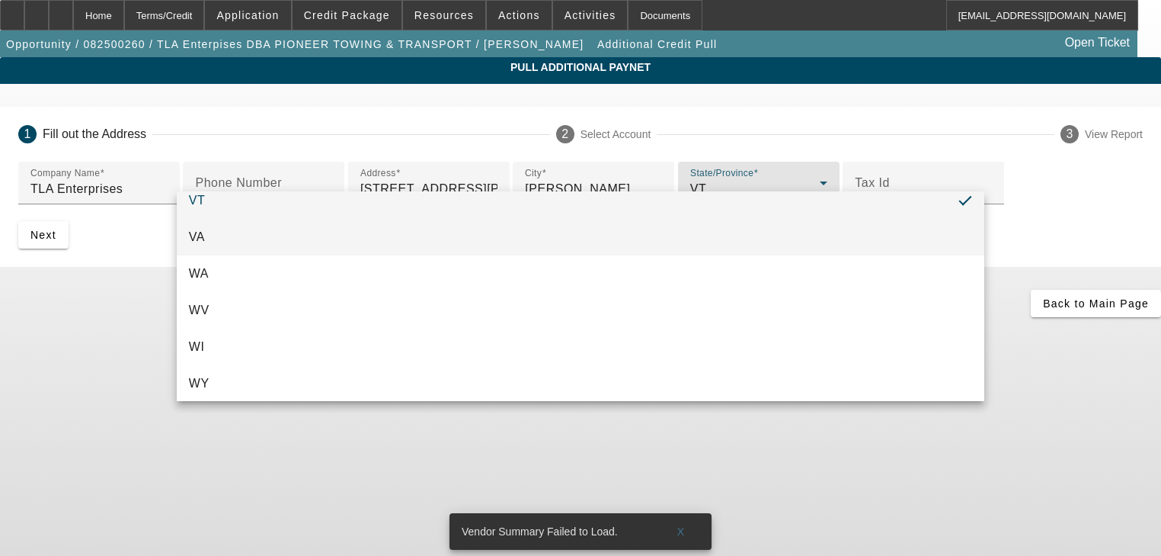
click at [323, 235] on mat-option "VA" at bounding box center [581, 237] width 808 height 37
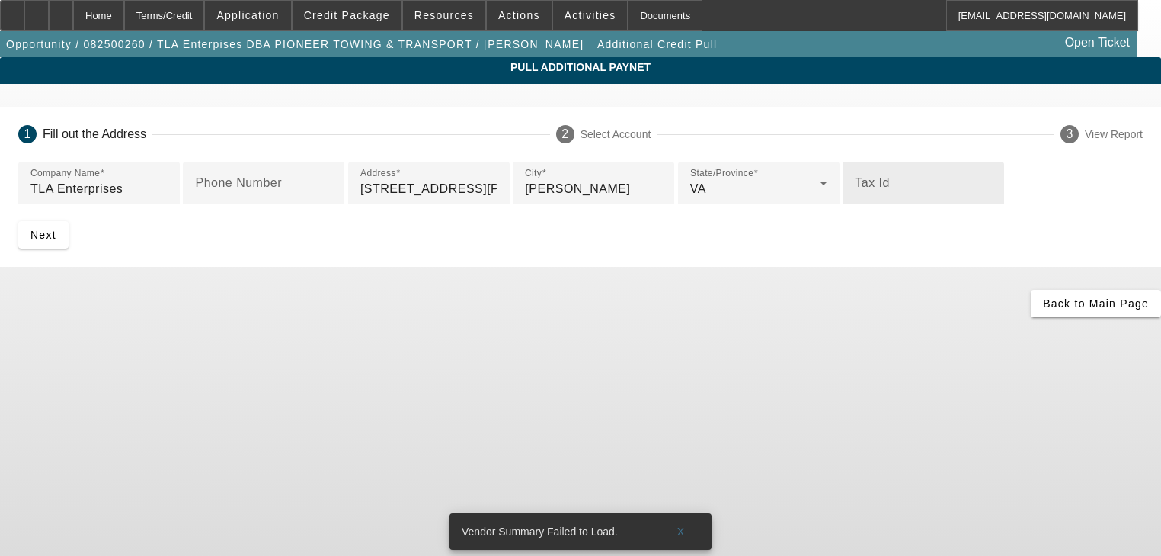
click at [855, 198] on input "Tax Id" at bounding box center [923, 189] width 137 height 18
paste input "454841554"
type input "454841554"
click at [69, 253] on span "submit" at bounding box center [43, 234] width 50 height 37
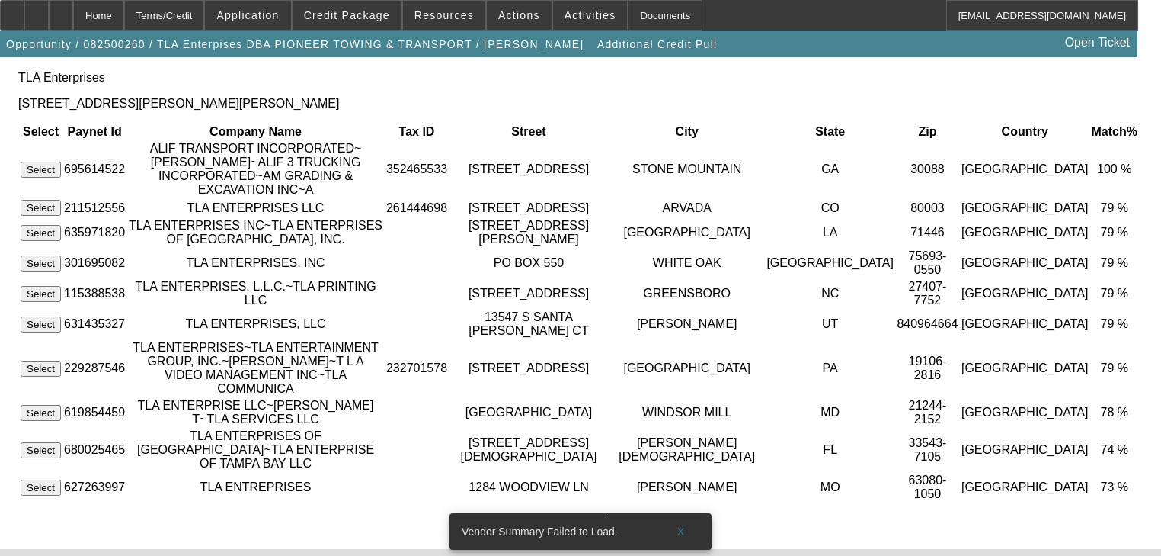
scroll to position [175, 0]
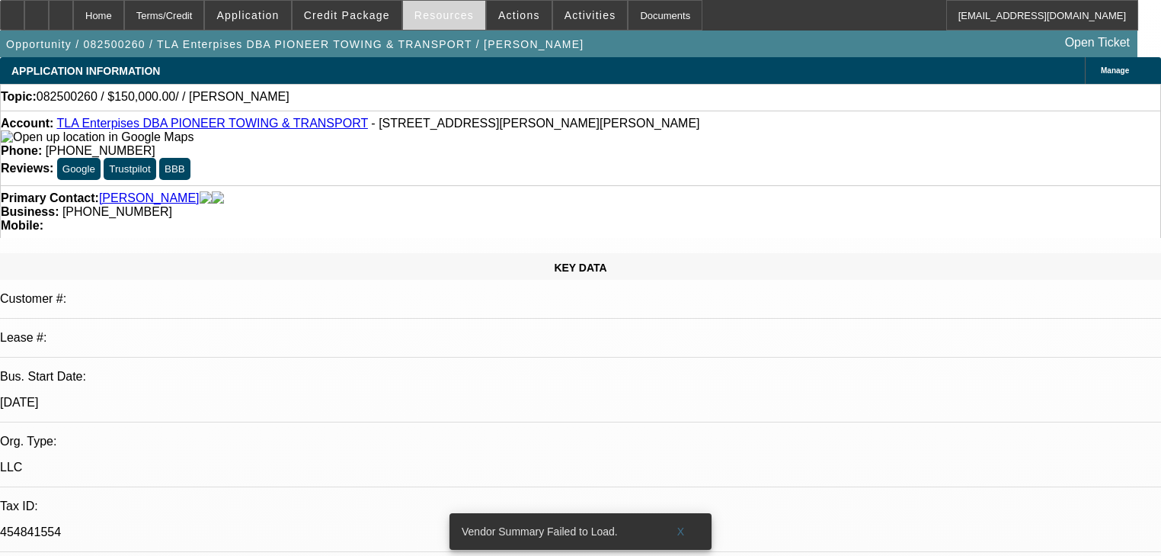
select select "0"
select select "2"
select select "0.1"
select select "4"
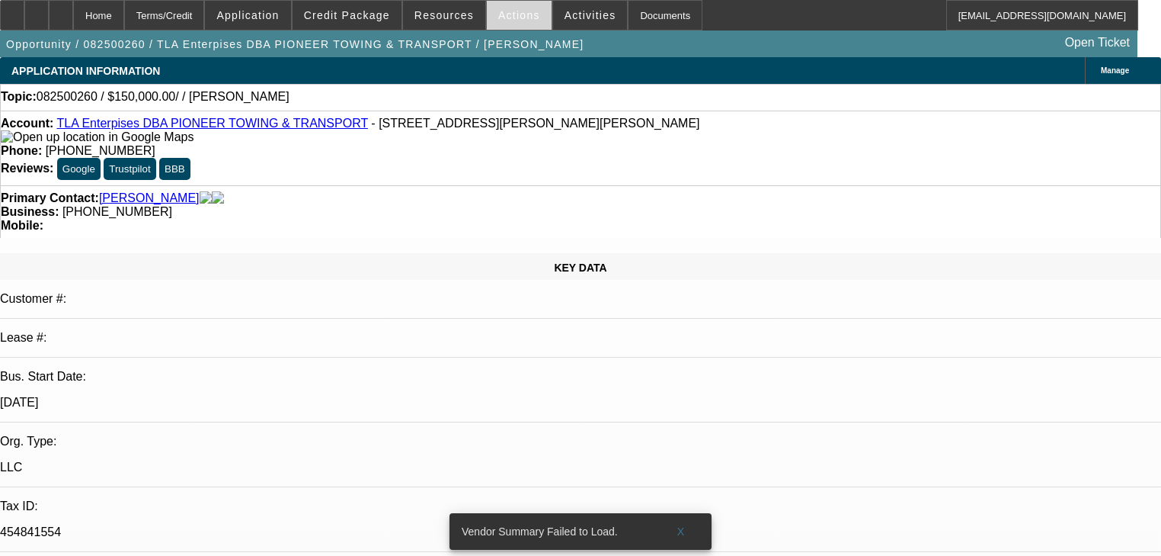
click at [493, 29] on span at bounding box center [519, 15] width 65 height 37
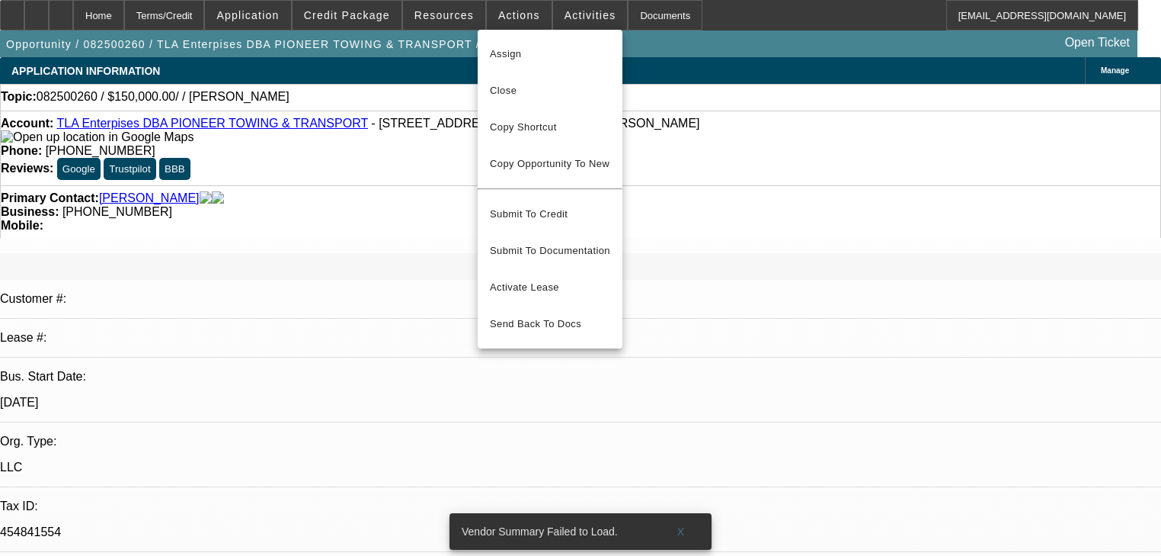
click at [448, 14] on div at bounding box center [580, 278] width 1161 height 556
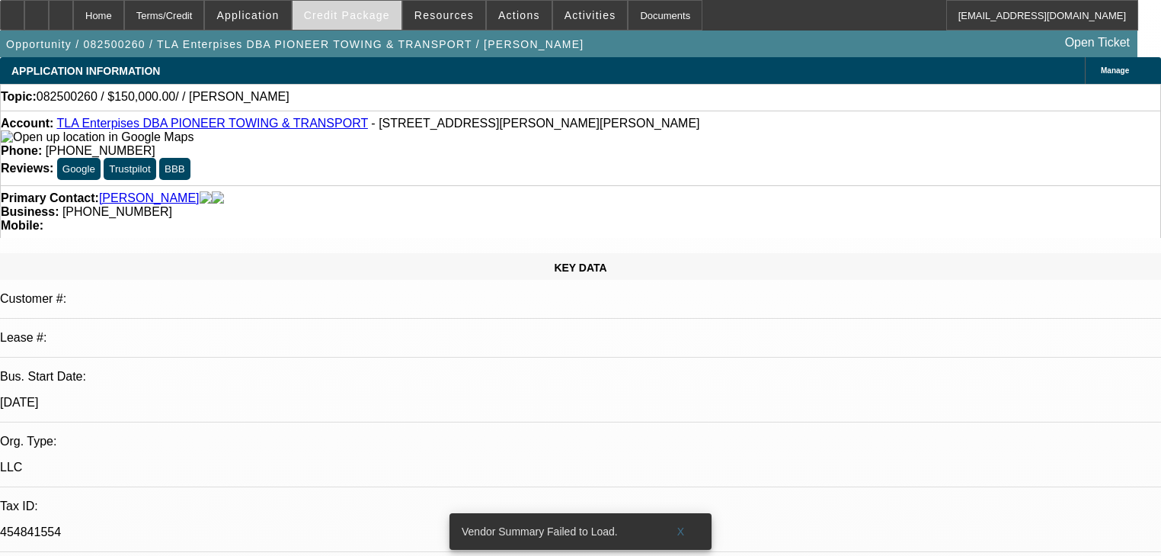
click at [363, 17] on span "Credit Package" at bounding box center [347, 15] width 86 height 12
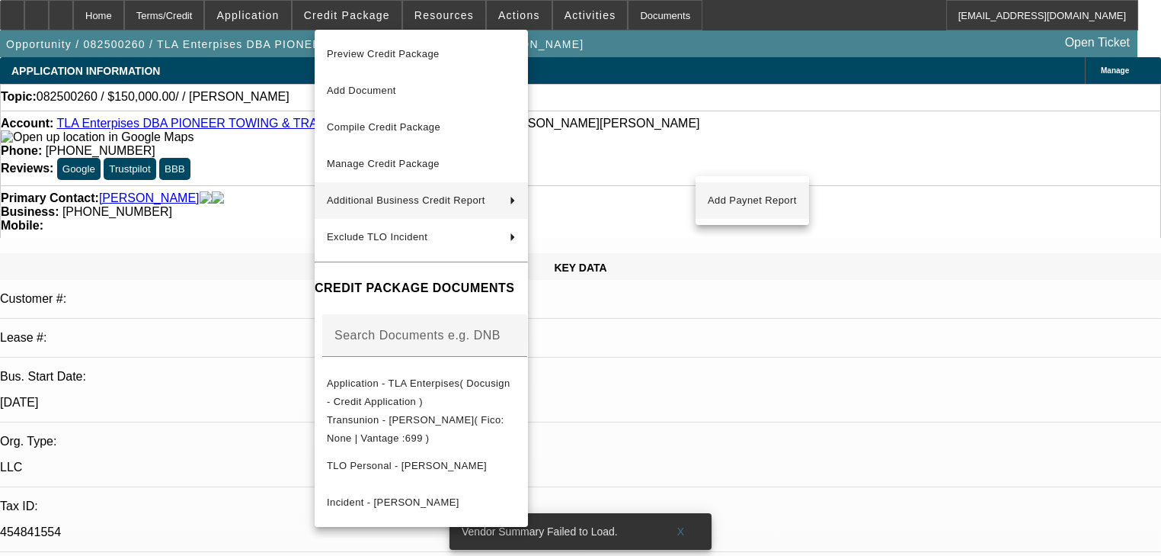
click at [771, 204] on span "Add Paynet Report" at bounding box center [752, 200] width 89 height 18
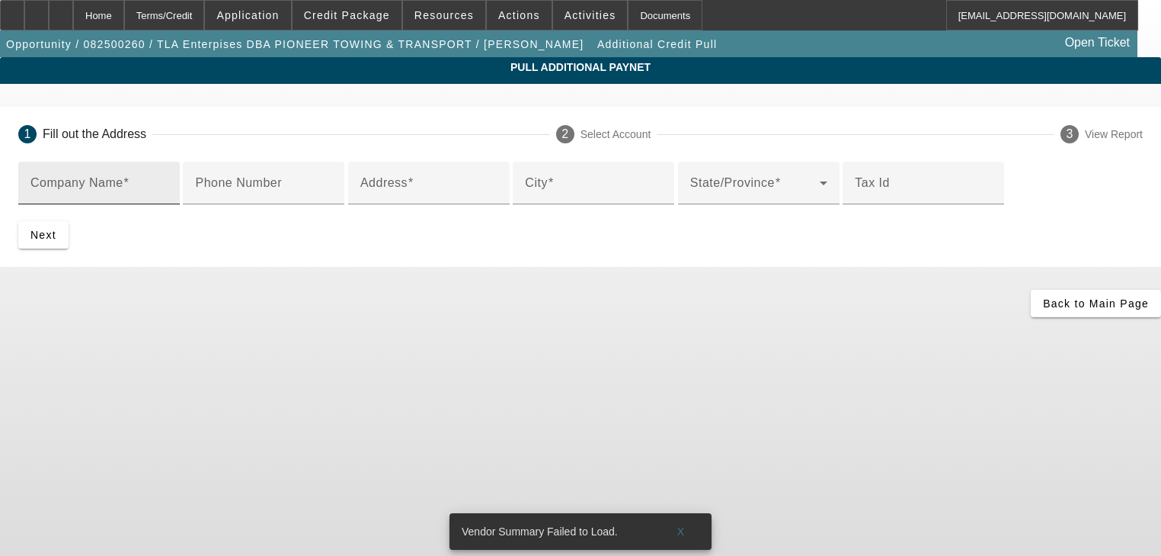
click at [168, 171] on div "Company Name" at bounding box center [98, 183] width 137 height 43
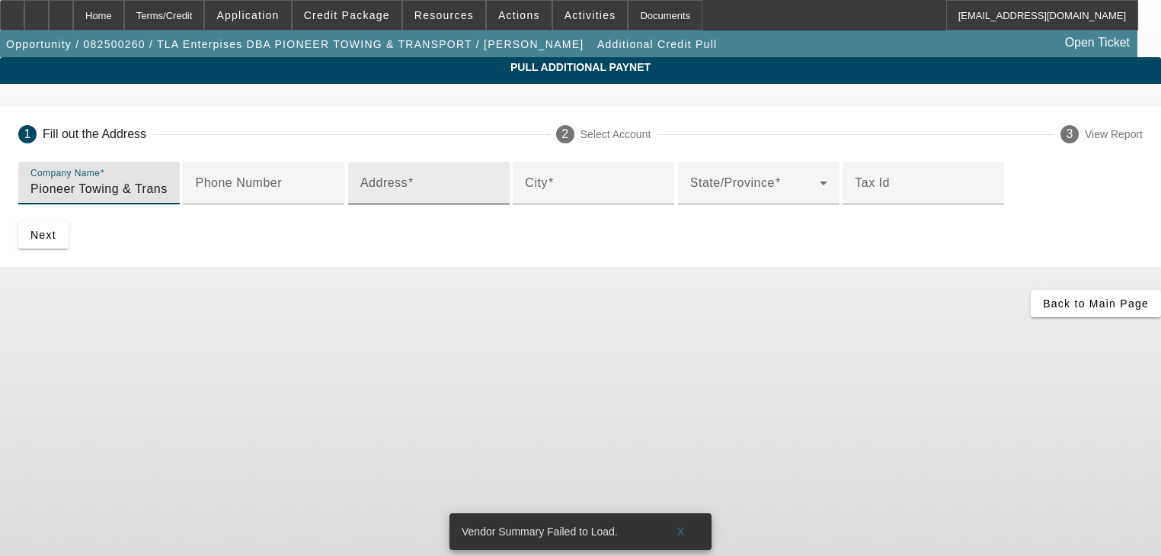
type input "Pioneer Towing & Transport"
click at [498, 204] on div "Address" at bounding box center [428, 183] width 137 height 43
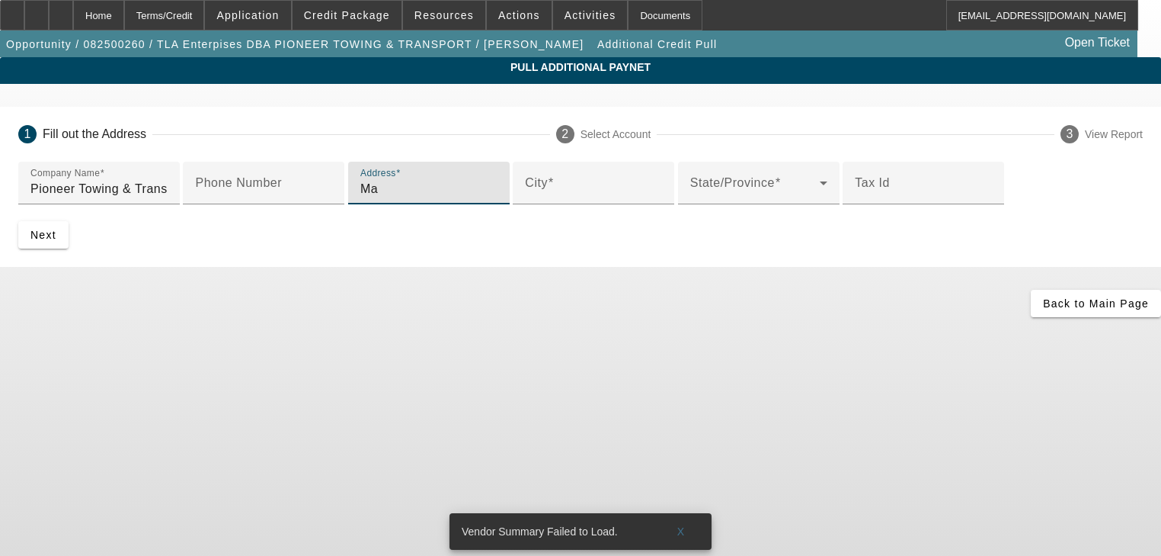
type input "M"
click at [476, 198] on input "Address" at bounding box center [428, 189] width 137 height 18
paste input "[STREET_ADDRESS][PERSON_NAME]"
type input "[STREET_ADDRESS][PERSON_NAME]"
click at [525, 198] on input "City" at bounding box center [593, 189] width 137 height 18
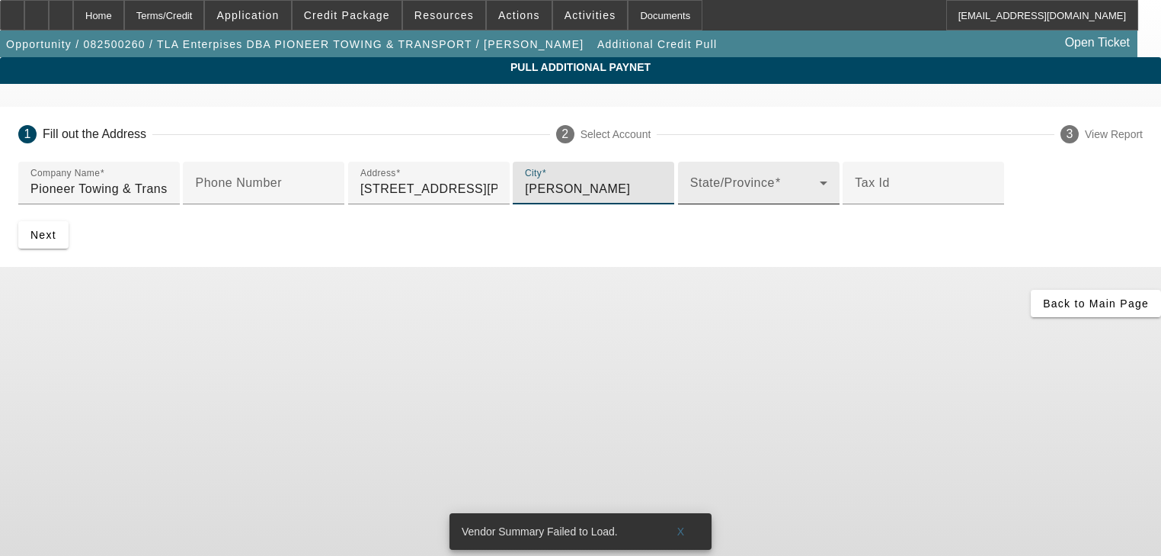
type input "[PERSON_NAME]"
click at [690, 204] on div "State/Province" at bounding box center [758, 183] width 137 height 43
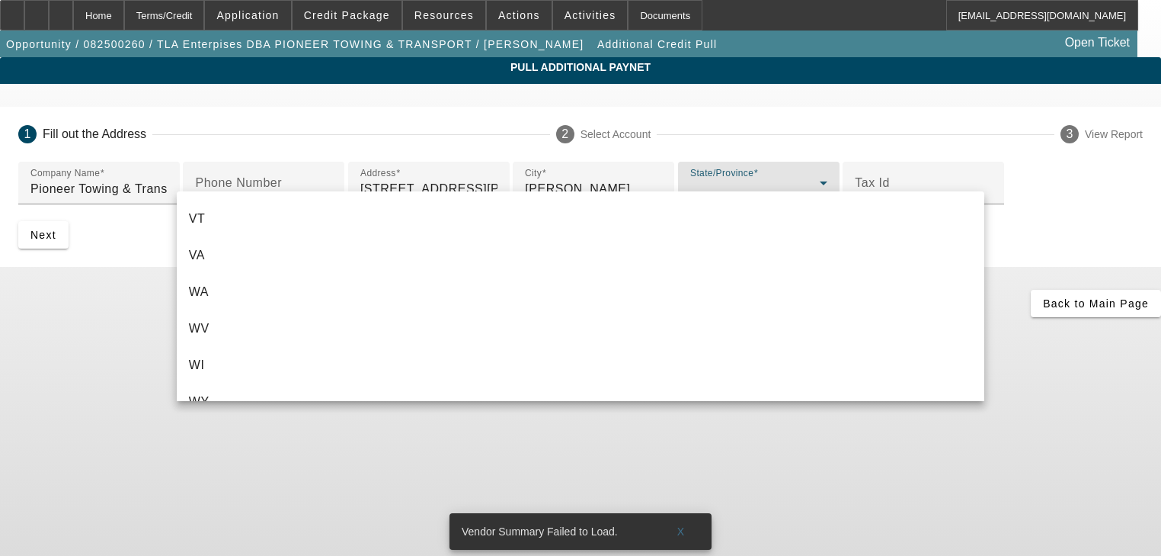
scroll to position [1704, 0]
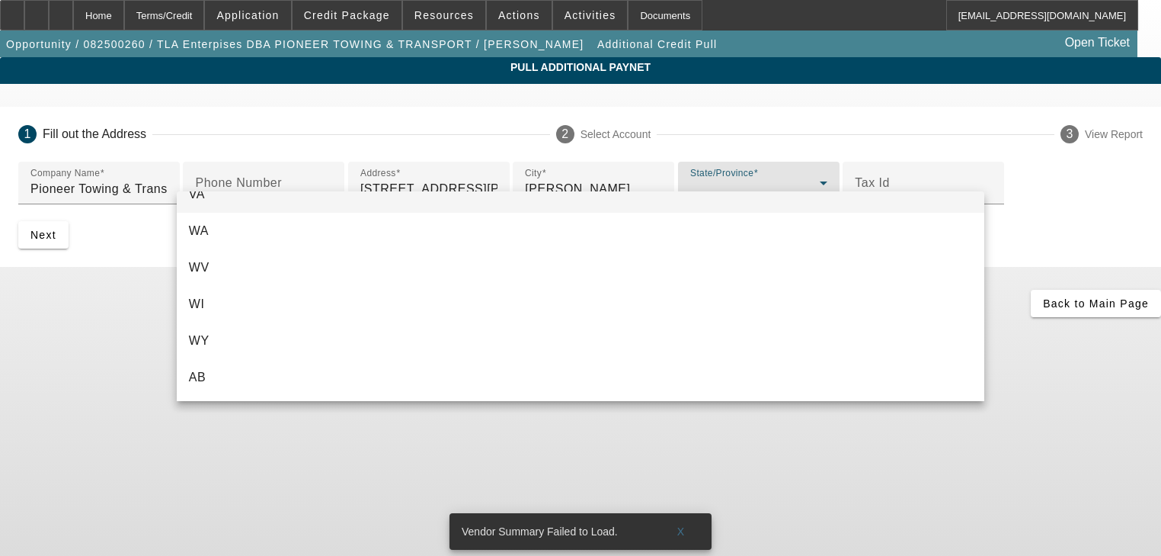
click at [392, 205] on mat-option "VA" at bounding box center [581, 194] width 808 height 37
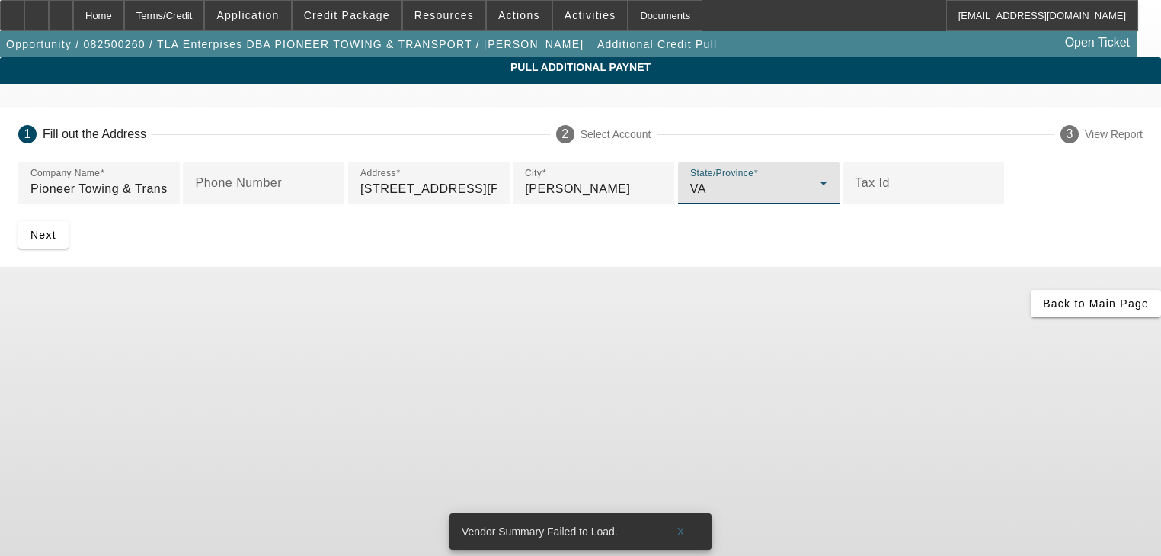
scroll to position [88, 0]
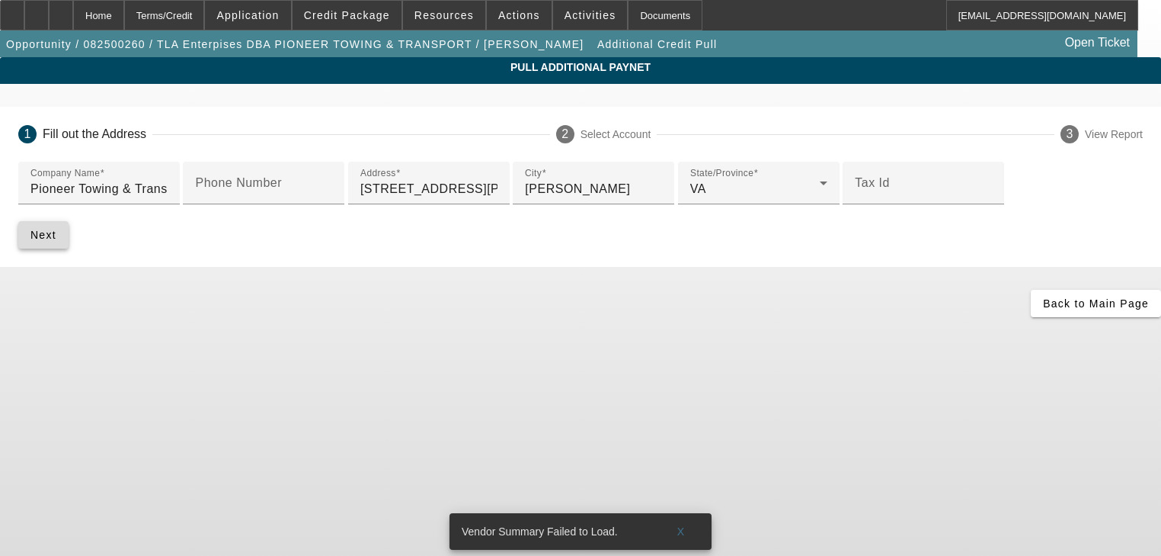
click at [69, 253] on span "submit" at bounding box center [43, 234] width 50 height 37
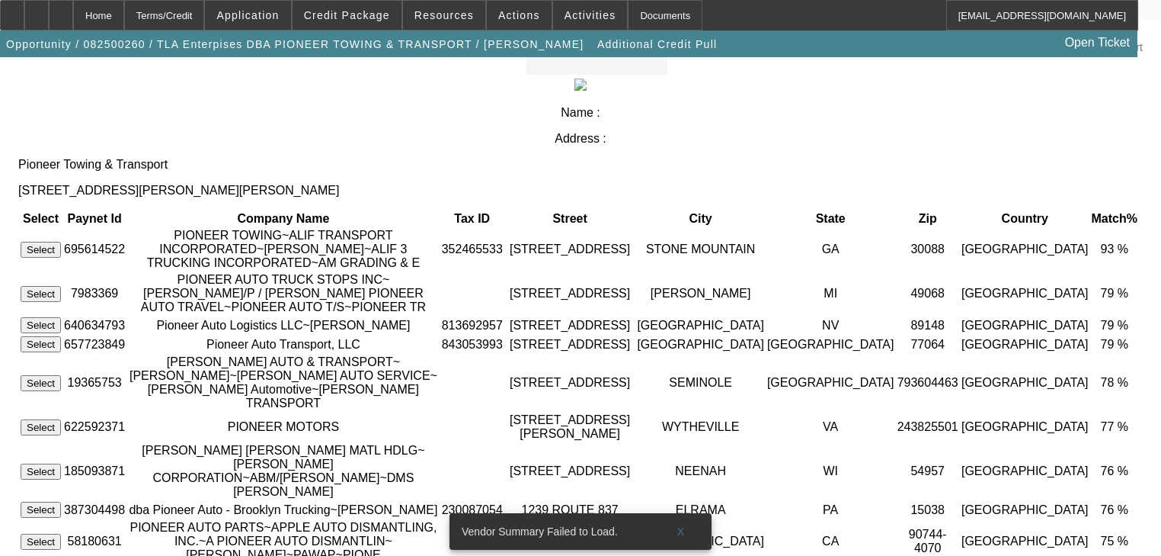
scroll to position [0, 0]
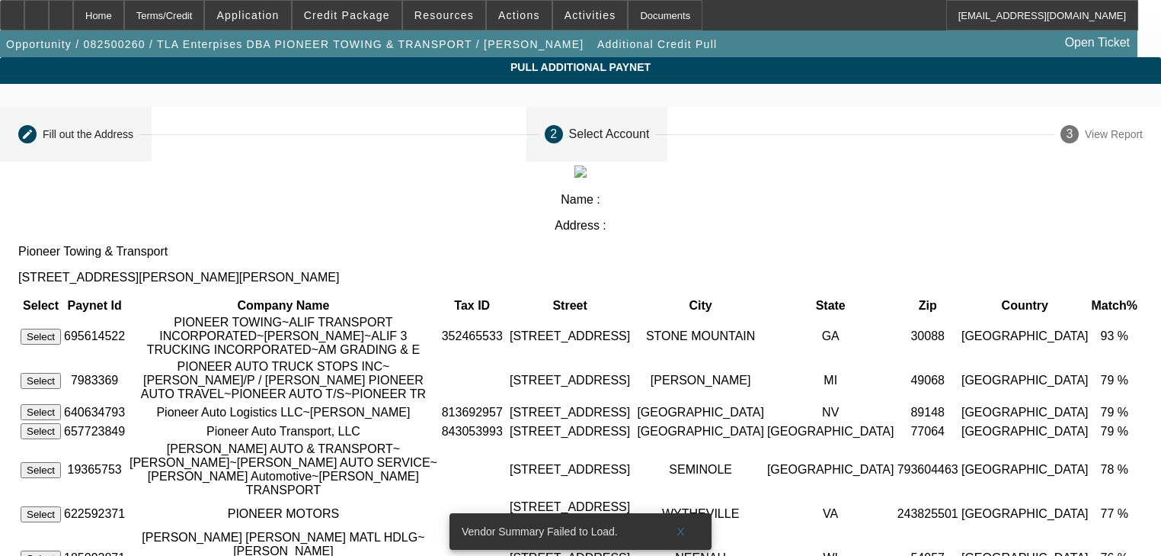
click at [133, 137] on div "Fill out the Address" at bounding box center [88, 134] width 91 height 12
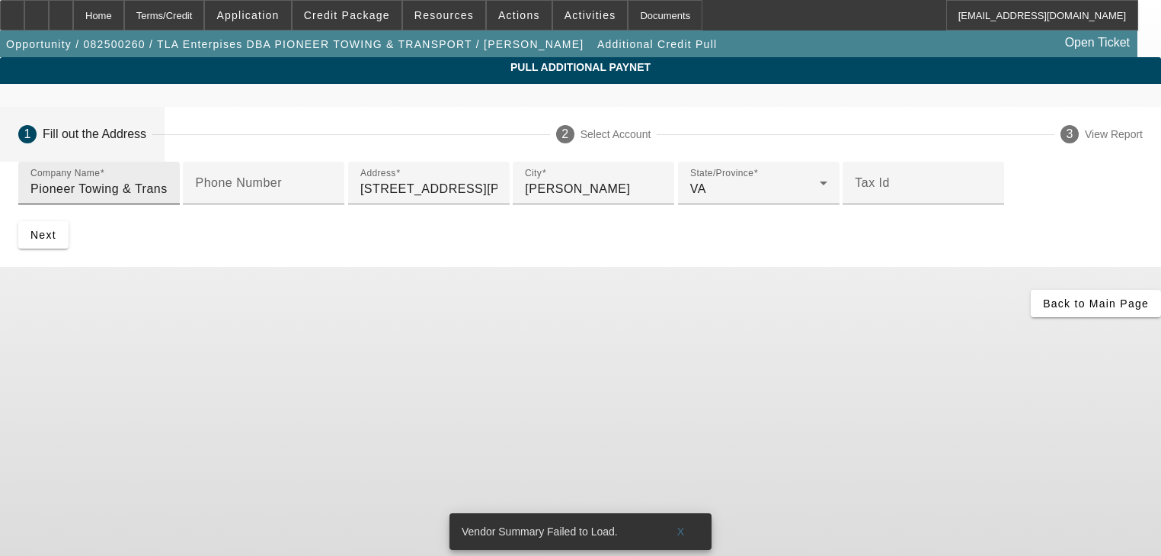
click at [168, 198] on input "Pioneer Towing & Transport" at bounding box center [98, 189] width 137 height 18
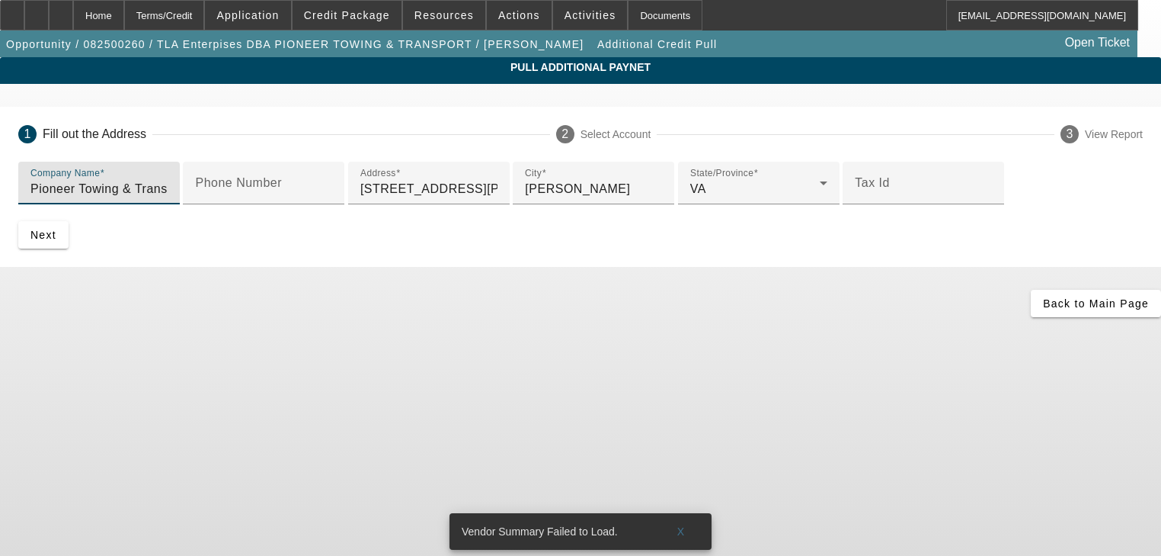
click at [168, 198] on input "Pioneer Towing & Transport" at bounding box center [98, 189] width 137 height 18
paste input "[STREET_ADDRESS][PERSON_NAME]"
type input "1"
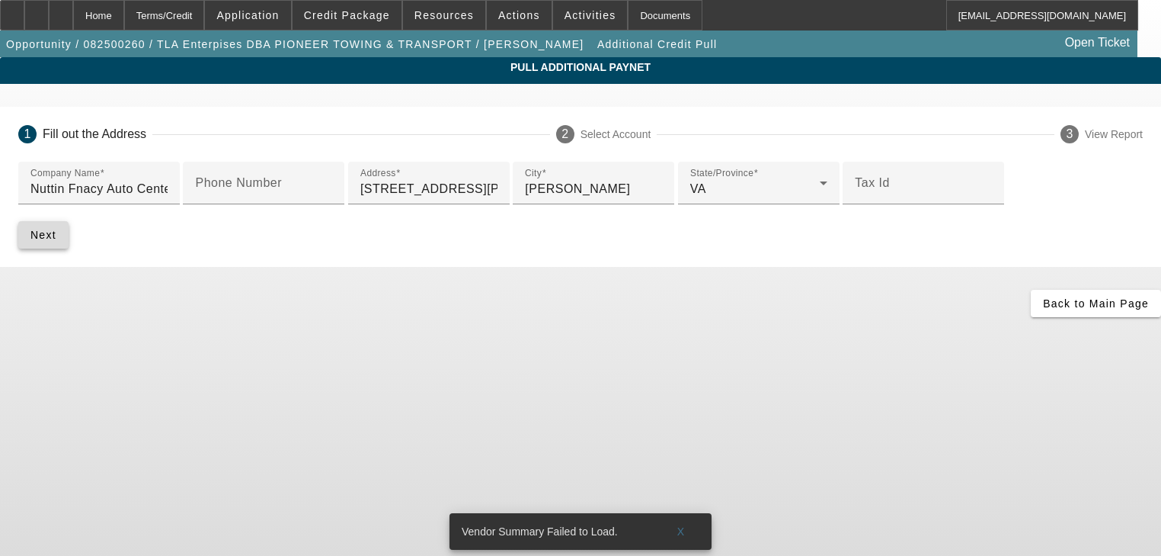
click at [69, 253] on span "submit" at bounding box center [43, 234] width 50 height 37
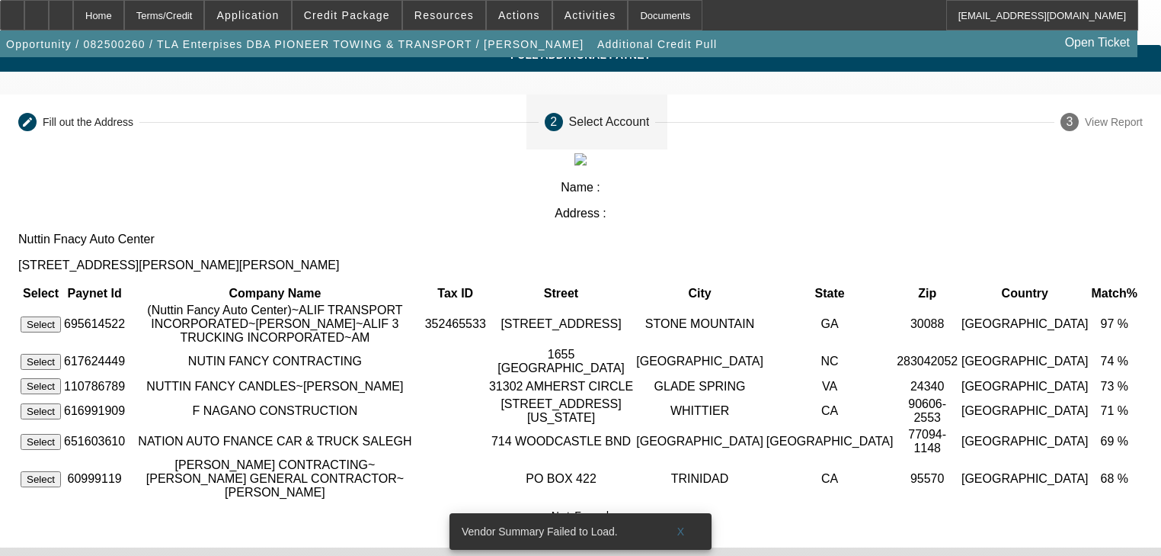
scroll to position [15, 0]
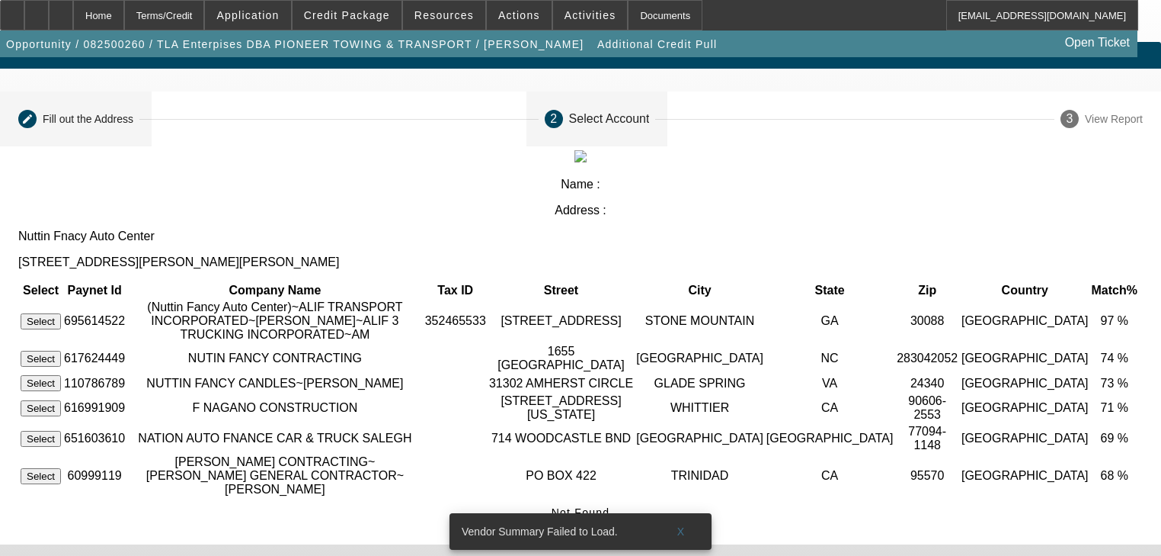
click at [133, 113] on div "Fill out the Address" at bounding box center [88, 119] width 91 height 12
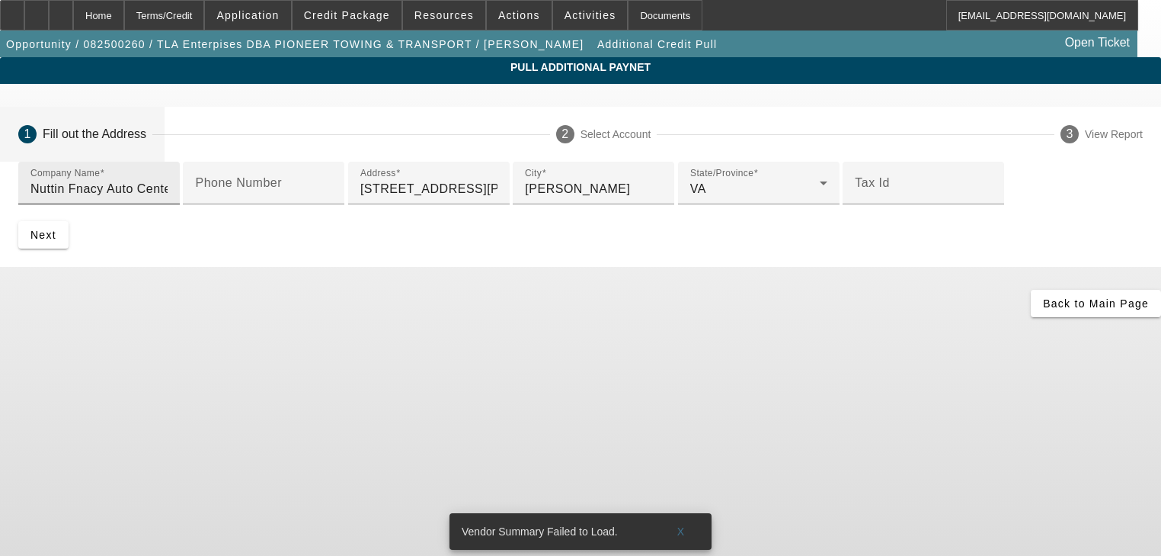
click at [168, 180] on input "Nuttin Fnacy Auto Center" at bounding box center [98, 189] width 137 height 18
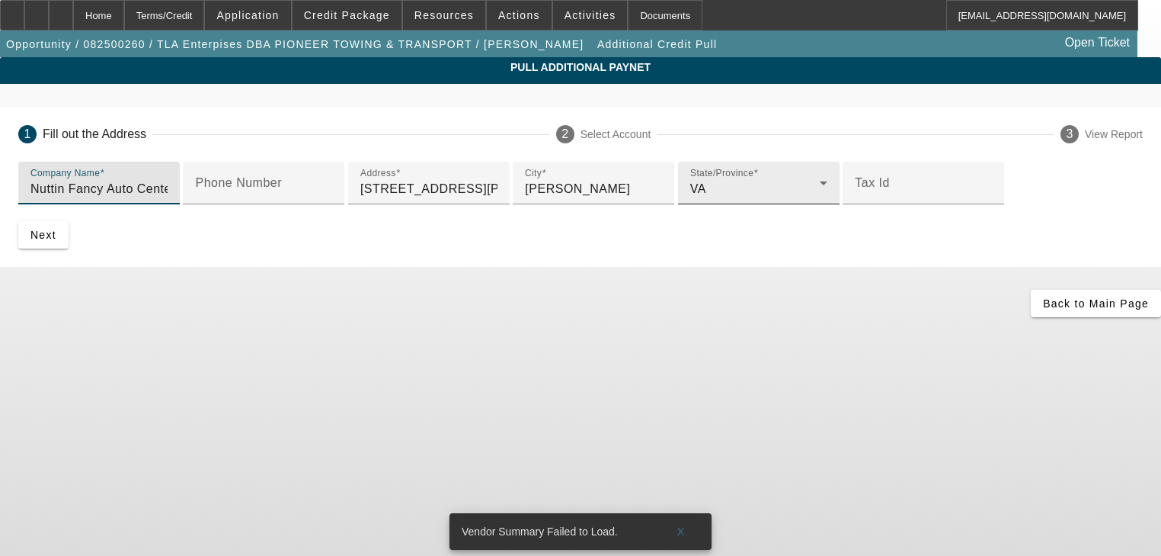
scroll to position [88, 0]
type input "Nuttin Fancy Auto Center"
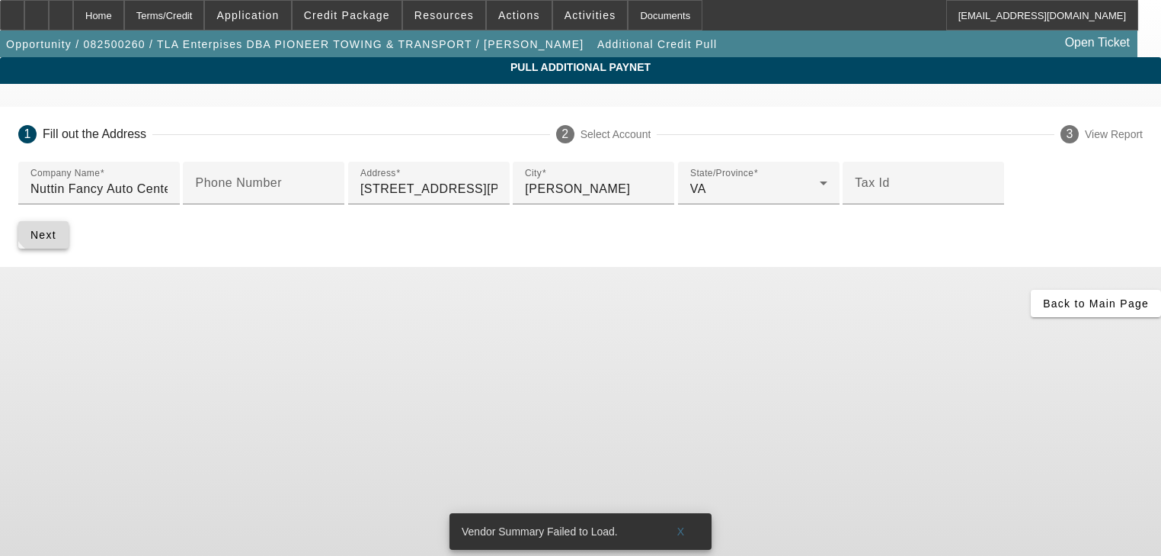
click at [69, 253] on span "submit" at bounding box center [43, 234] width 50 height 37
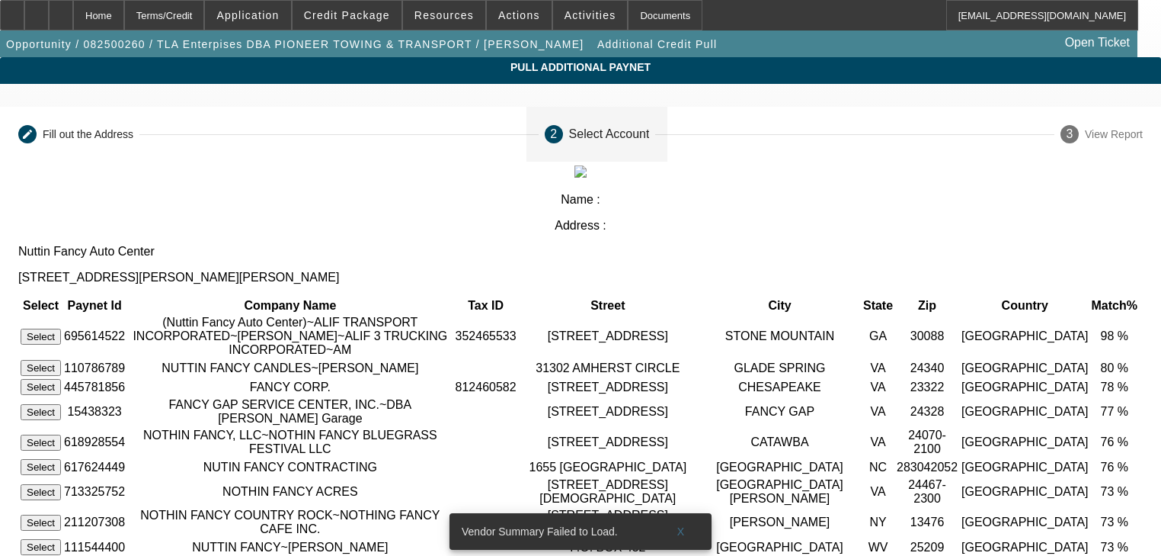
click at [61, 328] on button "Select" at bounding box center [41, 336] width 40 height 16
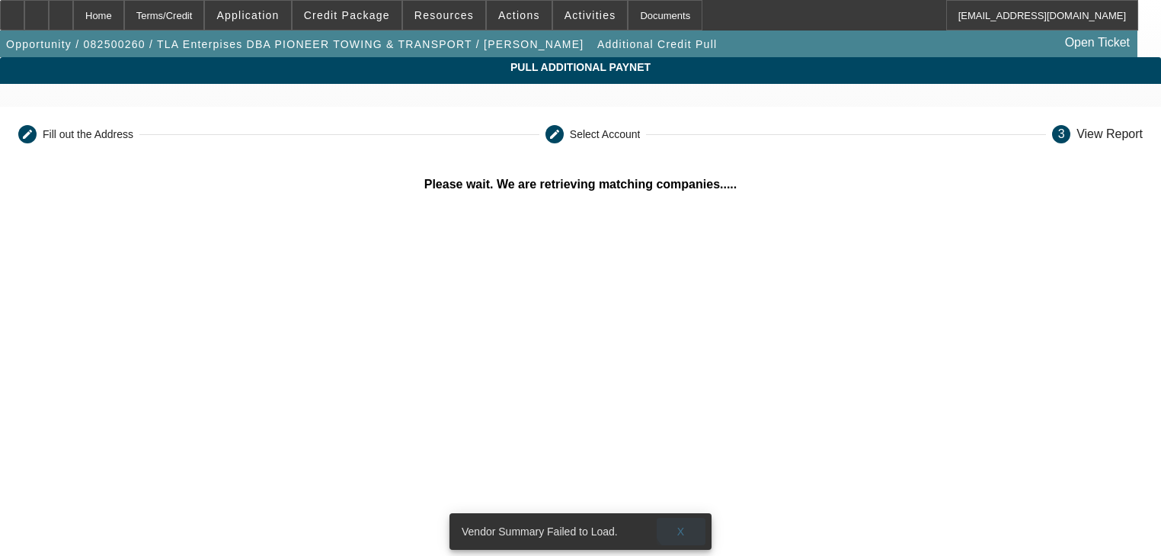
click at [687, 513] on span at bounding box center [681, 531] width 49 height 37
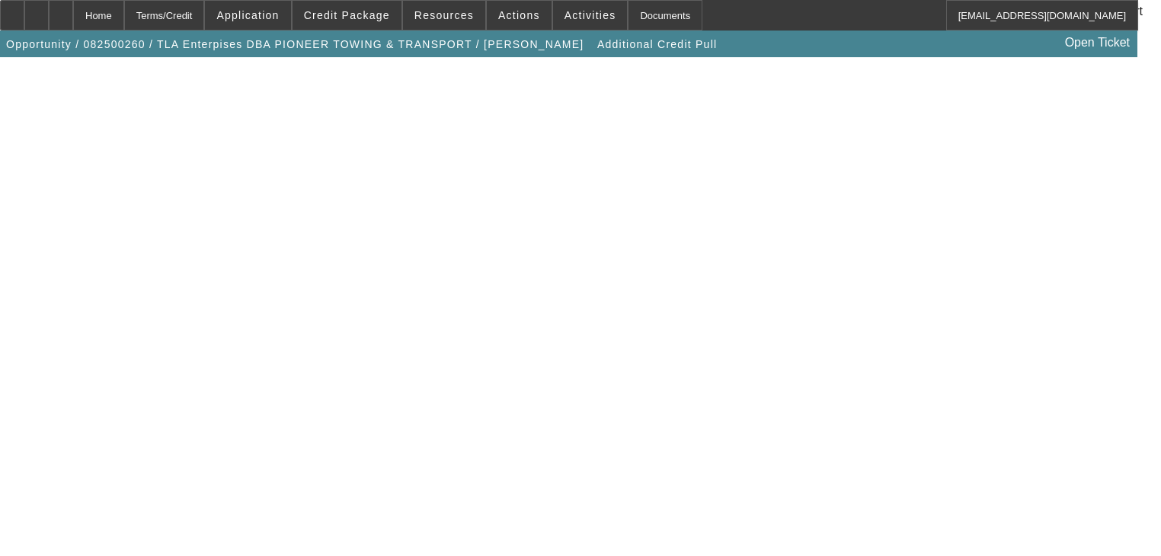
scroll to position [274, 0]
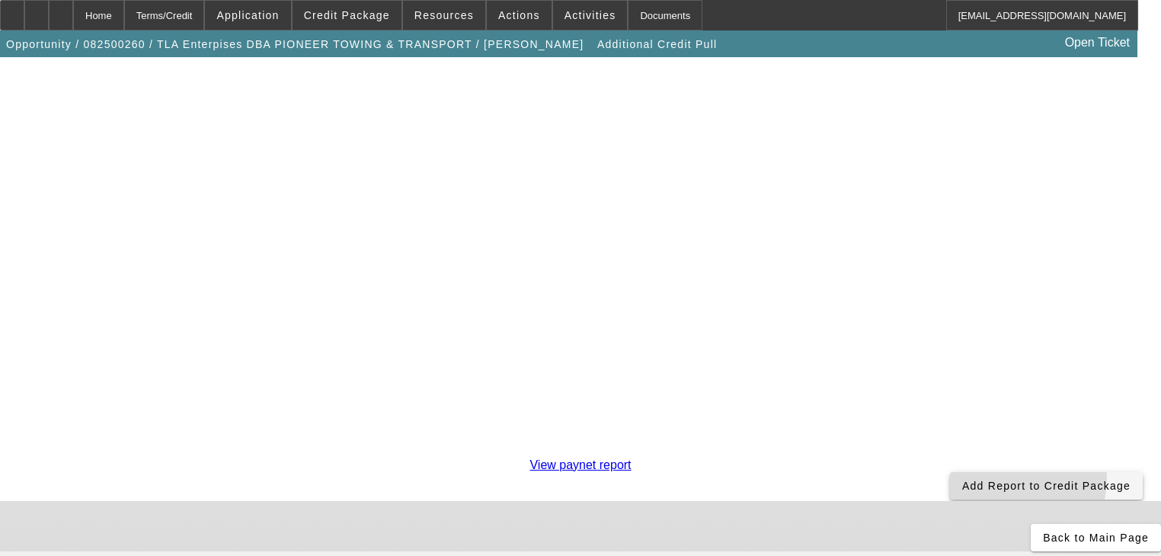
click at [962, 479] on span "Add Report to Credit Package" at bounding box center [1046, 485] width 168 height 12
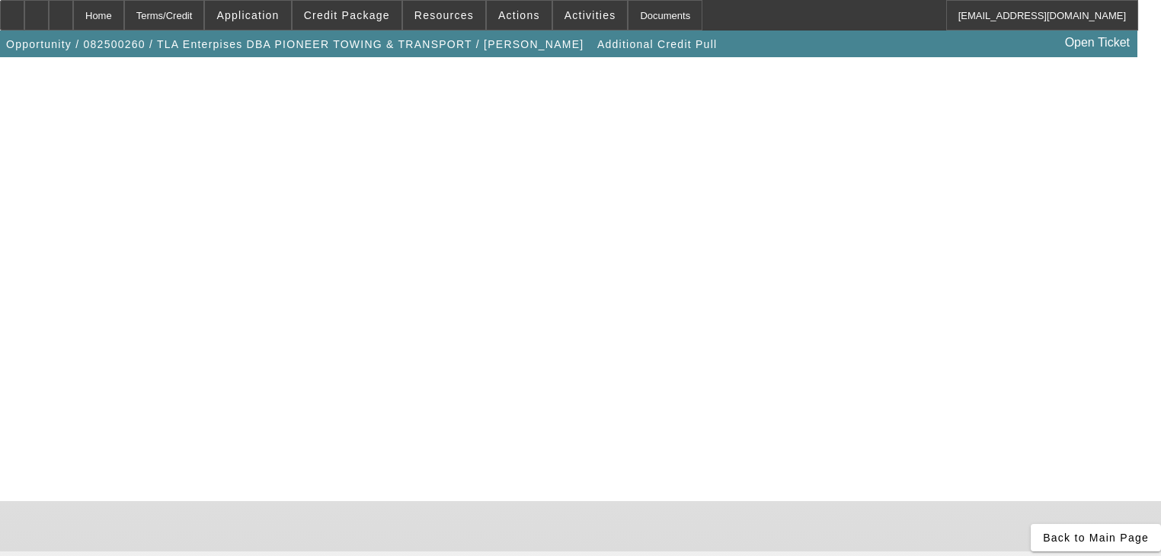
scroll to position [0, 0]
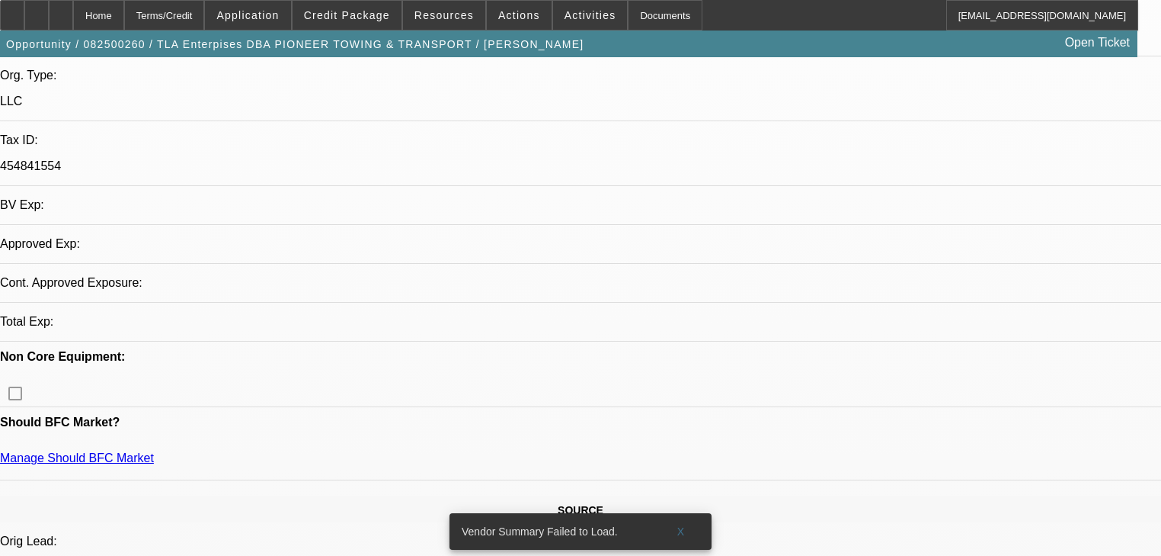
select select "0"
select select "2"
select select "0.1"
select select "4"
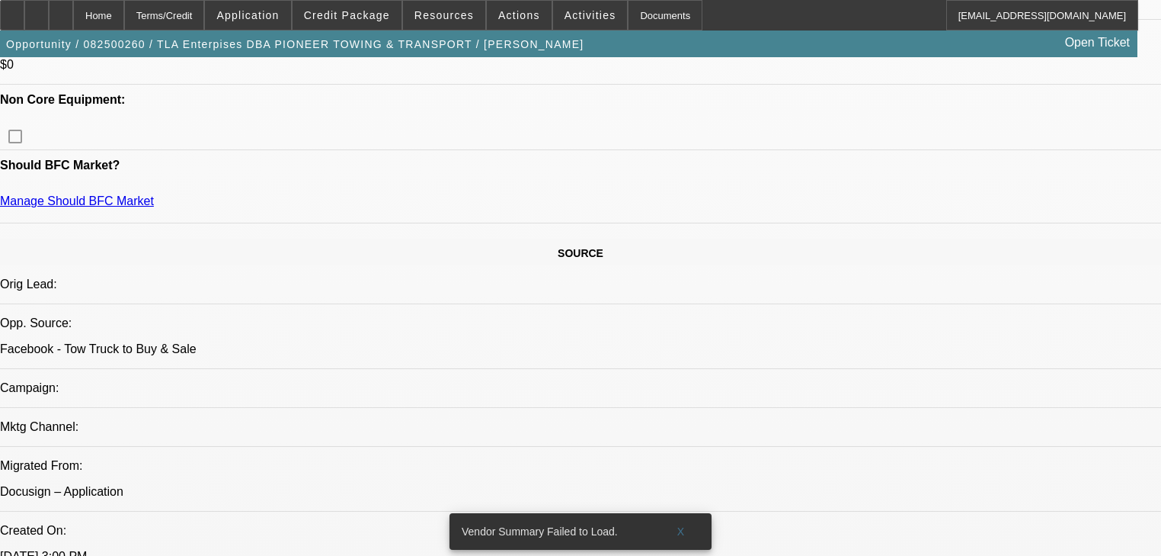
scroll to position [732, 0]
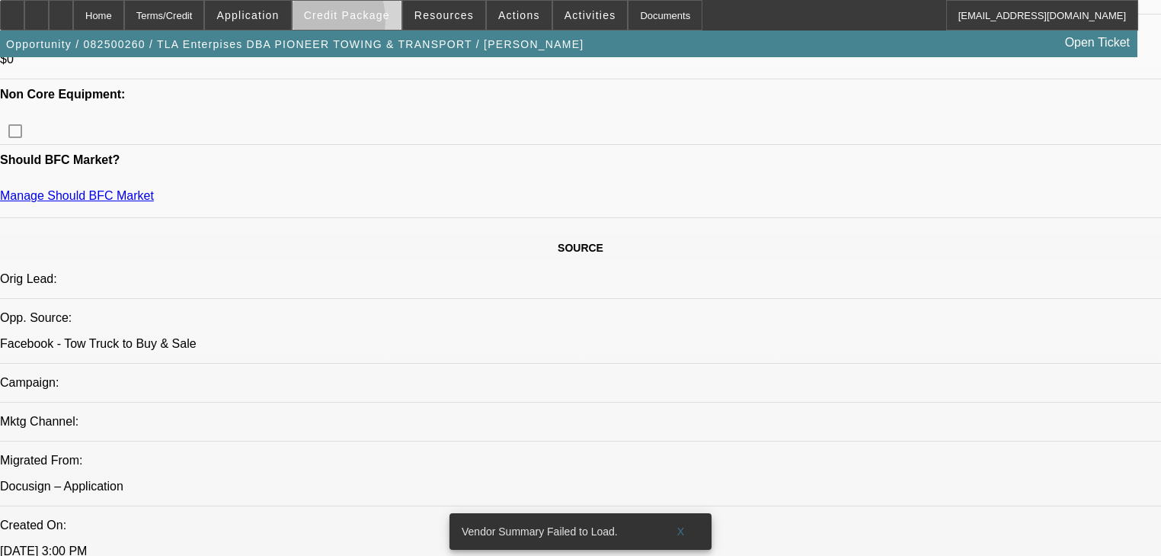
click at [332, 24] on span at bounding box center [347, 15] width 109 height 37
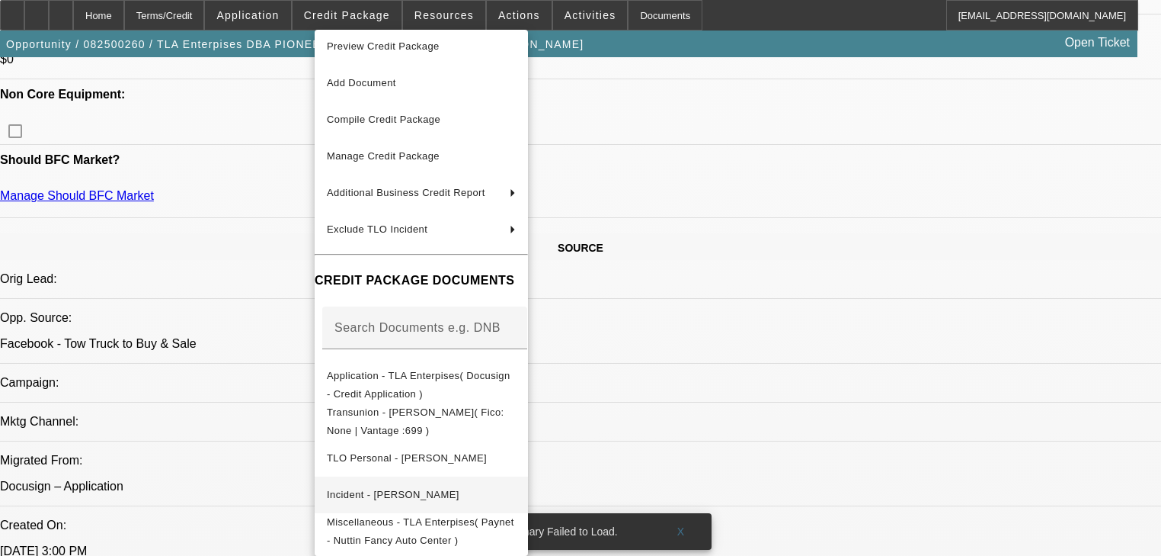
scroll to position [10, 0]
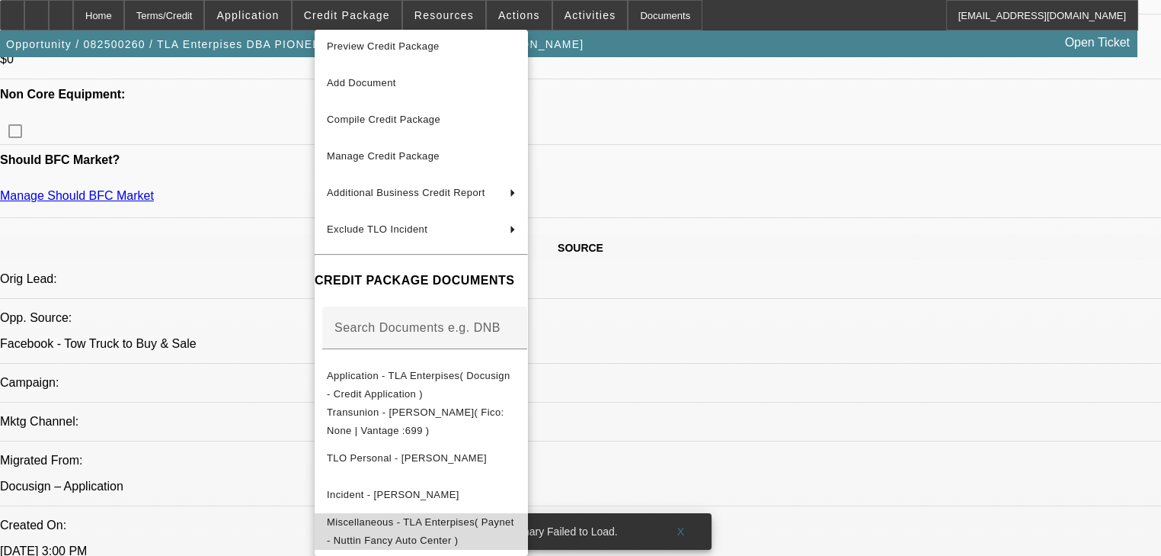
click at [470, 515] on span "Miscellaneous - TLA Enterpises( Paynet - Nuttin Fancy Auto Center )" at bounding box center [421, 531] width 189 height 37
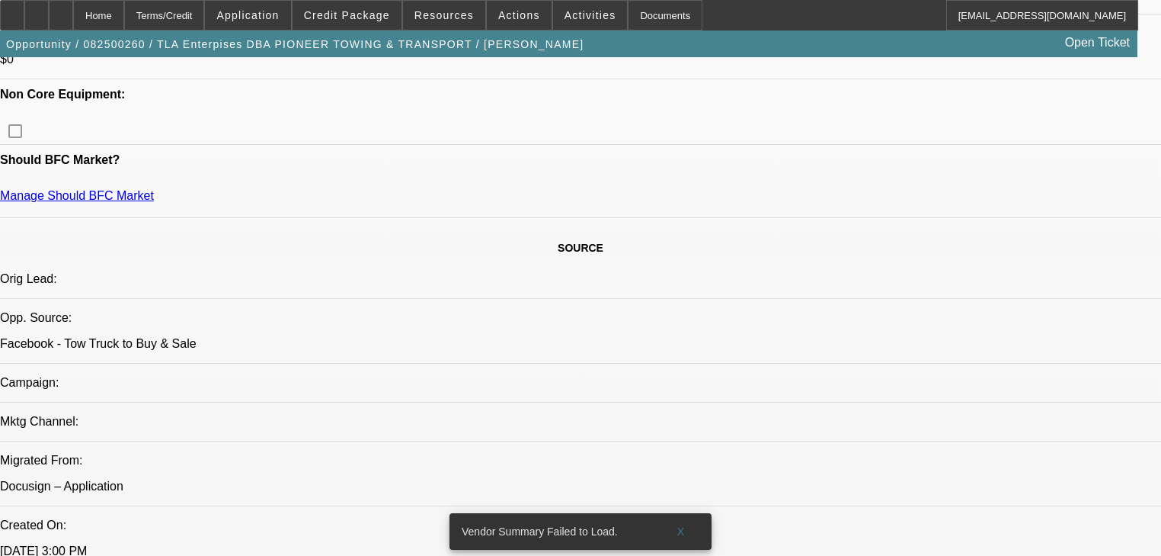
scroll to position [0, 0]
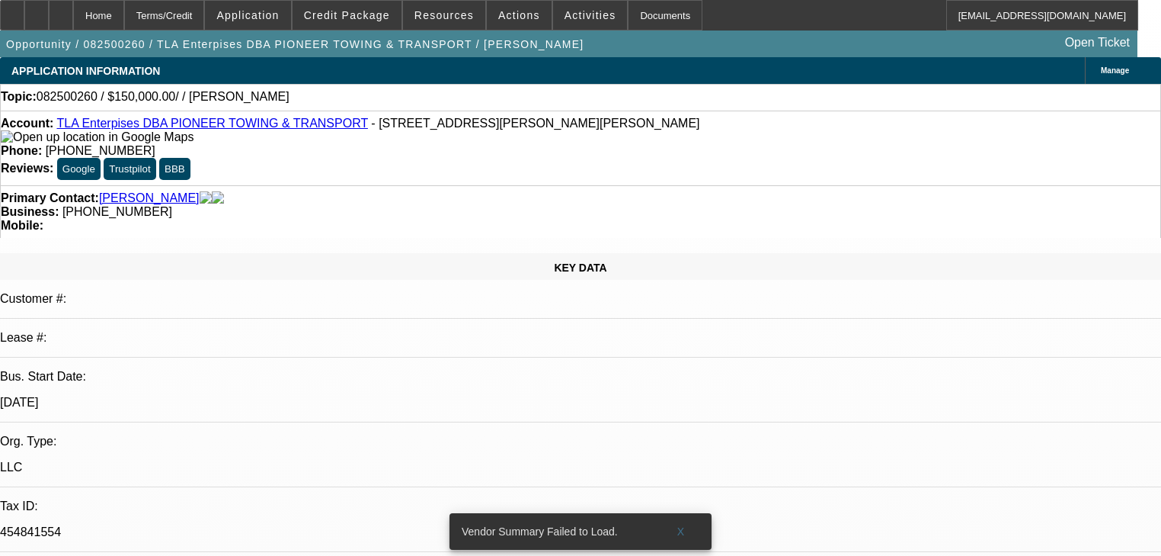
radio input "true"
type textarea "[PERSON_NAME]"
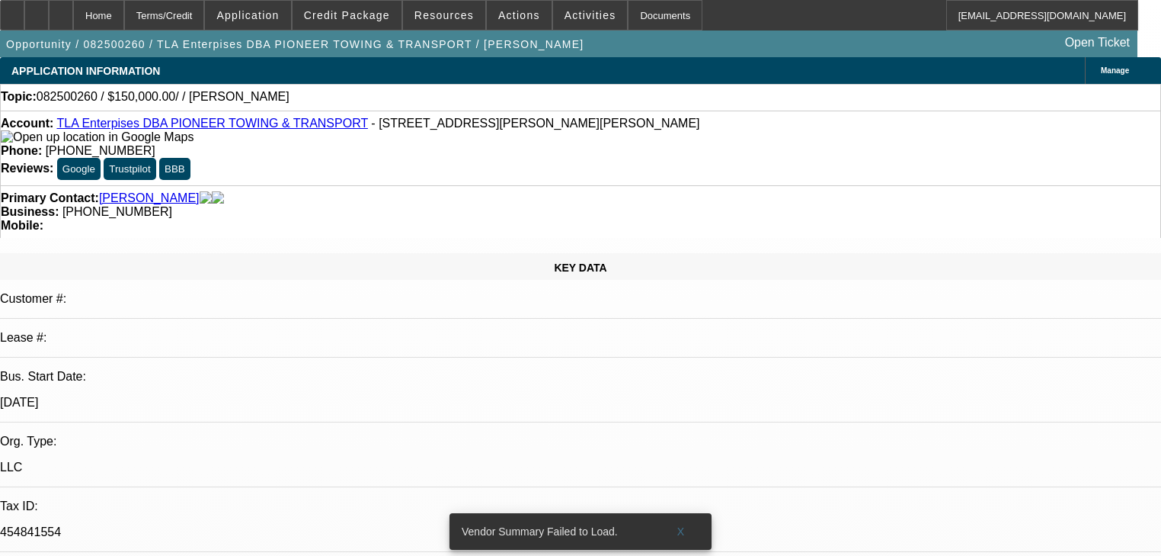
radio input "true"
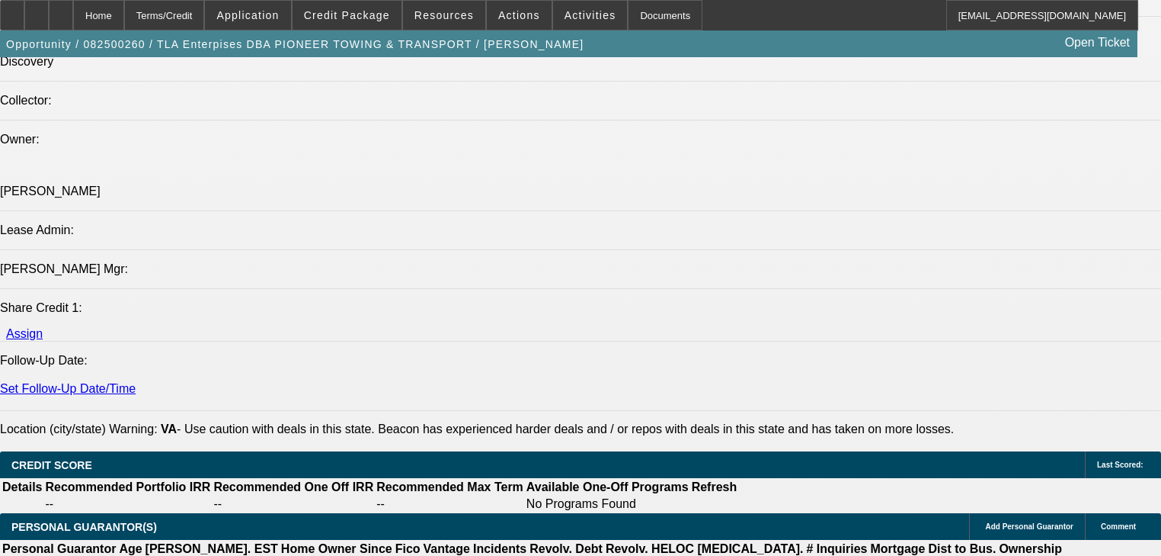
scroll to position [1768, 0]
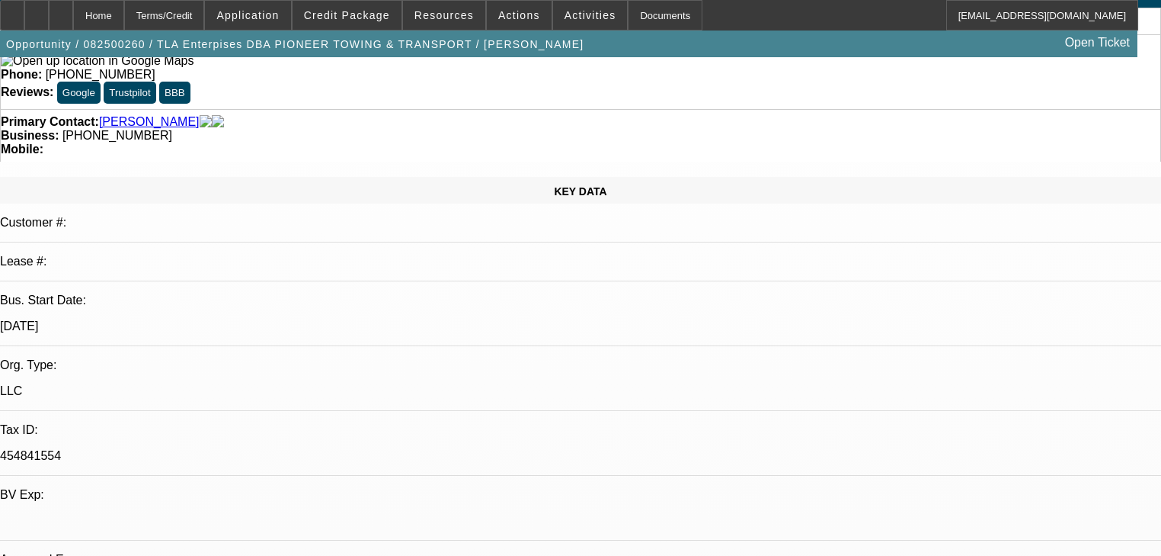
scroll to position [61, 0]
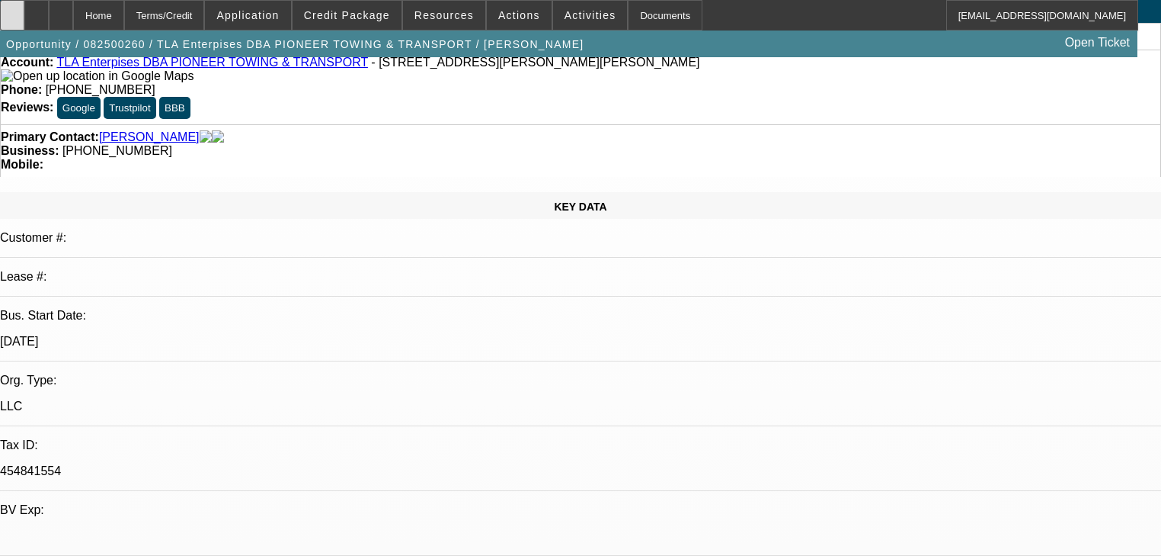
click at [24, 24] on div at bounding box center [12, 15] width 24 height 30
click at [360, 21] on span "Credit Package" at bounding box center [347, 15] width 86 height 12
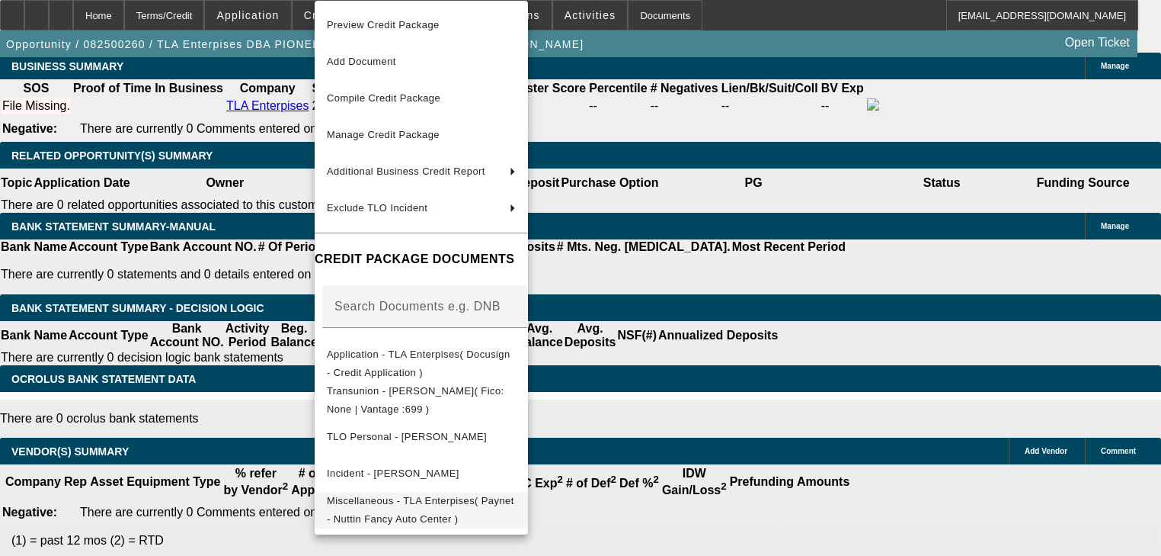
scroll to position [2378, 0]
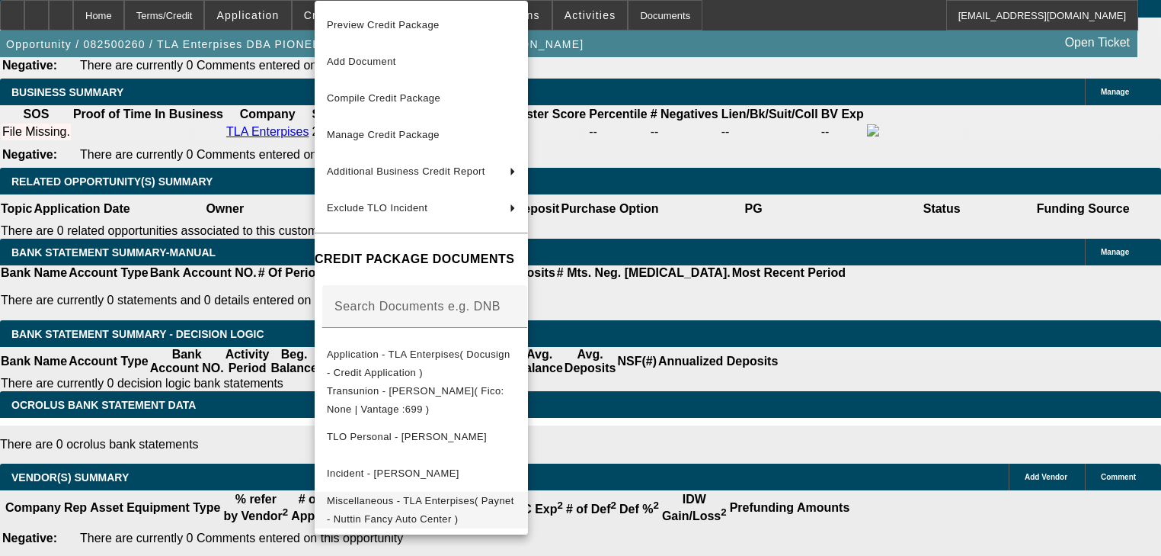
click at [460, 504] on span "Miscellaneous - TLA Enterpises( Paynet - Nuttin Fancy Auto Center )" at bounding box center [420, 510] width 187 height 30
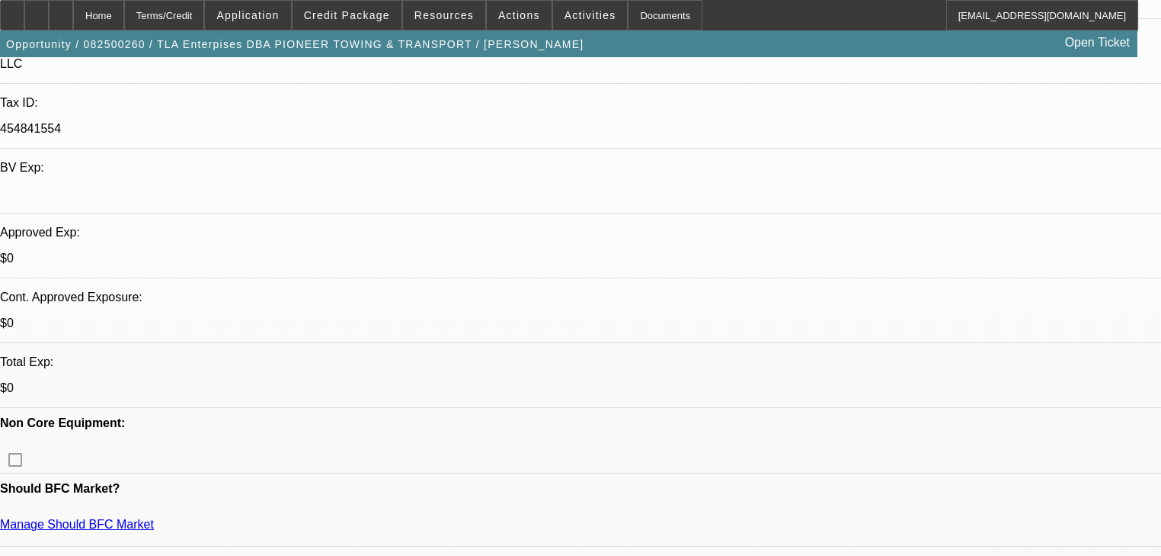
scroll to position [427, 0]
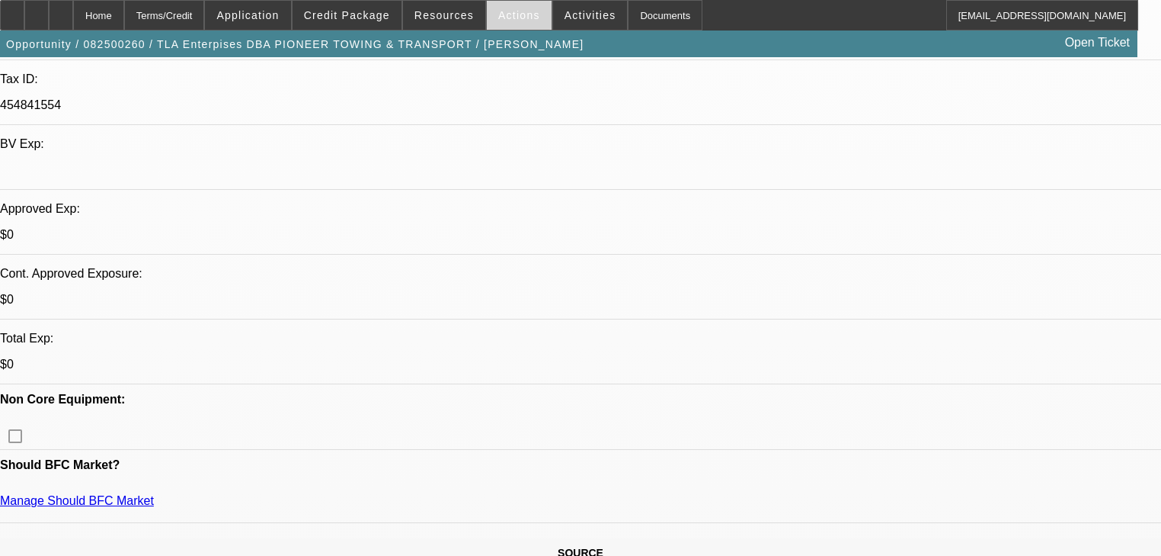
click at [512, 20] on span "Actions" at bounding box center [519, 15] width 42 height 12
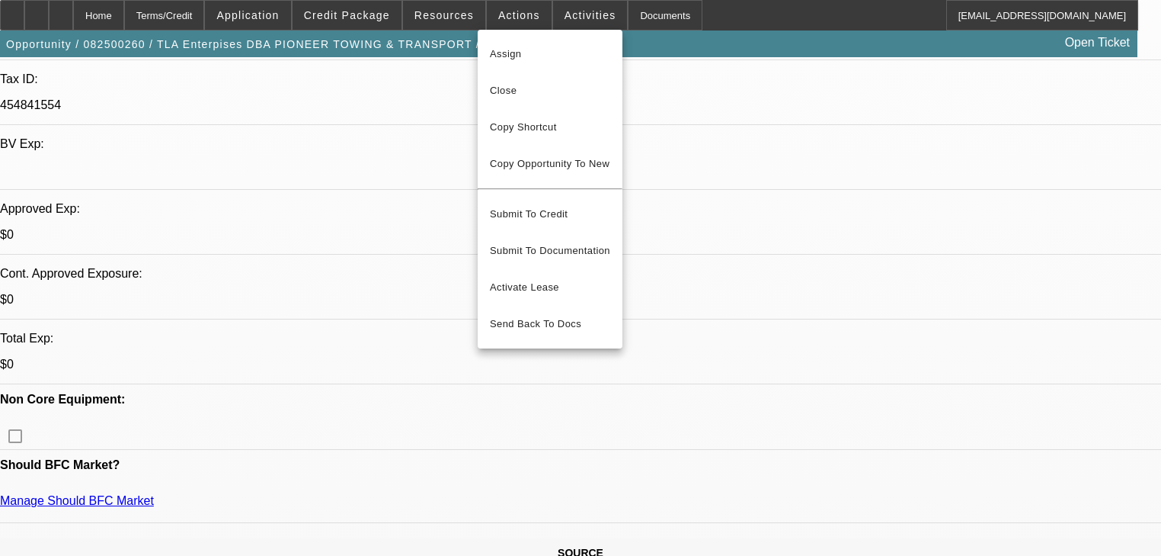
click at [574, 20] on div at bounding box center [580, 278] width 1161 height 556
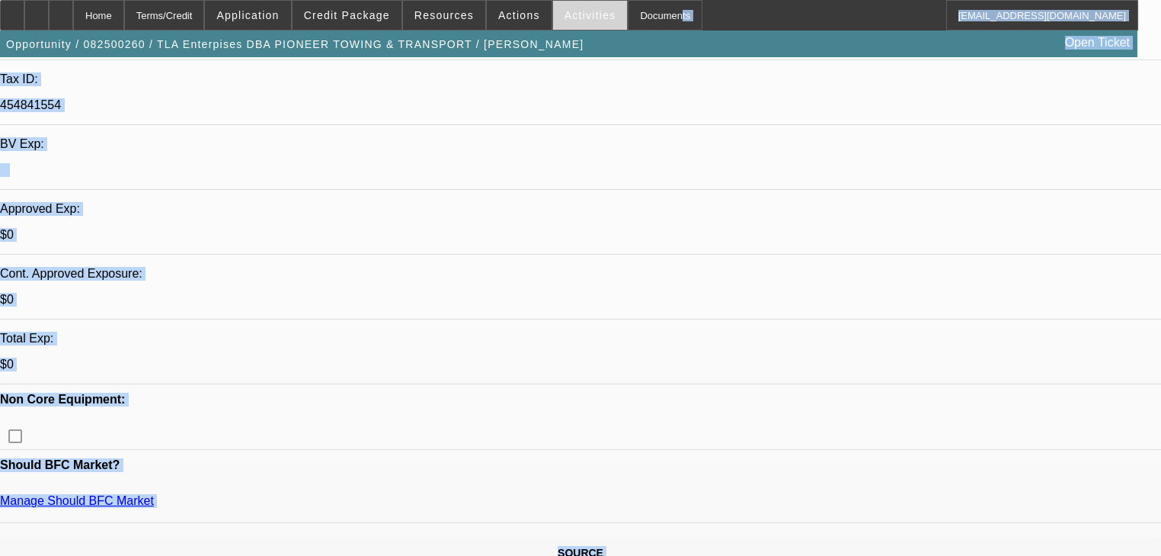
click at [575, 20] on span "Activities" at bounding box center [591, 15] width 52 height 12
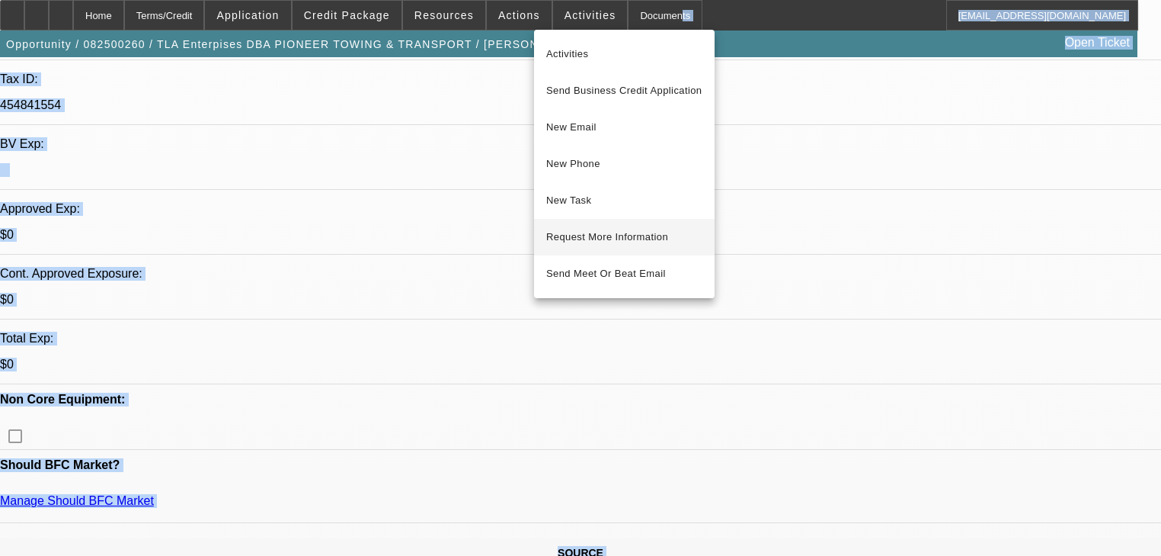
click at [593, 231] on span "Request More Information" at bounding box center [624, 237] width 156 height 18
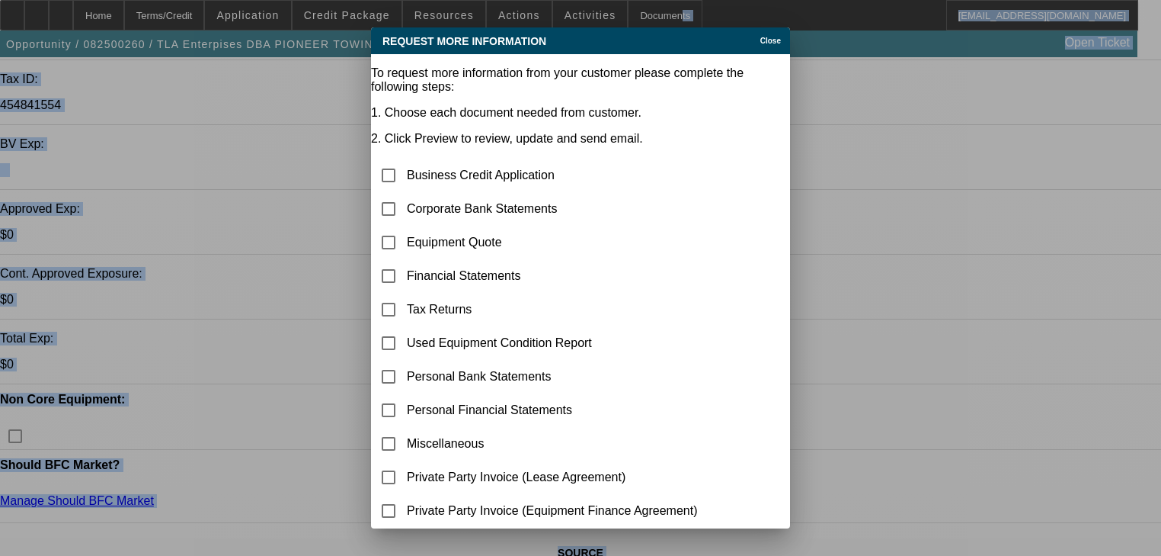
scroll to position [0, 0]
click at [394, 194] on input "checkbox" at bounding box center [388, 209] width 30 height 30
checkbox input "true"
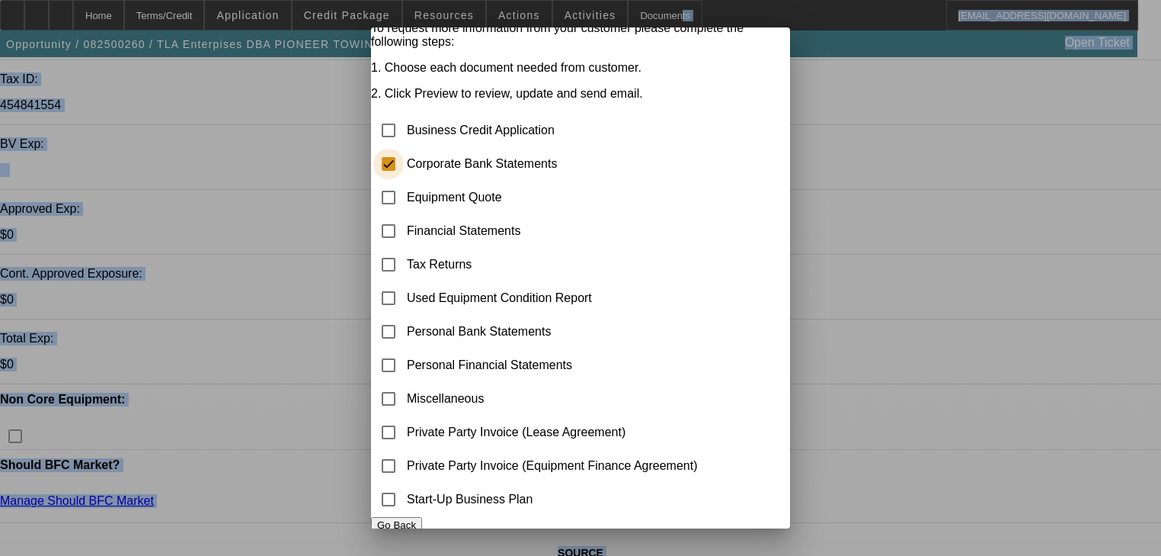
scroll to position [88, 0]
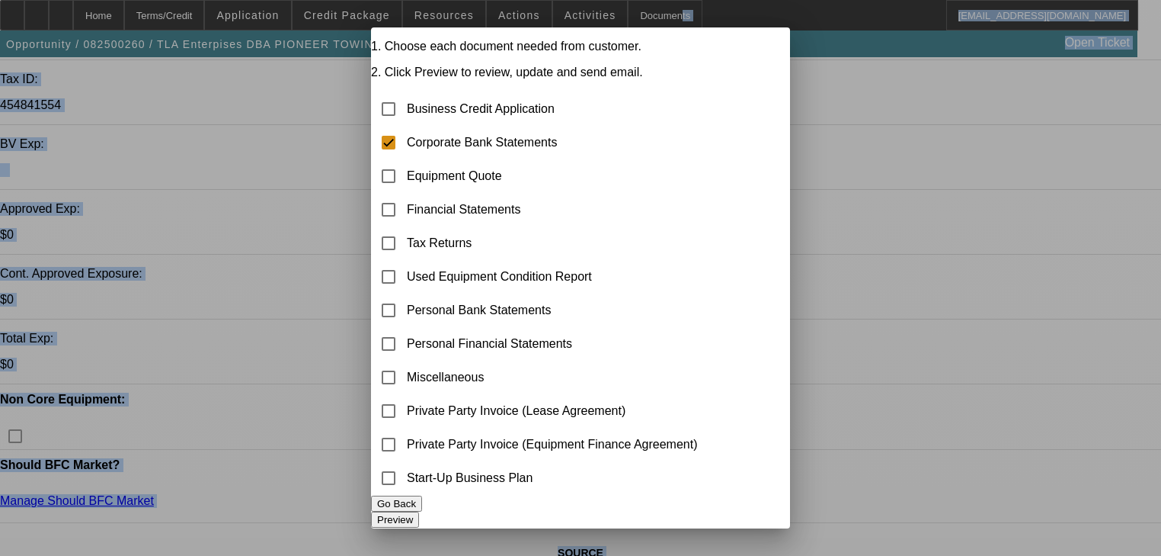
click at [419, 511] on button "Preview" at bounding box center [395, 519] width 48 height 16
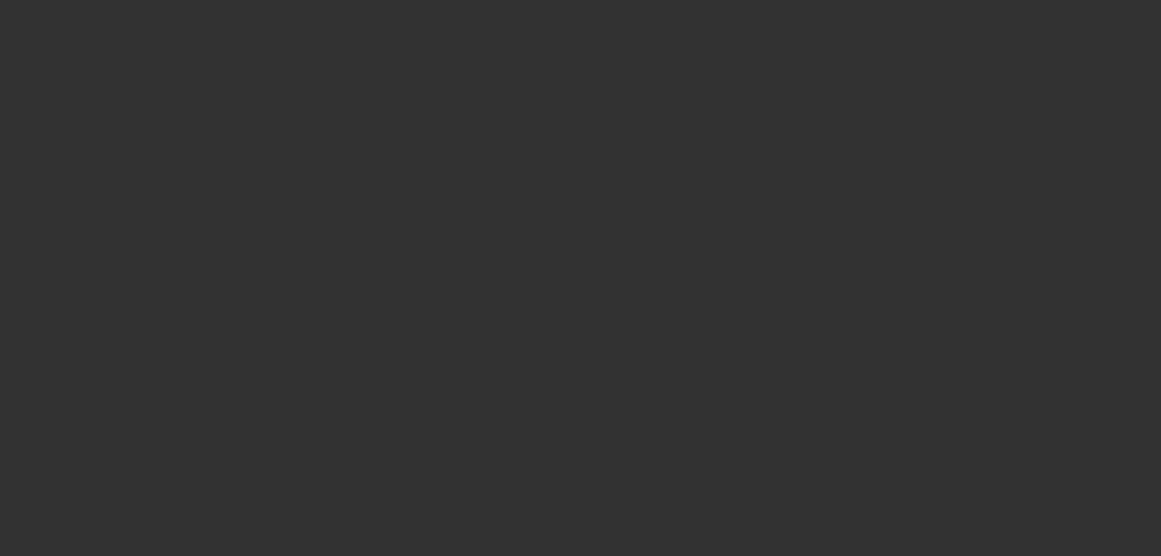
scroll to position [427, 0]
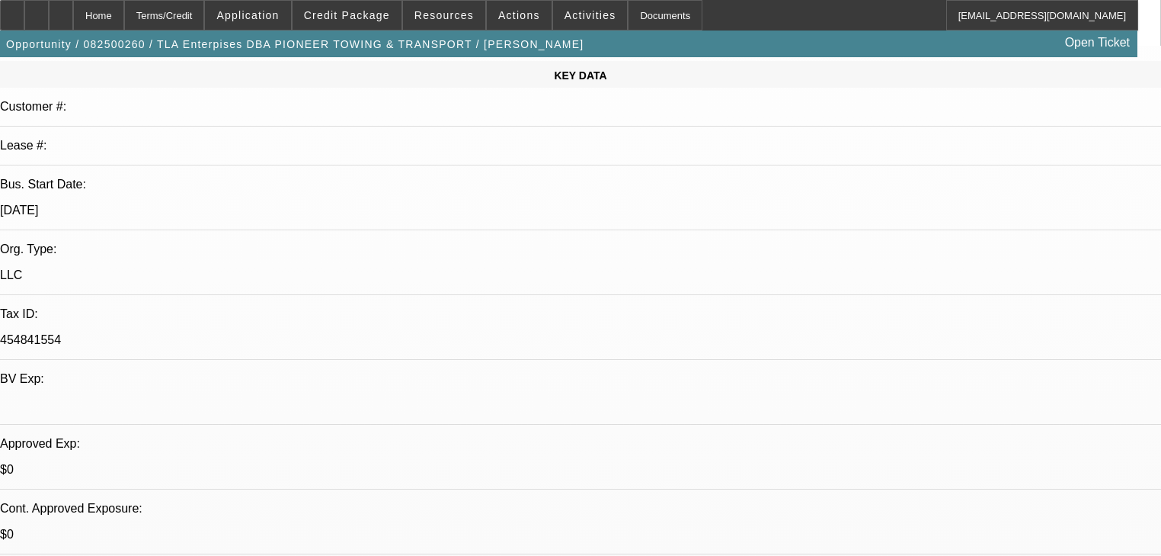
scroll to position [183, 0]
